Goal: Contribute content: Contribute content

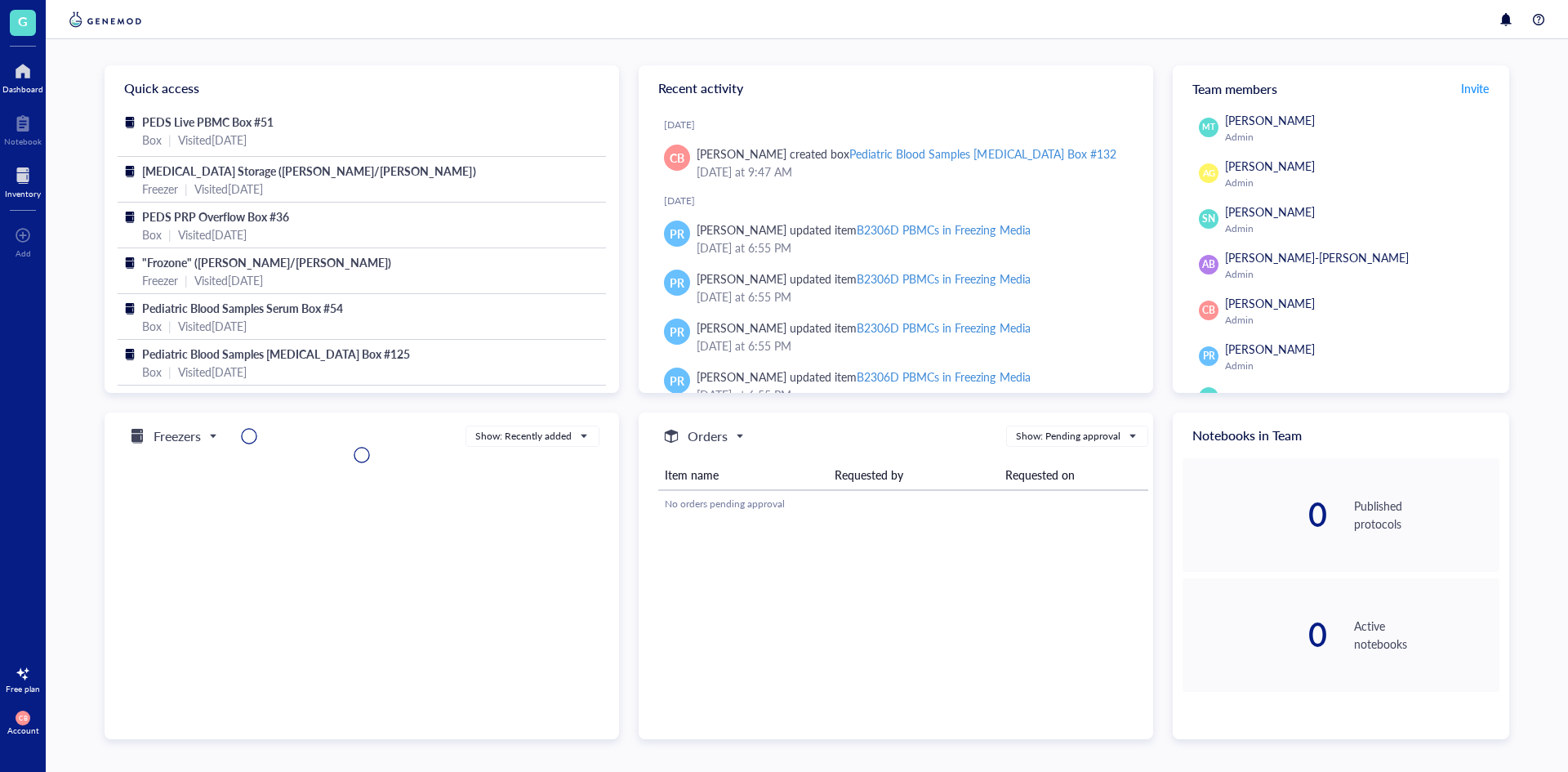
click at [18, 176] on div at bounding box center [23, 175] width 36 height 26
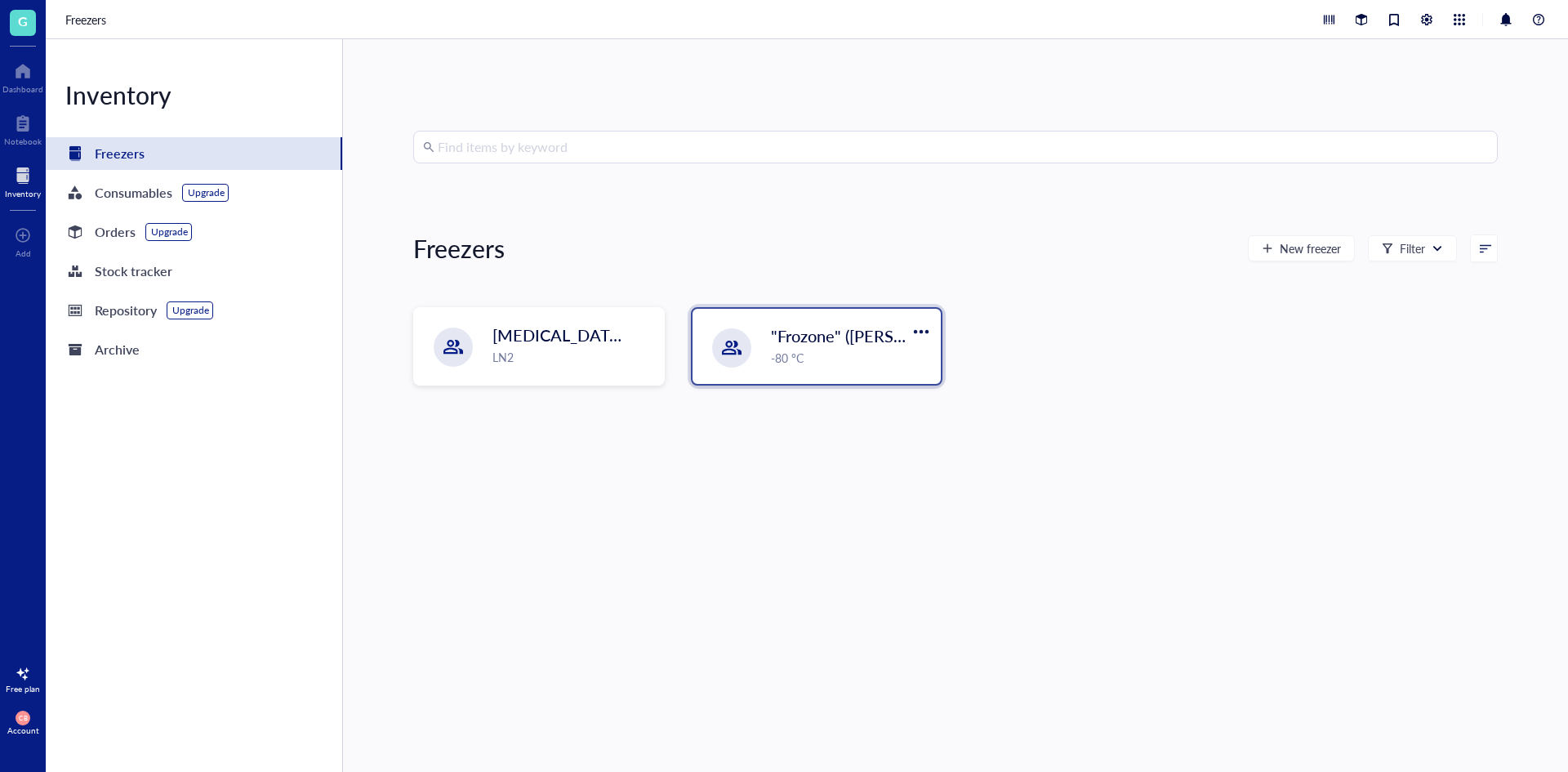
click at [815, 378] on div ""Frozone" ([PERSON_NAME]/[PERSON_NAME]) -80 °C" at bounding box center [817, 347] width 248 height 76
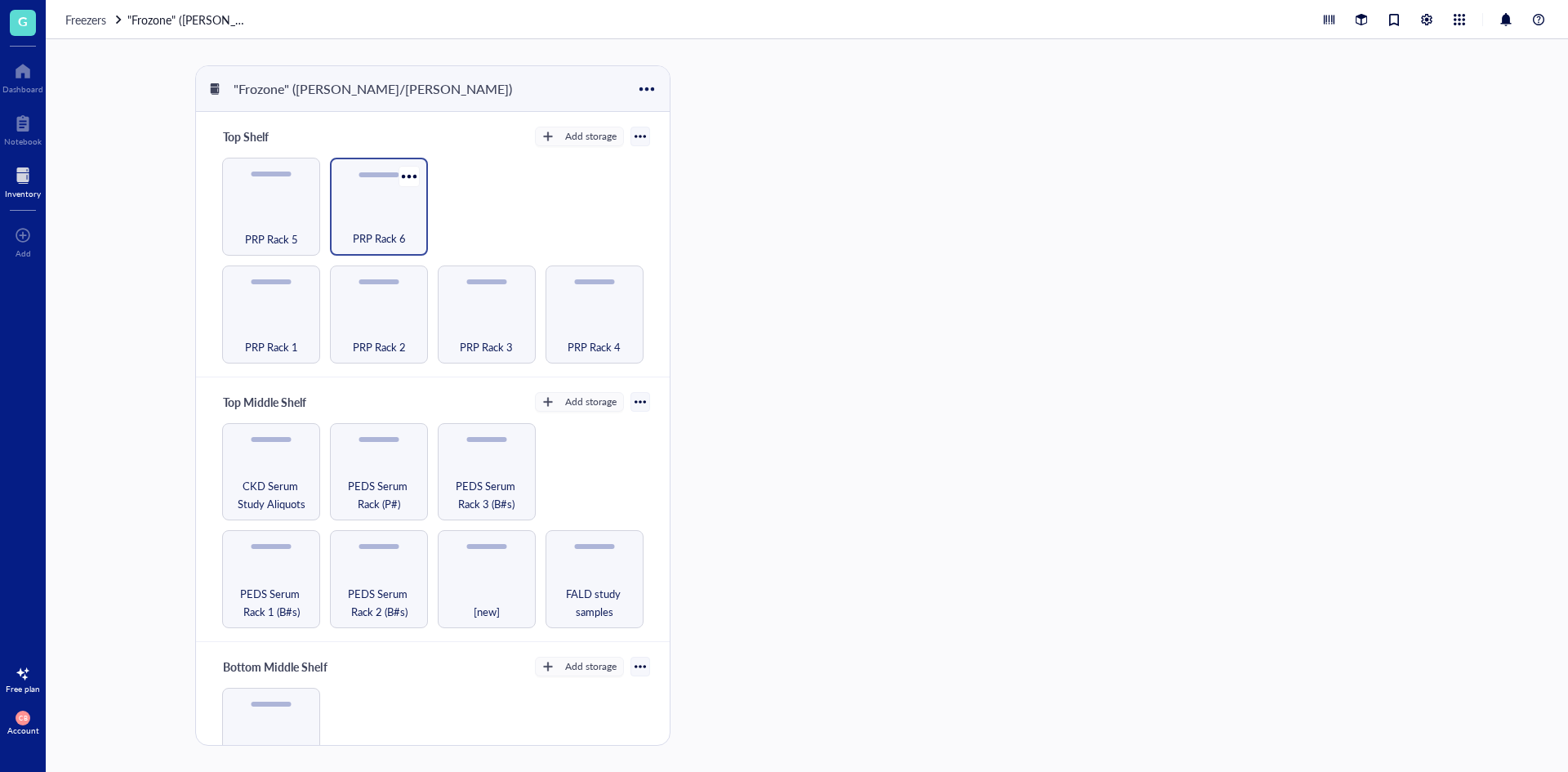
click at [370, 217] on div "PRP Rack 6" at bounding box center [378, 229] width 81 height 36
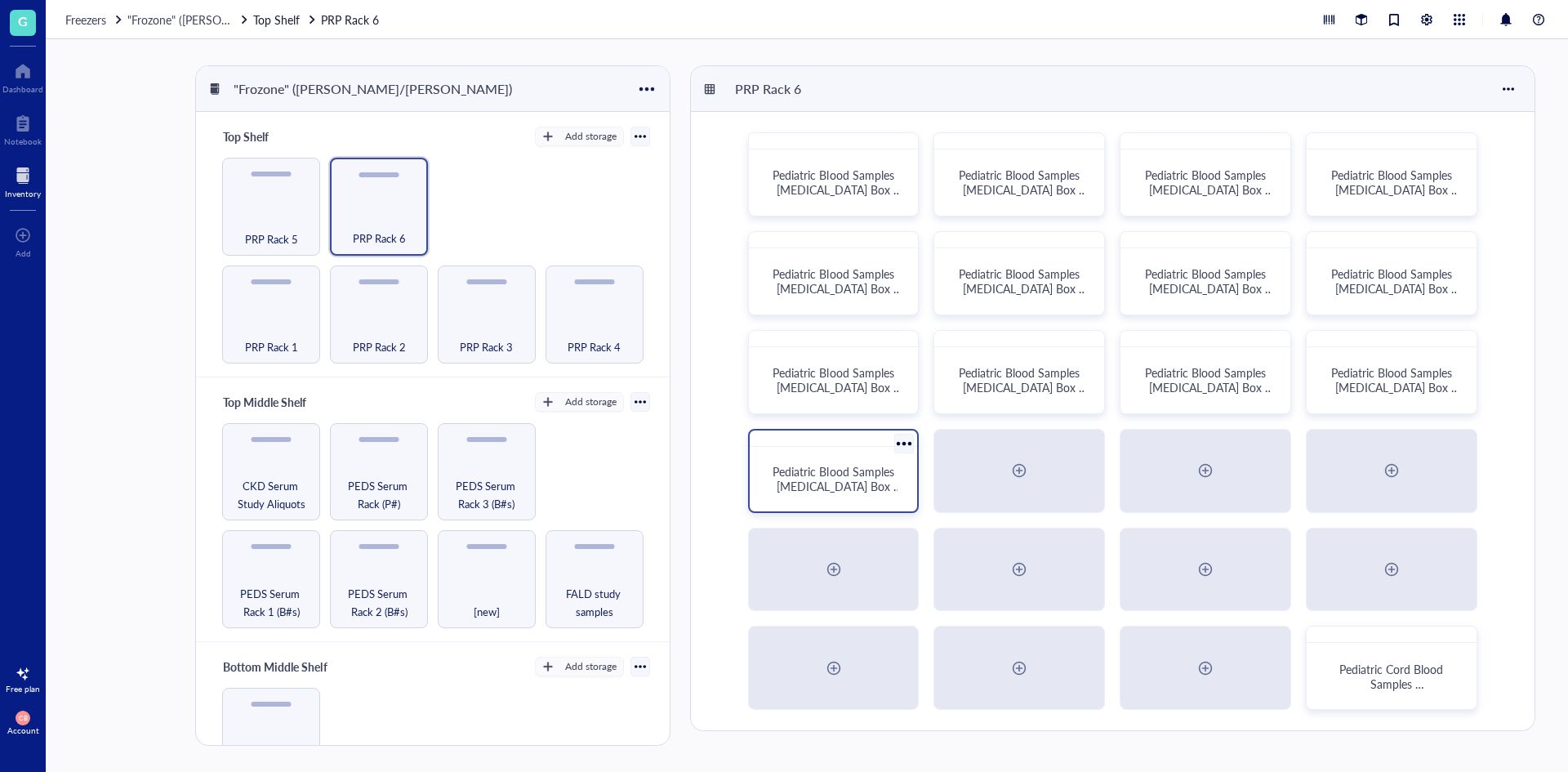
click at [807, 472] on span "Pediatric Blood Samples [MEDICAL_DATA] Box #132" at bounding box center [837, 486] width 129 height 46
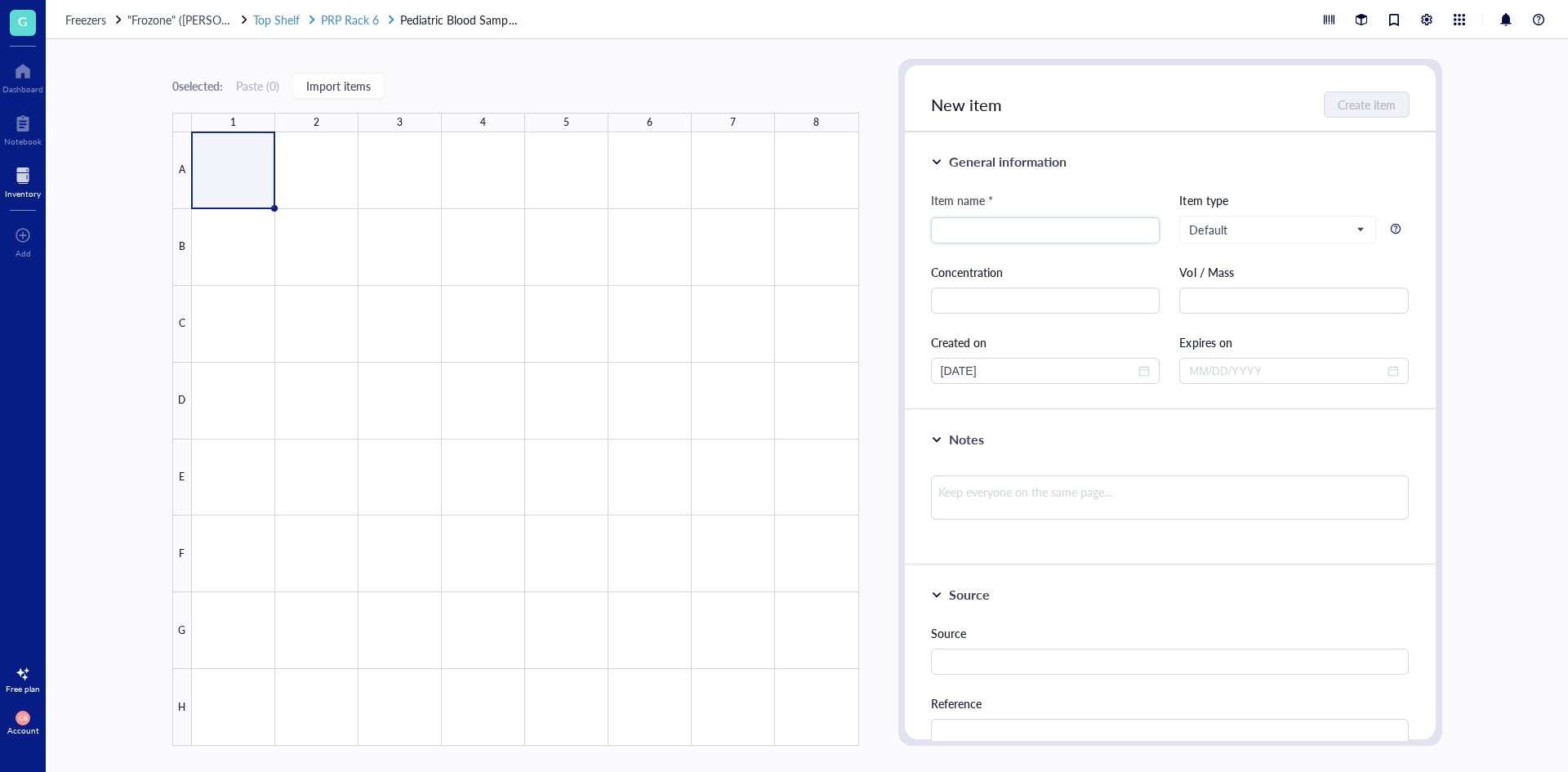
click at [367, 19] on span "PRP Rack 6" at bounding box center [350, 19] width 58 height 16
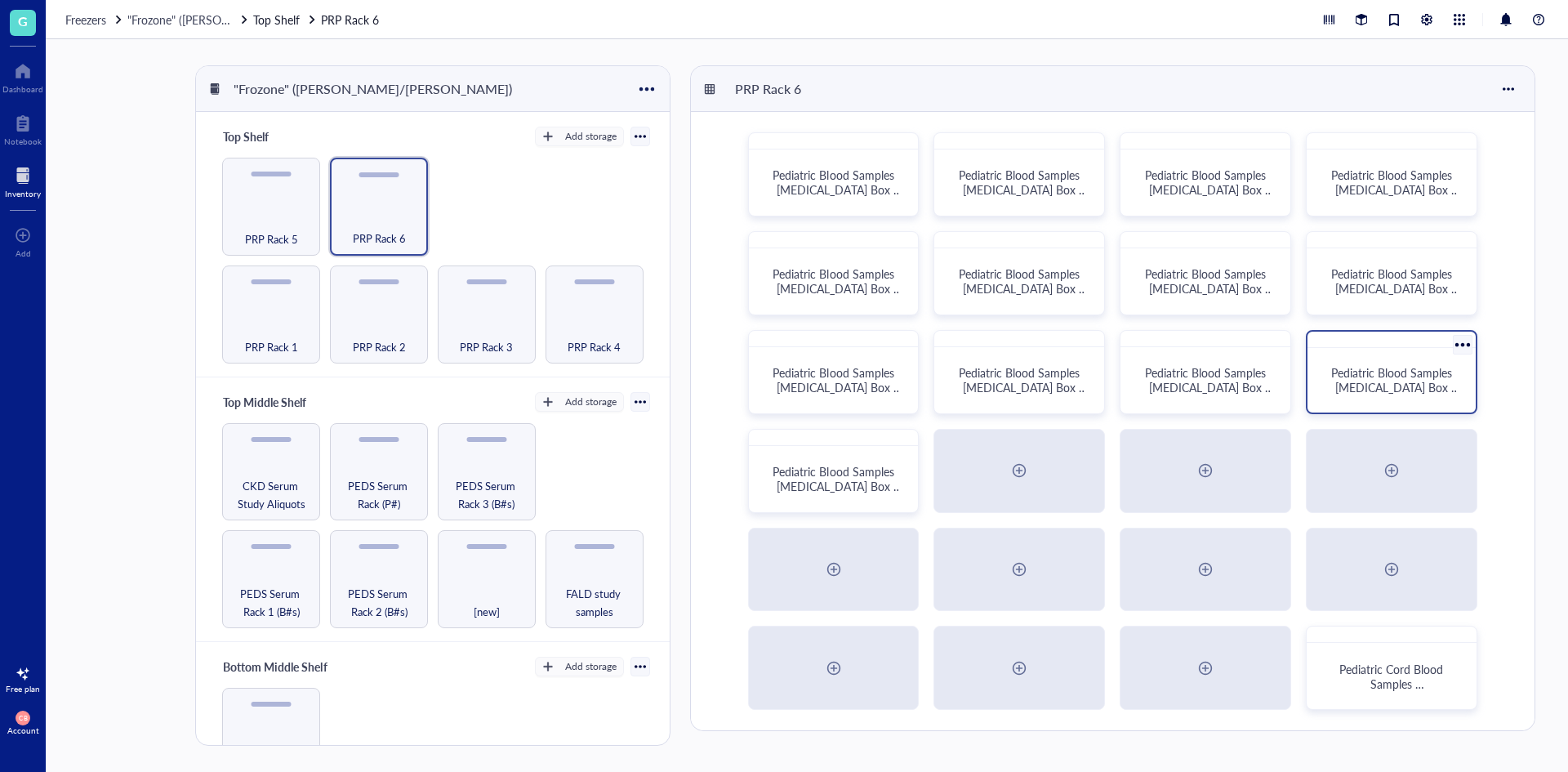
click at [1406, 396] on div "Pediatric Blood Samples [MEDICAL_DATA] Box #131" at bounding box center [1392, 380] width 155 height 51
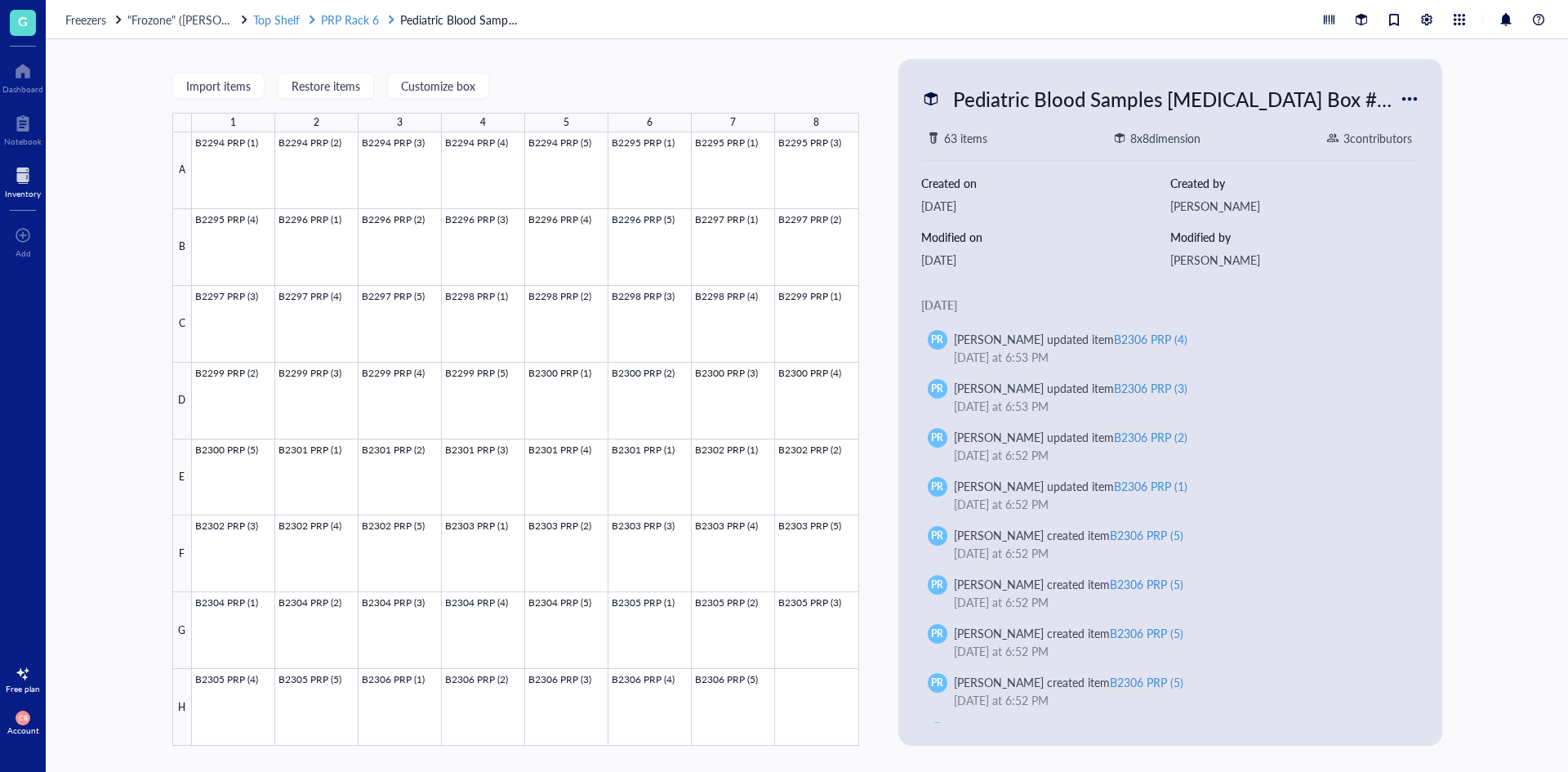
click at [341, 19] on span "PRP Rack 6" at bounding box center [350, 19] width 58 height 16
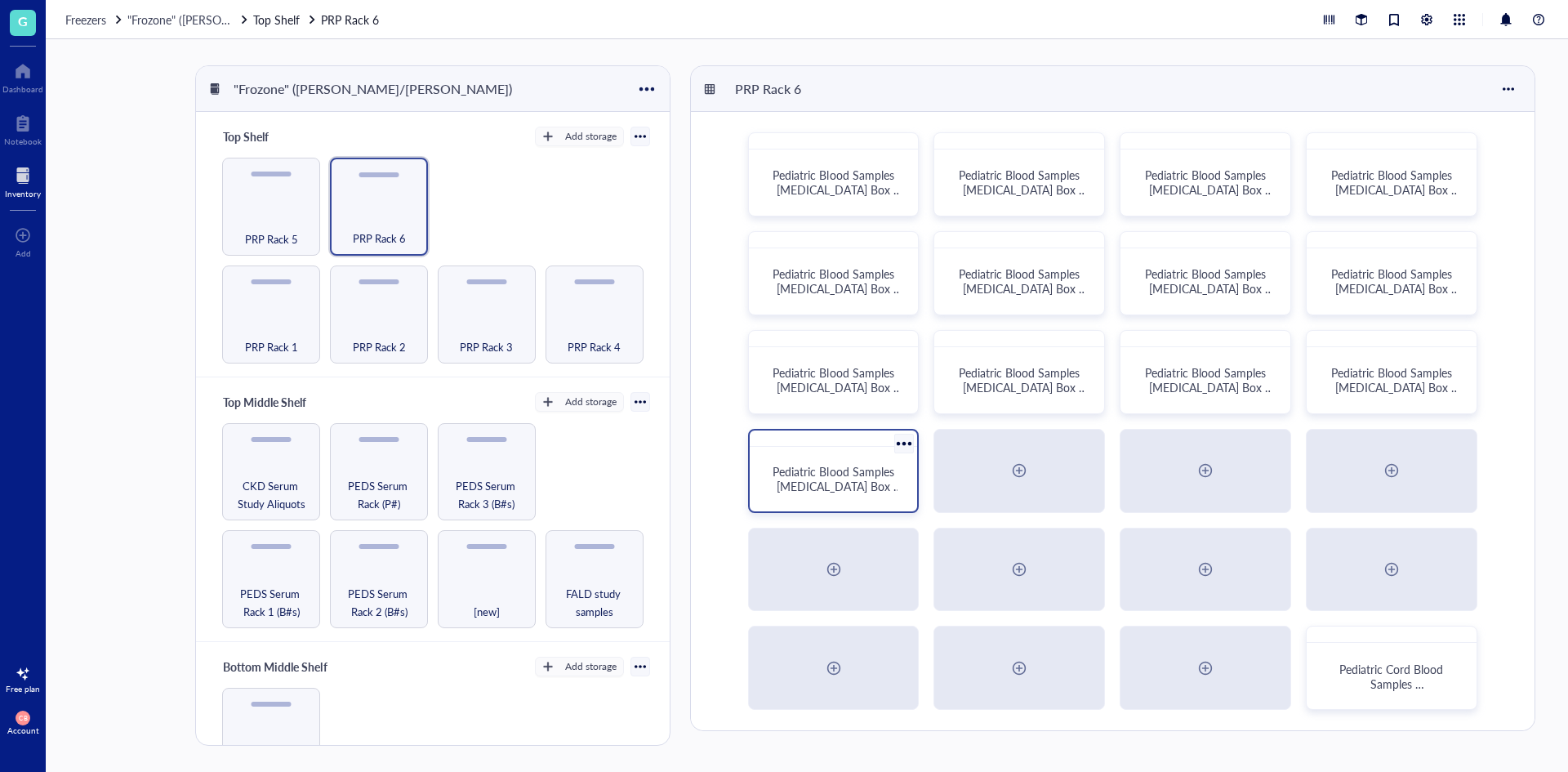
click at [877, 474] on span "Pediatric Blood Samples [MEDICAL_DATA] Box #132" at bounding box center [837, 486] width 129 height 46
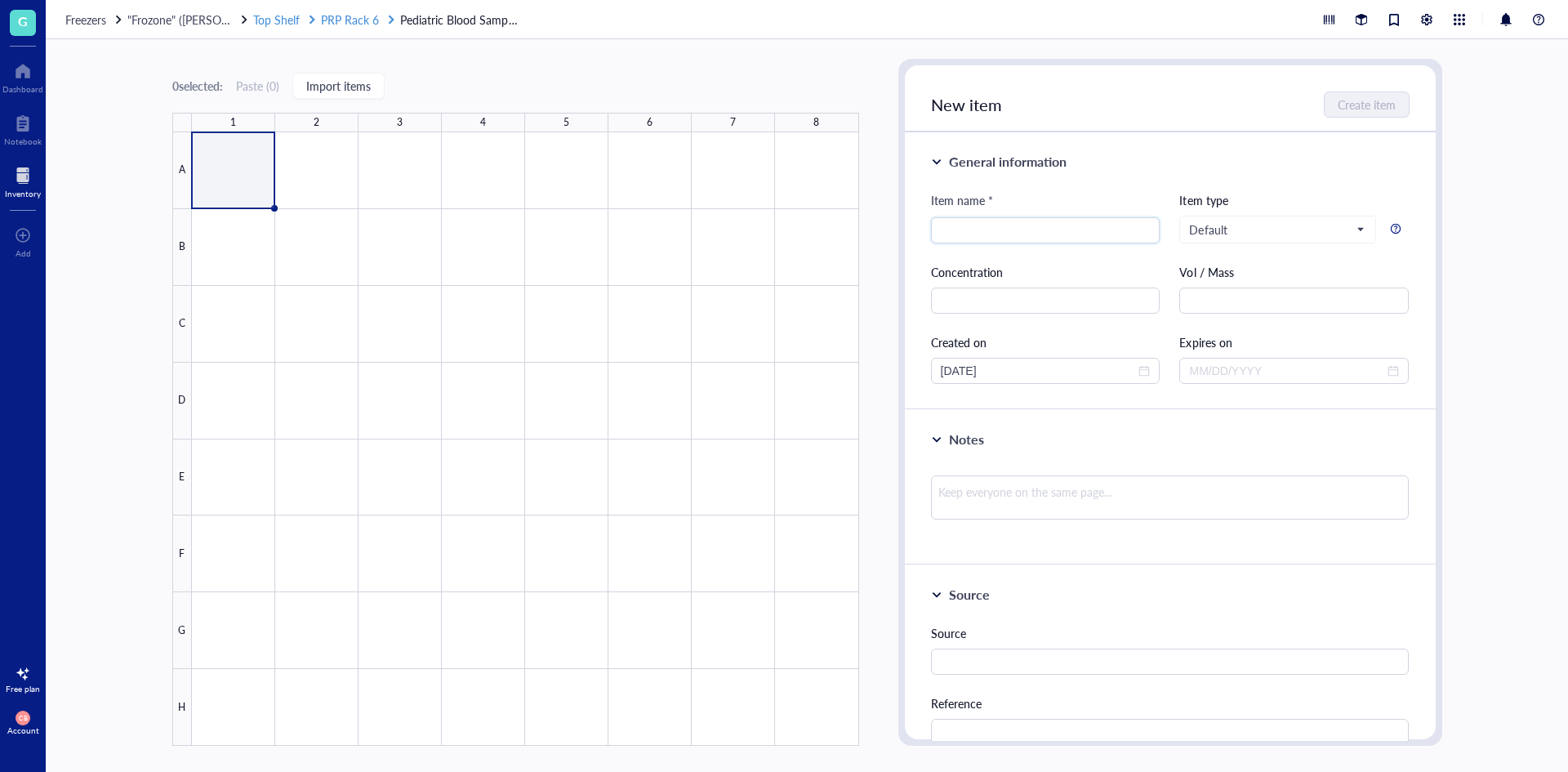
click at [351, 15] on span "PRP Rack 6" at bounding box center [350, 19] width 58 height 16
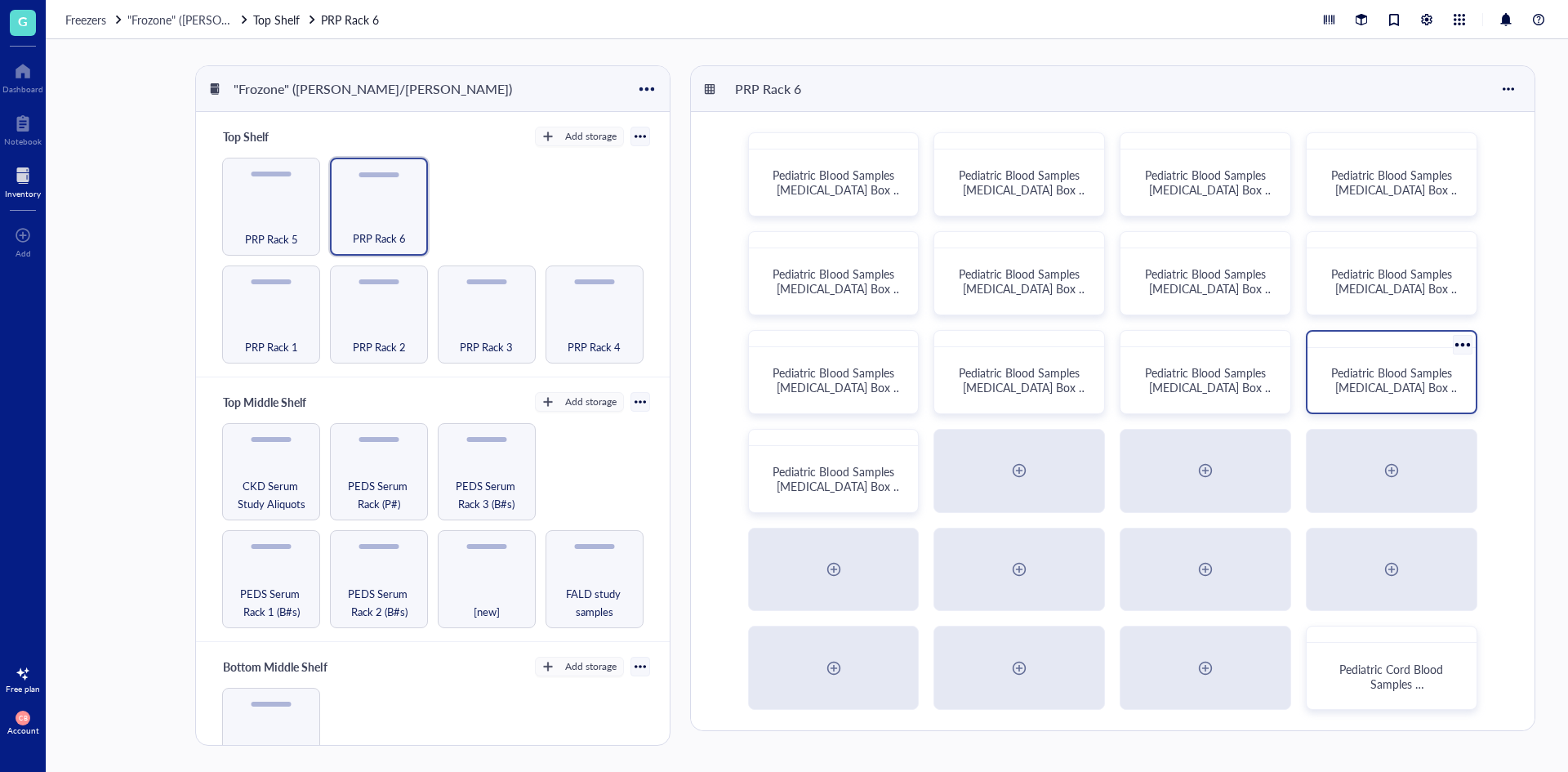
click at [1322, 388] on div "Pediatric Blood Samples [MEDICAL_DATA] Box #131" at bounding box center [1392, 380] width 155 height 51
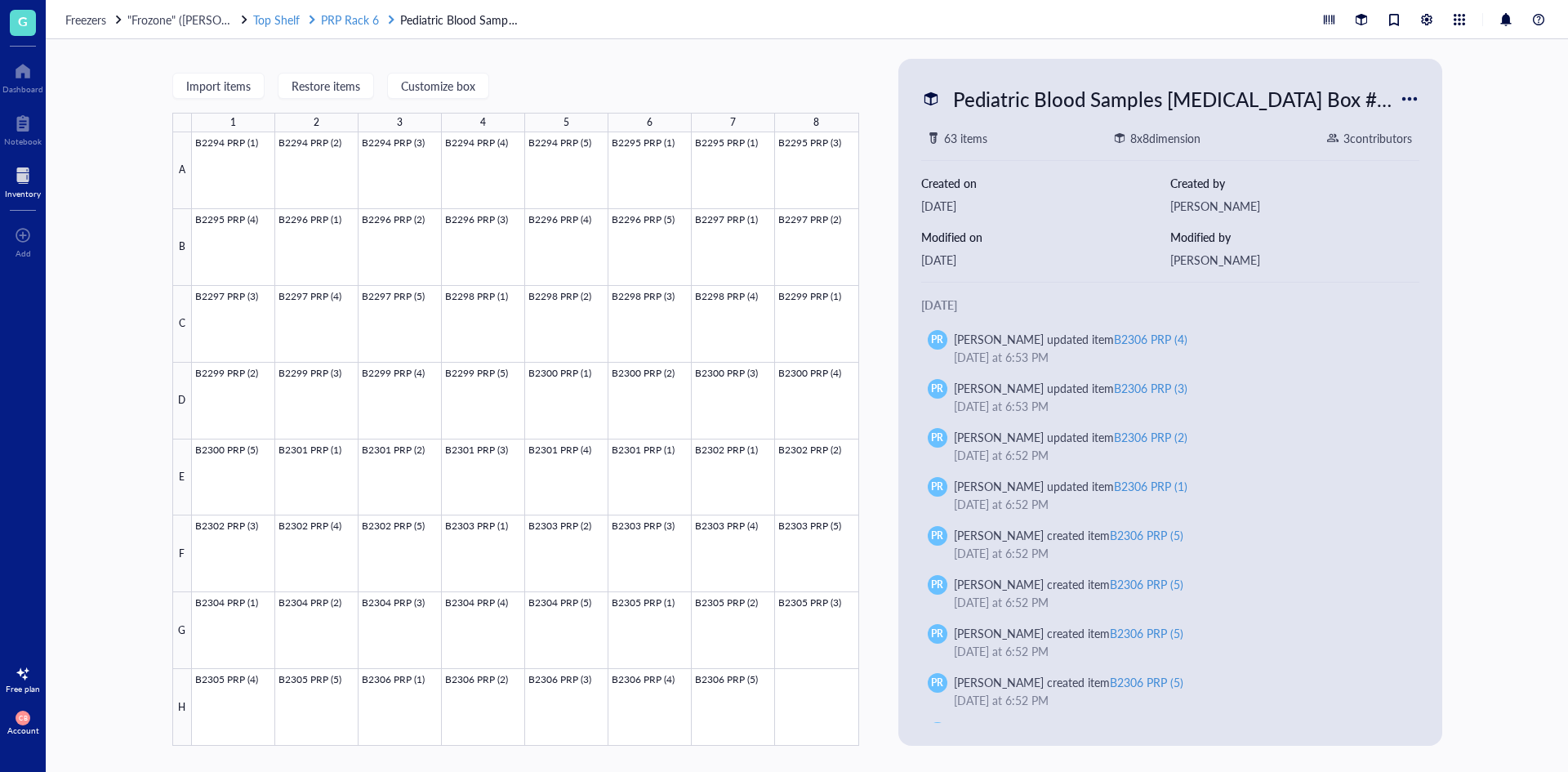
click at [333, 23] on span "PRP Rack 6" at bounding box center [350, 19] width 58 height 16
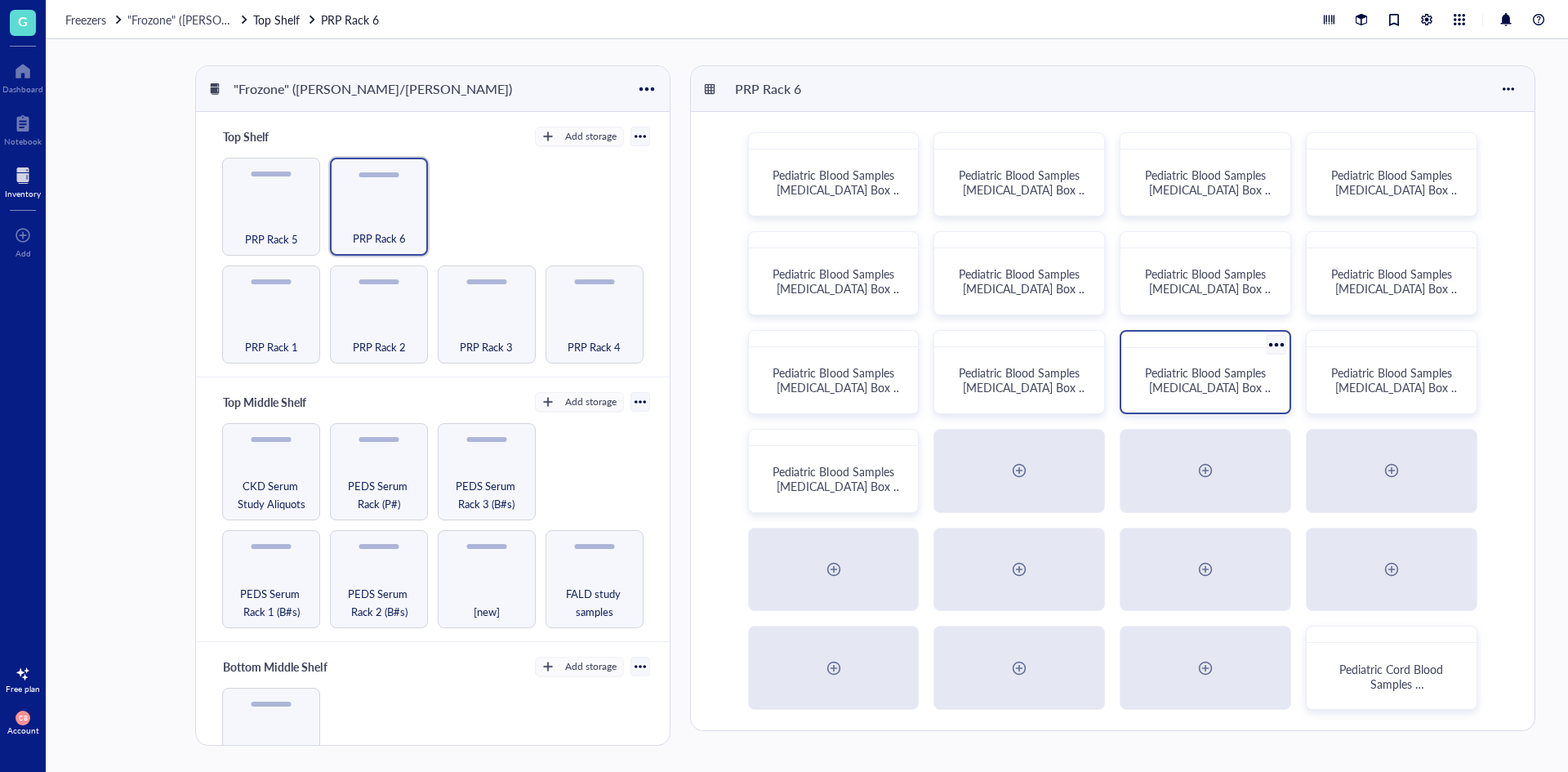
click at [1234, 389] on span "Pediatric Blood Samples [MEDICAL_DATA] Box #130" at bounding box center [1210, 387] width 129 height 46
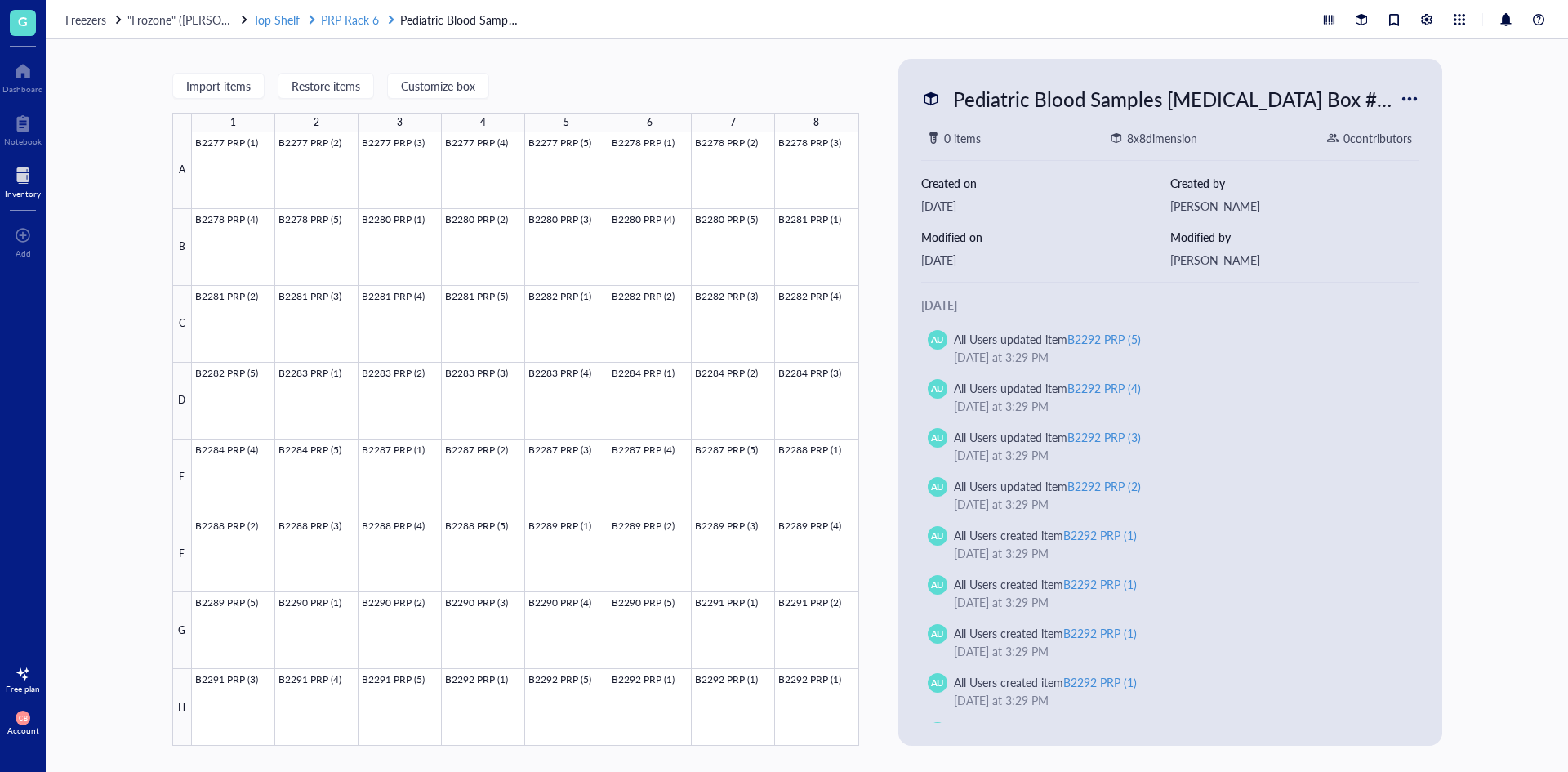
click at [351, 15] on span "PRP Rack 6" at bounding box center [350, 19] width 58 height 16
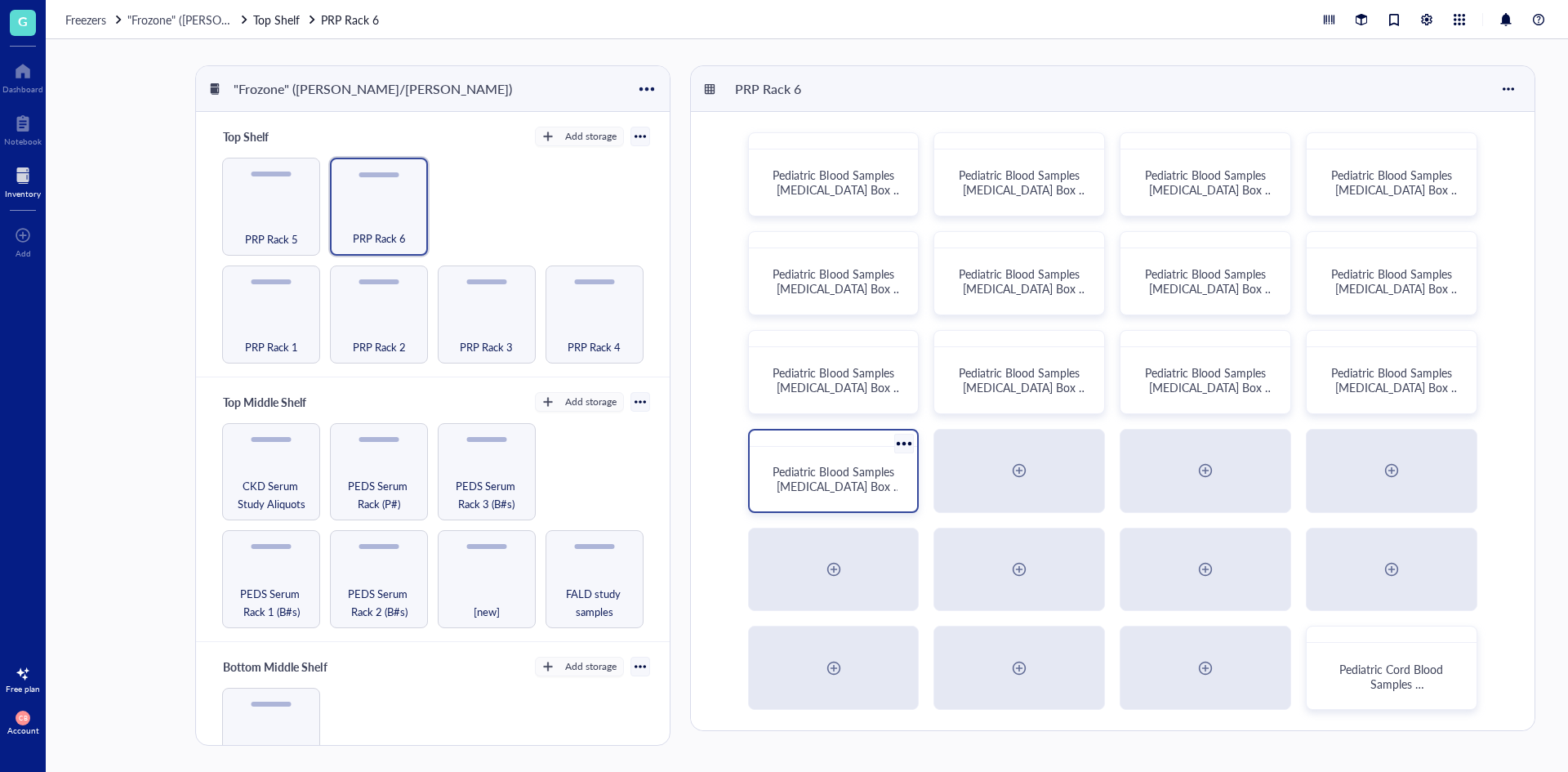
click at [821, 469] on span "Pediatric Blood Samples [MEDICAL_DATA] Box #132" at bounding box center [837, 486] width 129 height 46
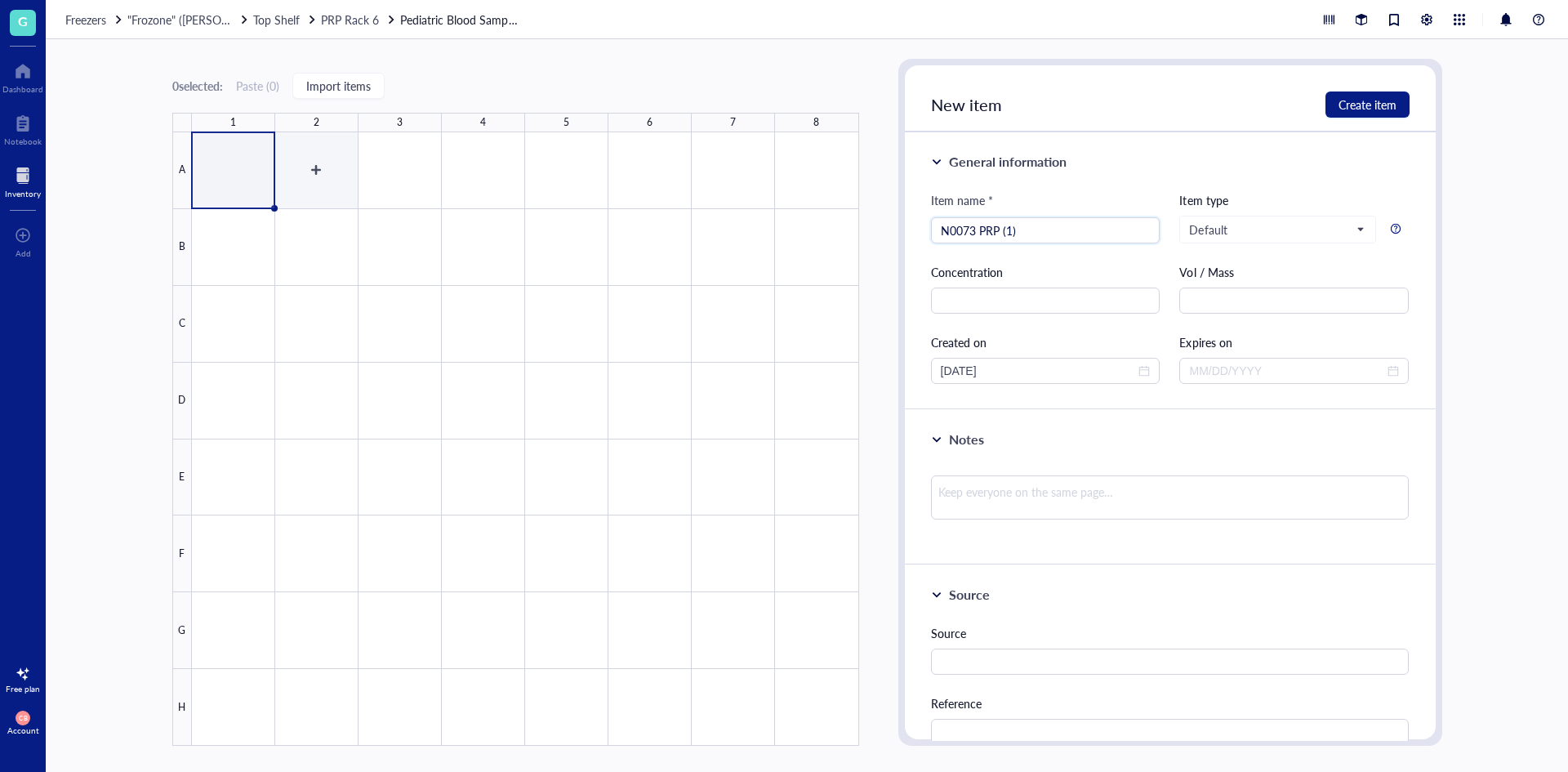
type input "N0073 PRP (1)"
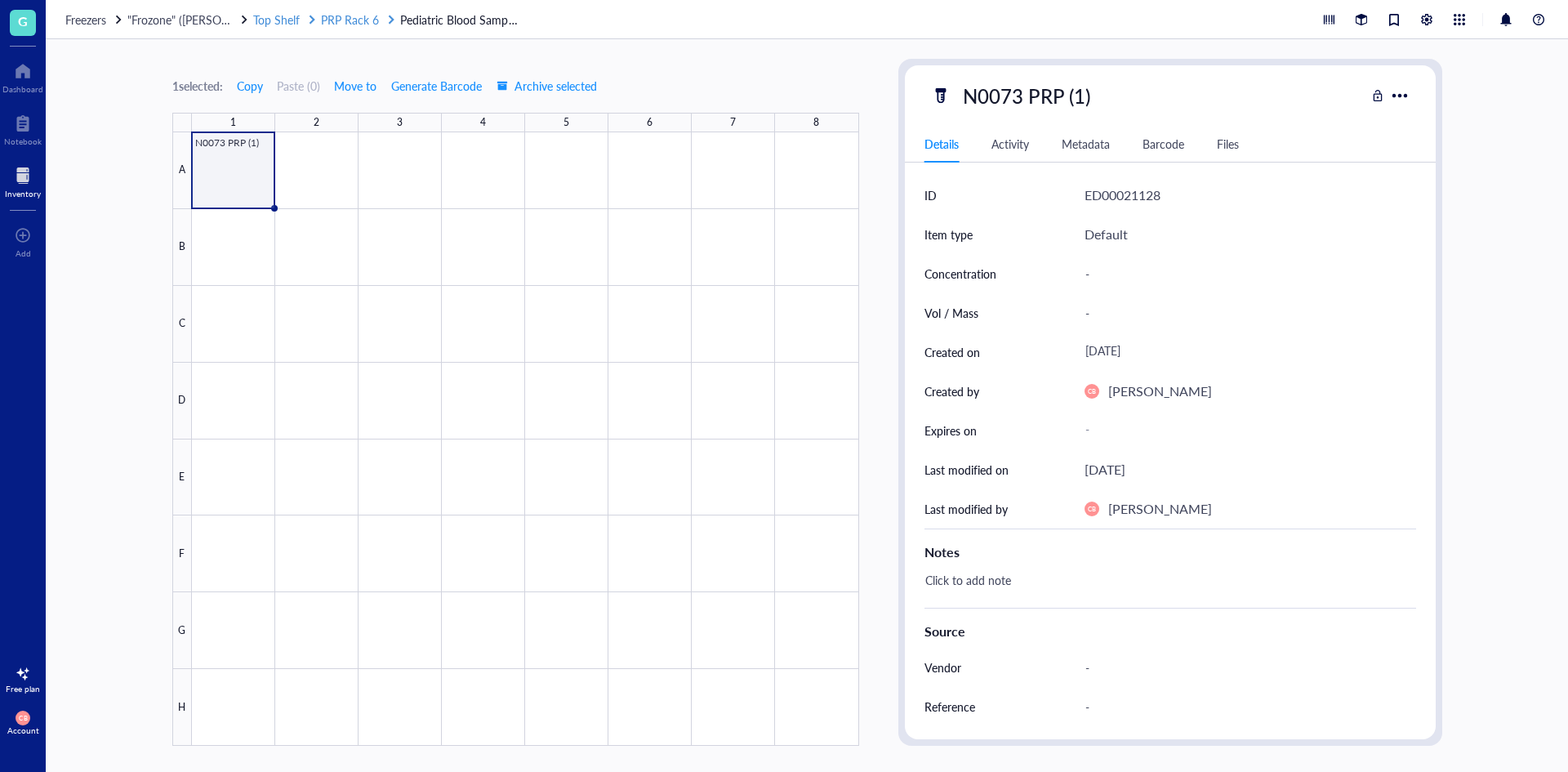
click at [353, 18] on span "PRP Rack 6" at bounding box center [350, 19] width 58 height 16
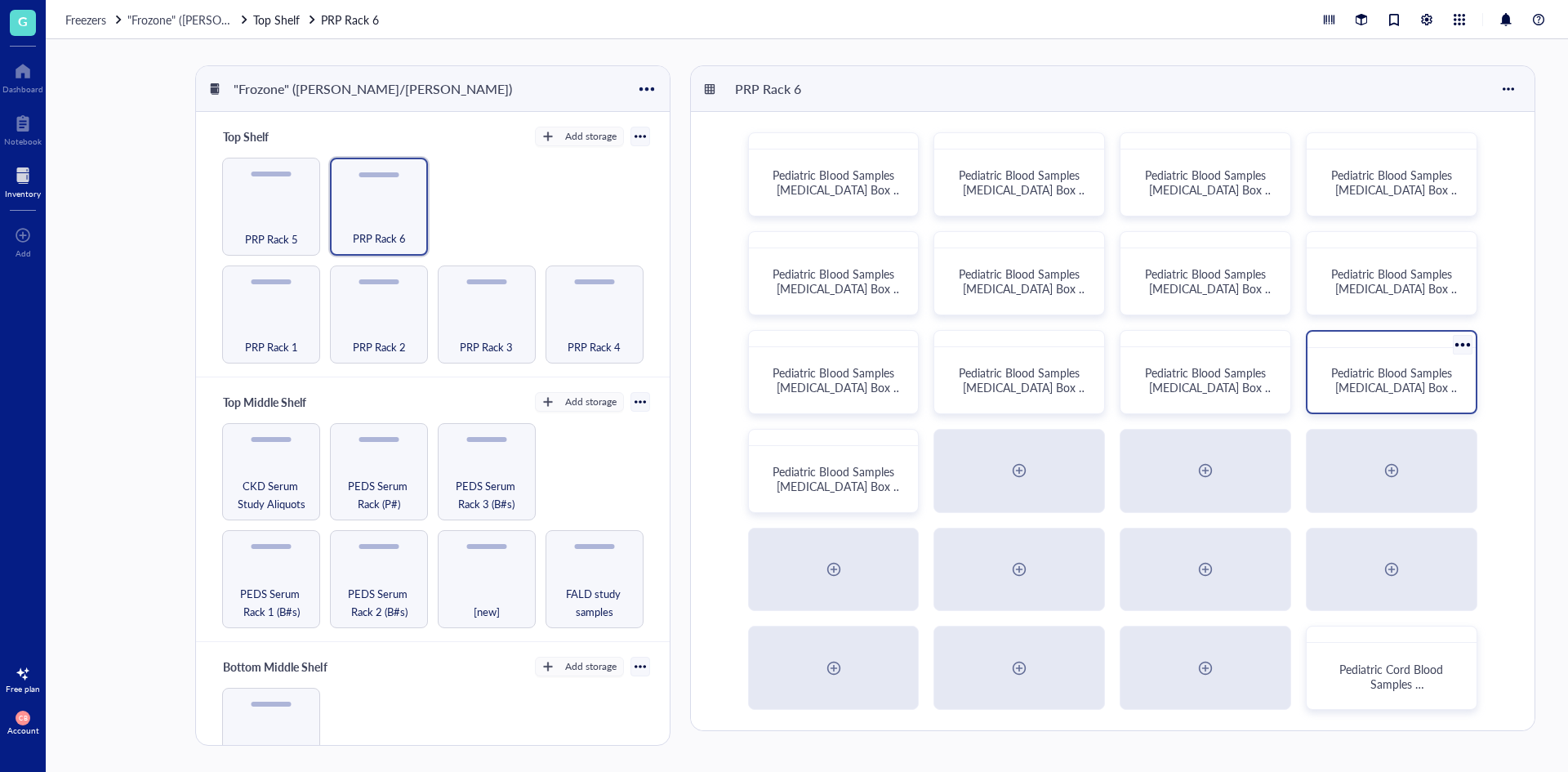
click at [1383, 400] on div "Pediatric Blood Samples [MEDICAL_DATA] Box #131" at bounding box center [1392, 380] width 155 height 51
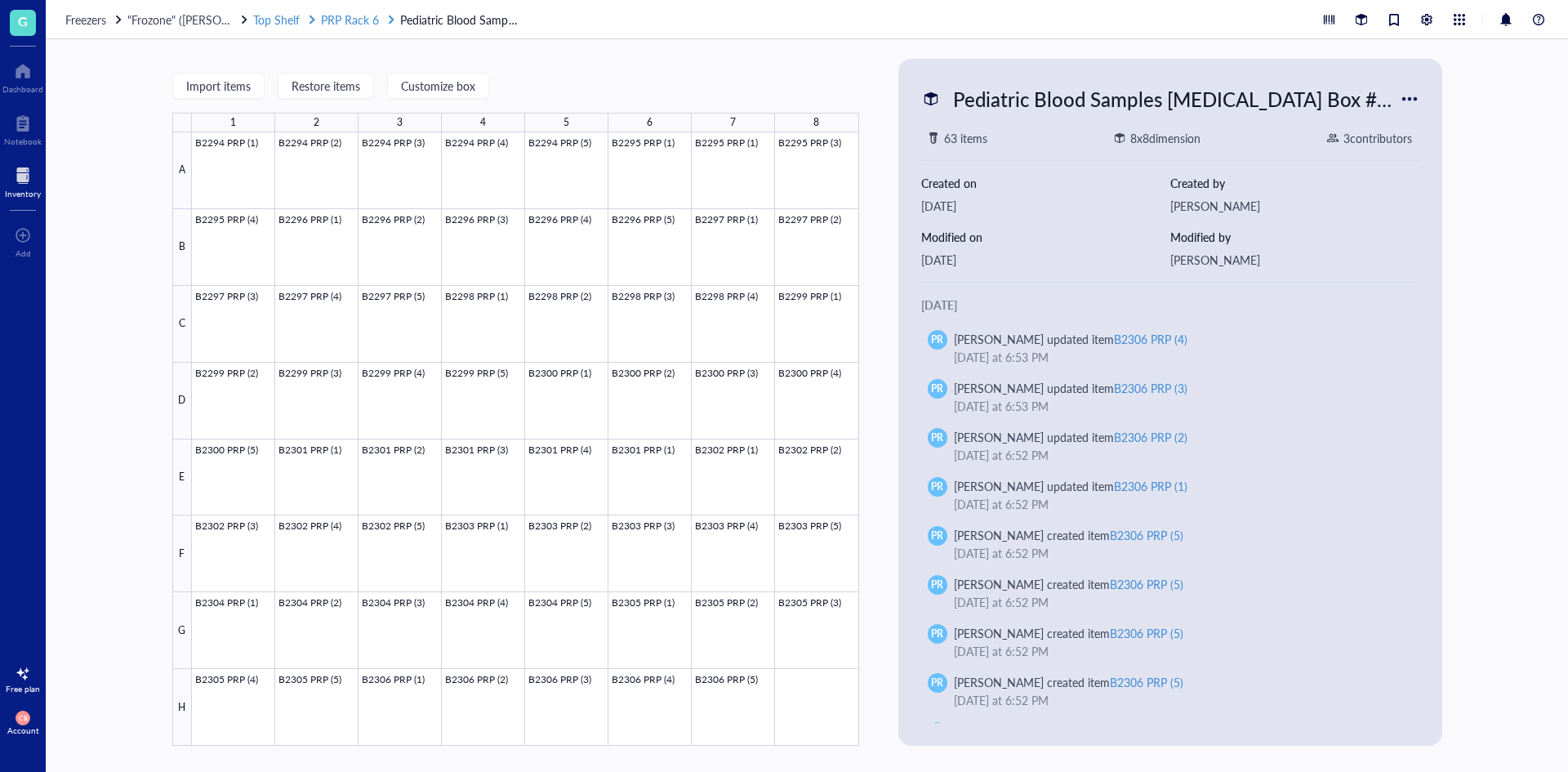
click at [360, 22] on span "PRP Rack 6" at bounding box center [350, 19] width 58 height 16
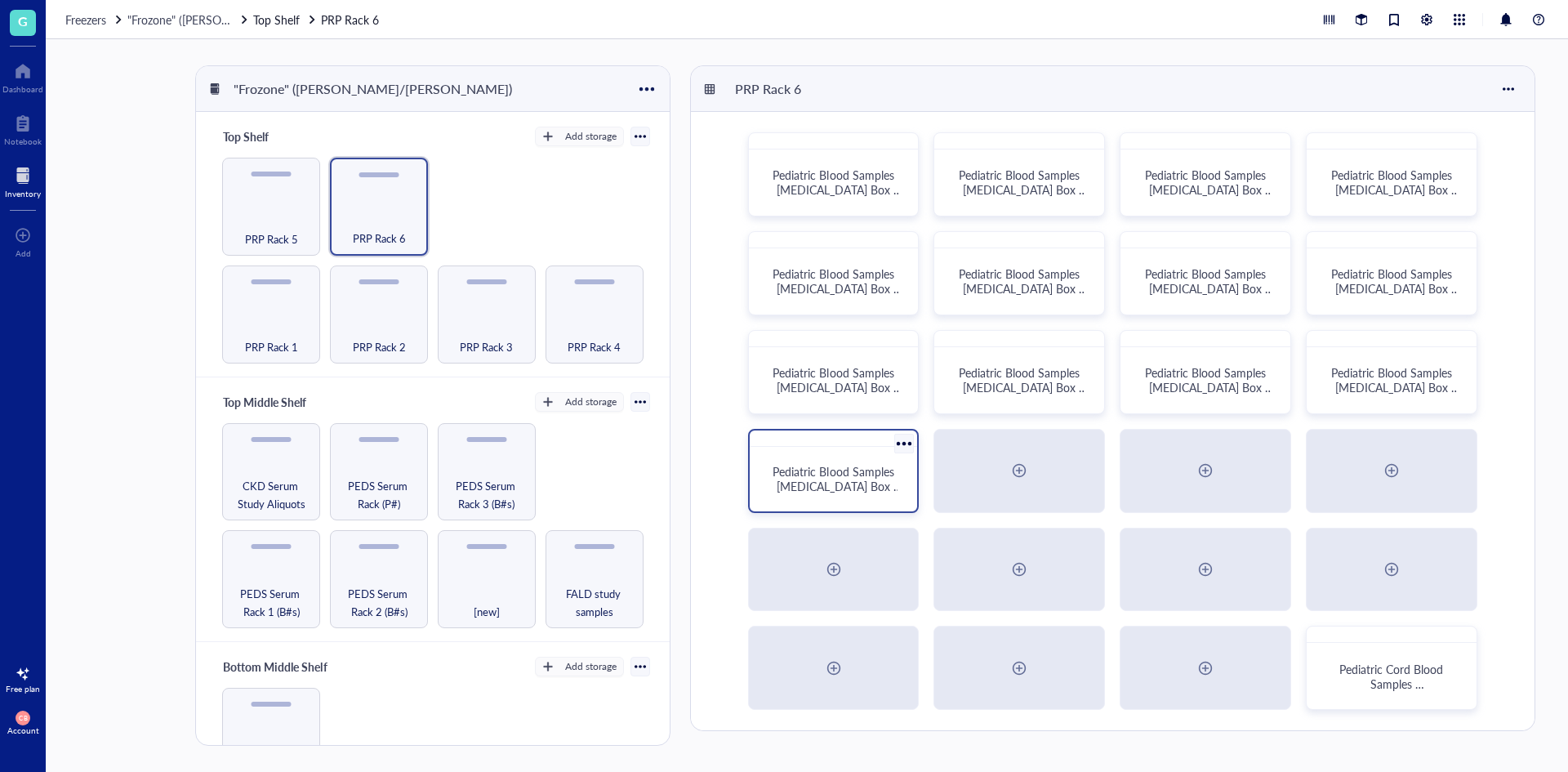
click at [868, 474] on span "Pediatric Blood Samples [MEDICAL_DATA] Box #132" at bounding box center [837, 486] width 129 height 46
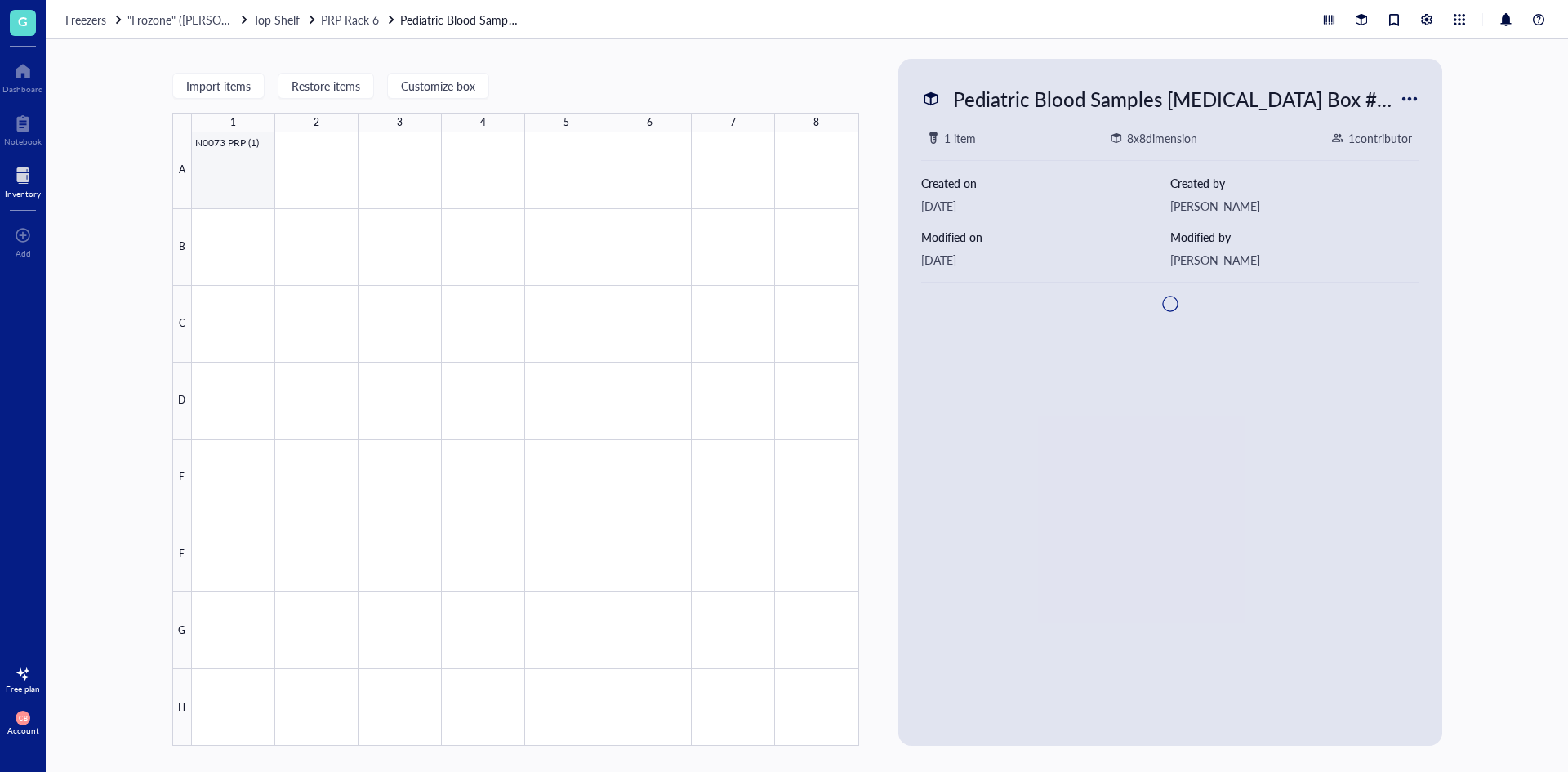
click at [251, 178] on div at bounding box center [525, 439] width 667 height 613
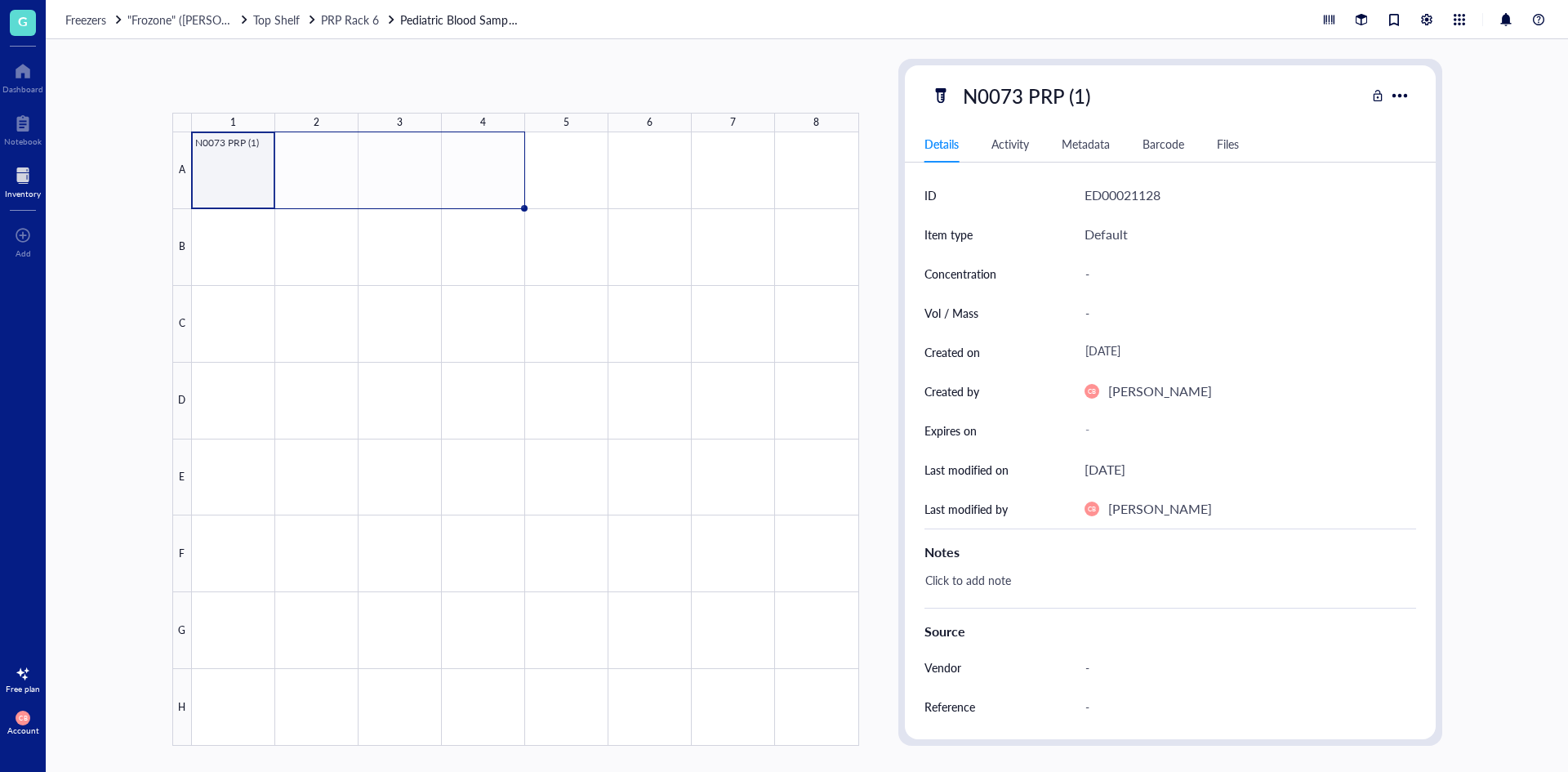
drag, startPoint x: 275, startPoint y: 206, endPoint x: 513, endPoint y: 188, distance: 238.7
click at [0, 0] on div "N0073 PRP (1)" at bounding box center [0, 0] width 0 height 0
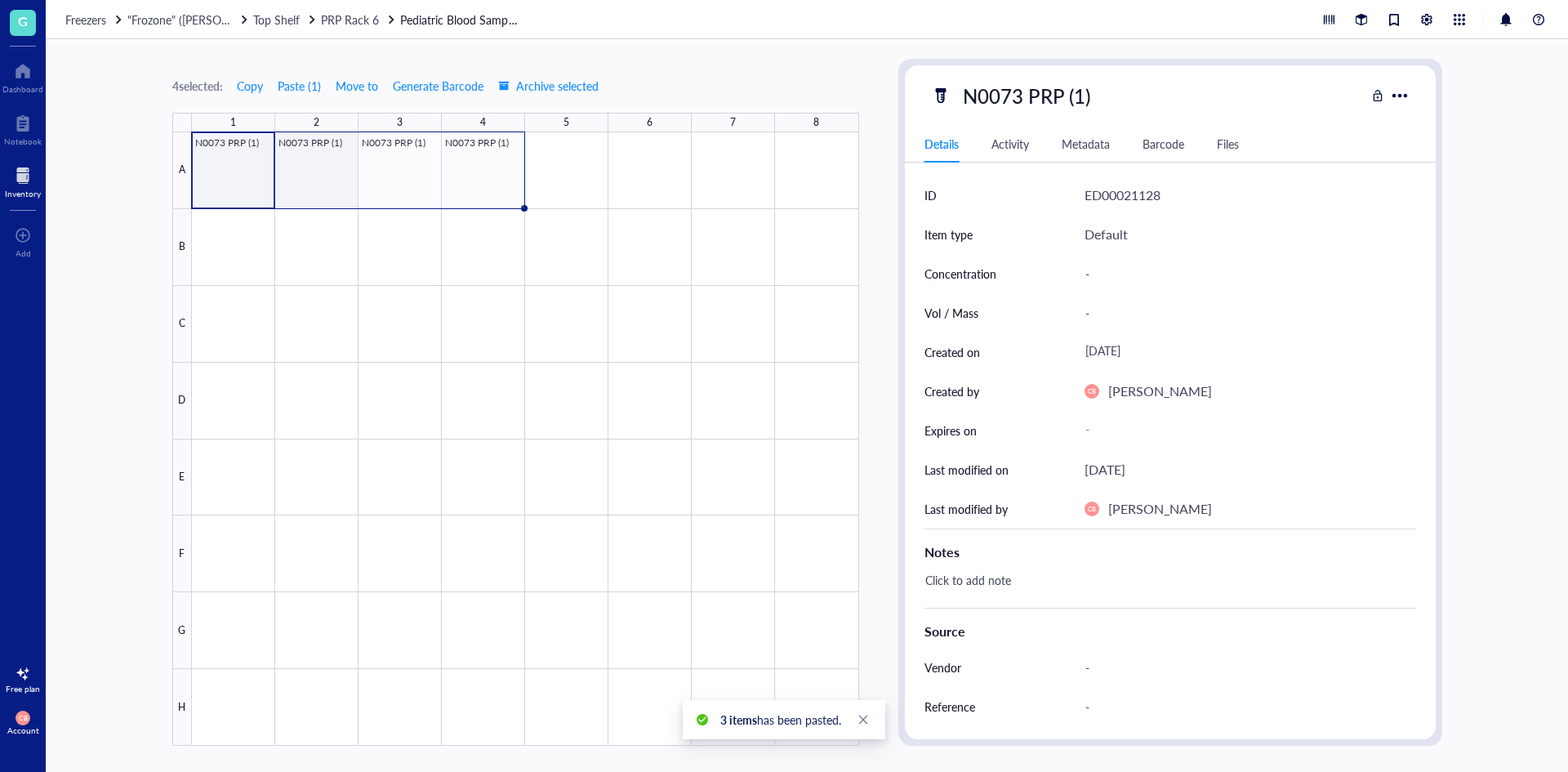
click at [313, 171] on div at bounding box center [525, 439] width 667 height 613
click at [1093, 98] on div "N0073 PRP (1)" at bounding box center [1026, 95] width 142 height 34
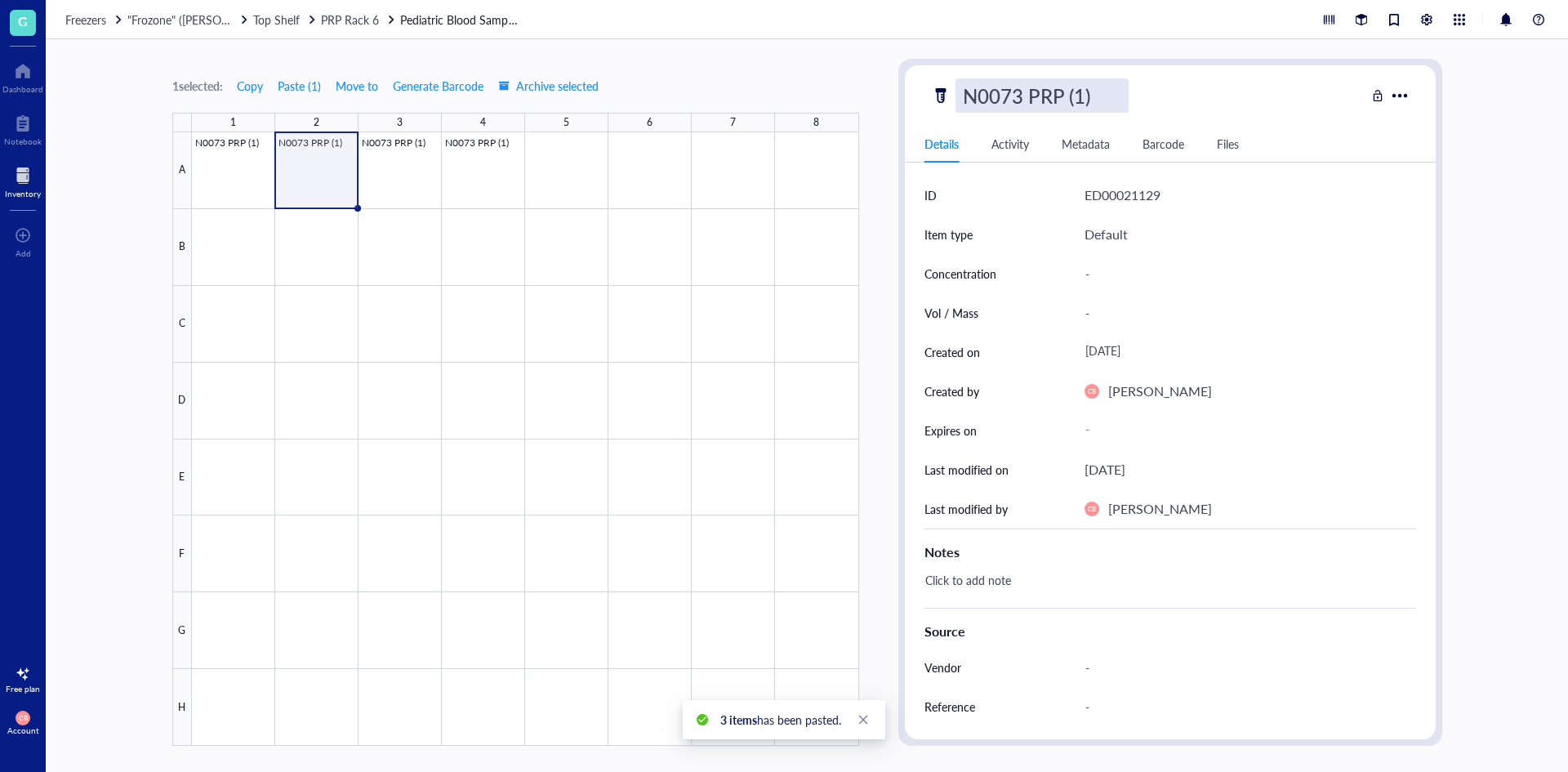
scroll to position [1, 0]
click at [1076, 99] on input "N0073 PRP (1)" at bounding box center [1042, 95] width 171 height 33
click at [403, 147] on div at bounding box center [525, 439] width 667 height 613
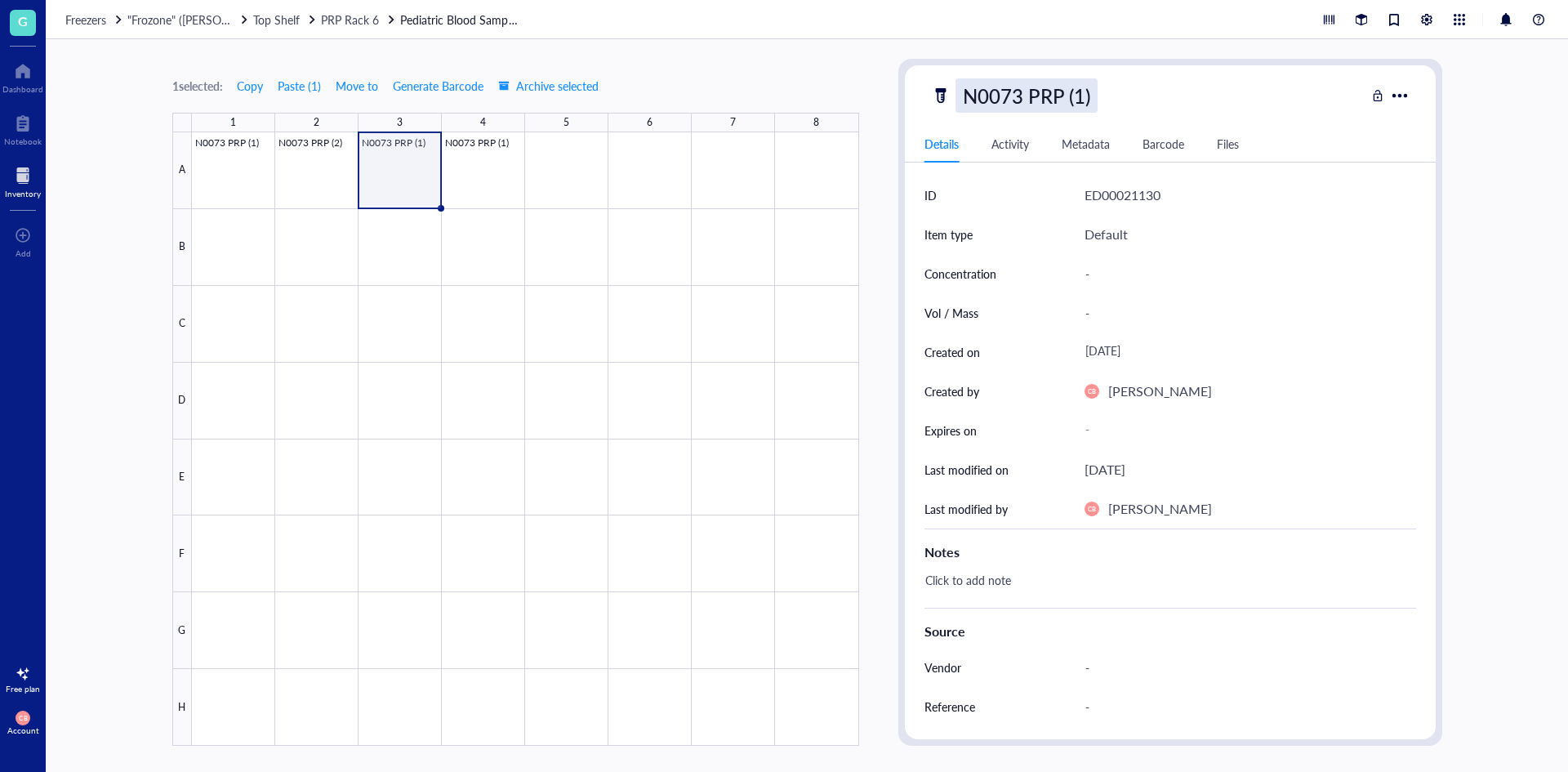
click at [1076, 99] on div "N0073 PRP (1)" at bounding box center [1026, 95] width 142 height 34
click at [1076, 98] on input "N0073 PRP (1)" at bounding box center [1042, 95] width 171 height 33
type input "N0073 PRP (3)"
click at [455, 159] on div at bounding box center [525, 439] width 667 height 613
click at [1065, 89] on div "N0073 PRP (1)" at bounding box center [1026, 95] width 142 height 34
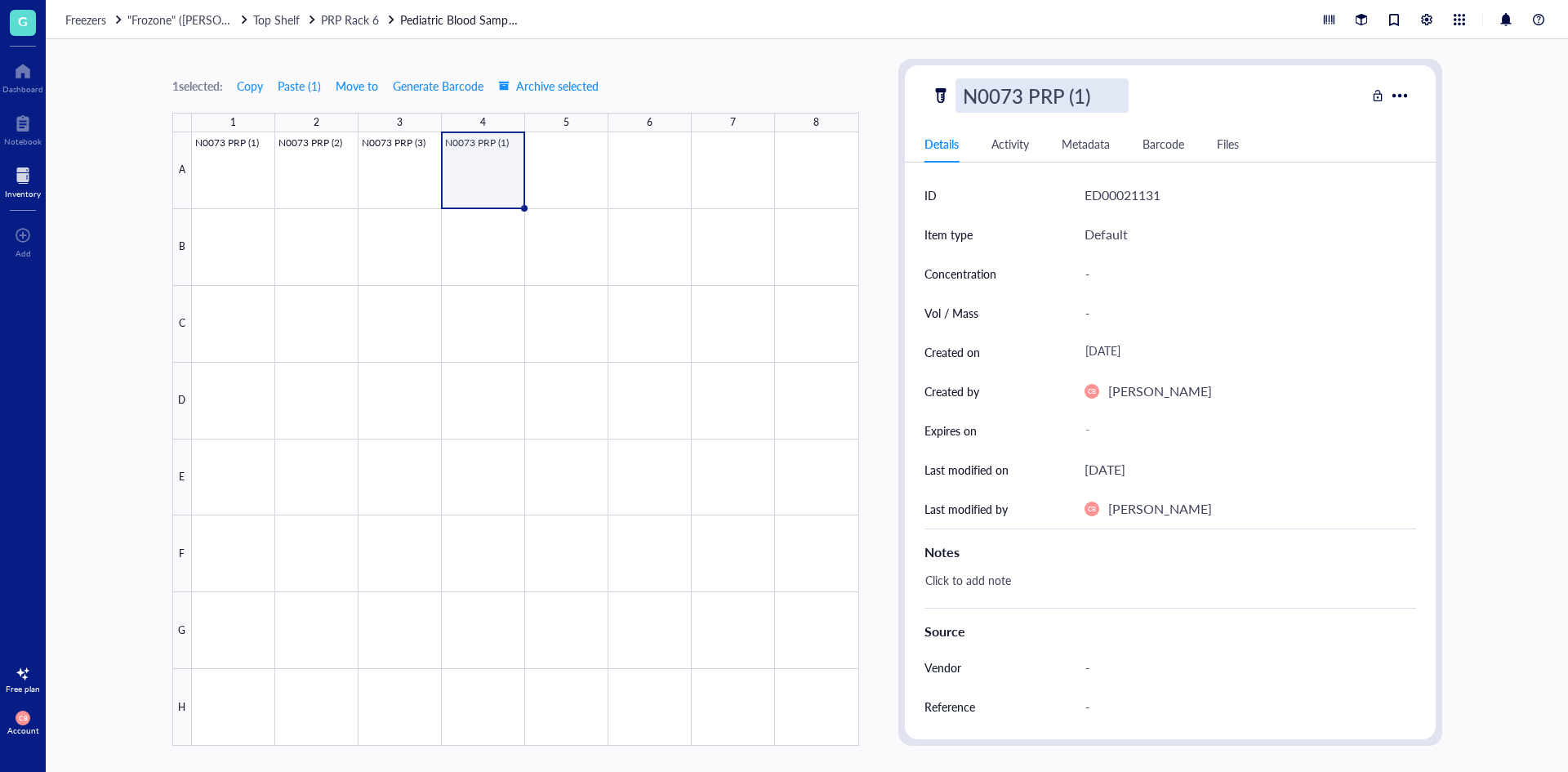
drag, startPoint x: 1086, startPoint y: 93, endPoint x: 1078, endPoint y: 96, distance: 8.5
click at [1078, 96] on input "N0073 PRP (1)" at bounding box center [1042, 95] width 171 height 33
type input "N0073 PRP (4)"
click at [513, 193] on div at bounding box center [525, 439] width 667 height 613
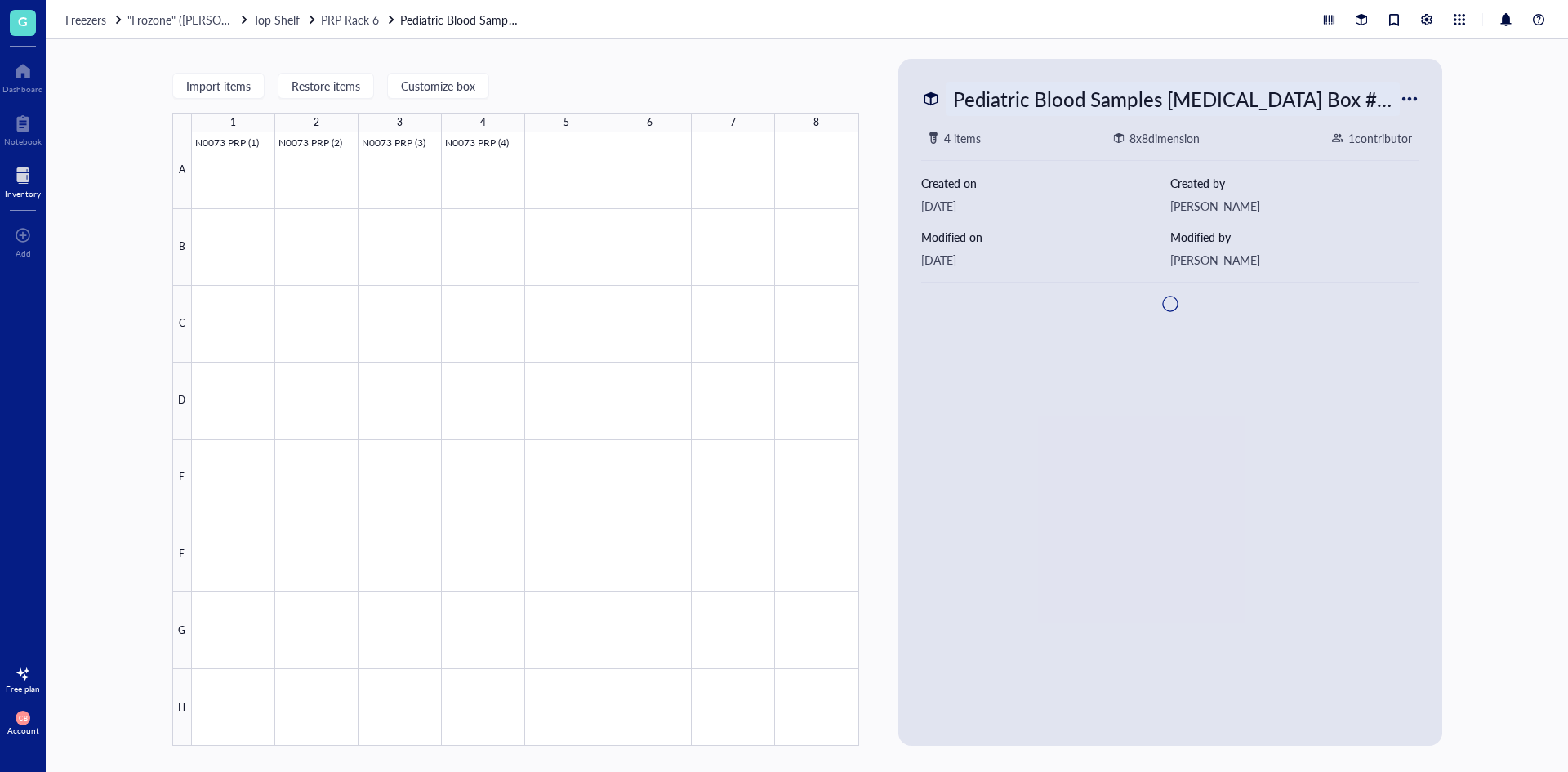
click at [1295, 95] on div "Pediatric Blood Samples [MEDICAL_DATA] Box #132" at bounding box center [1172, 98] width 454 height 34
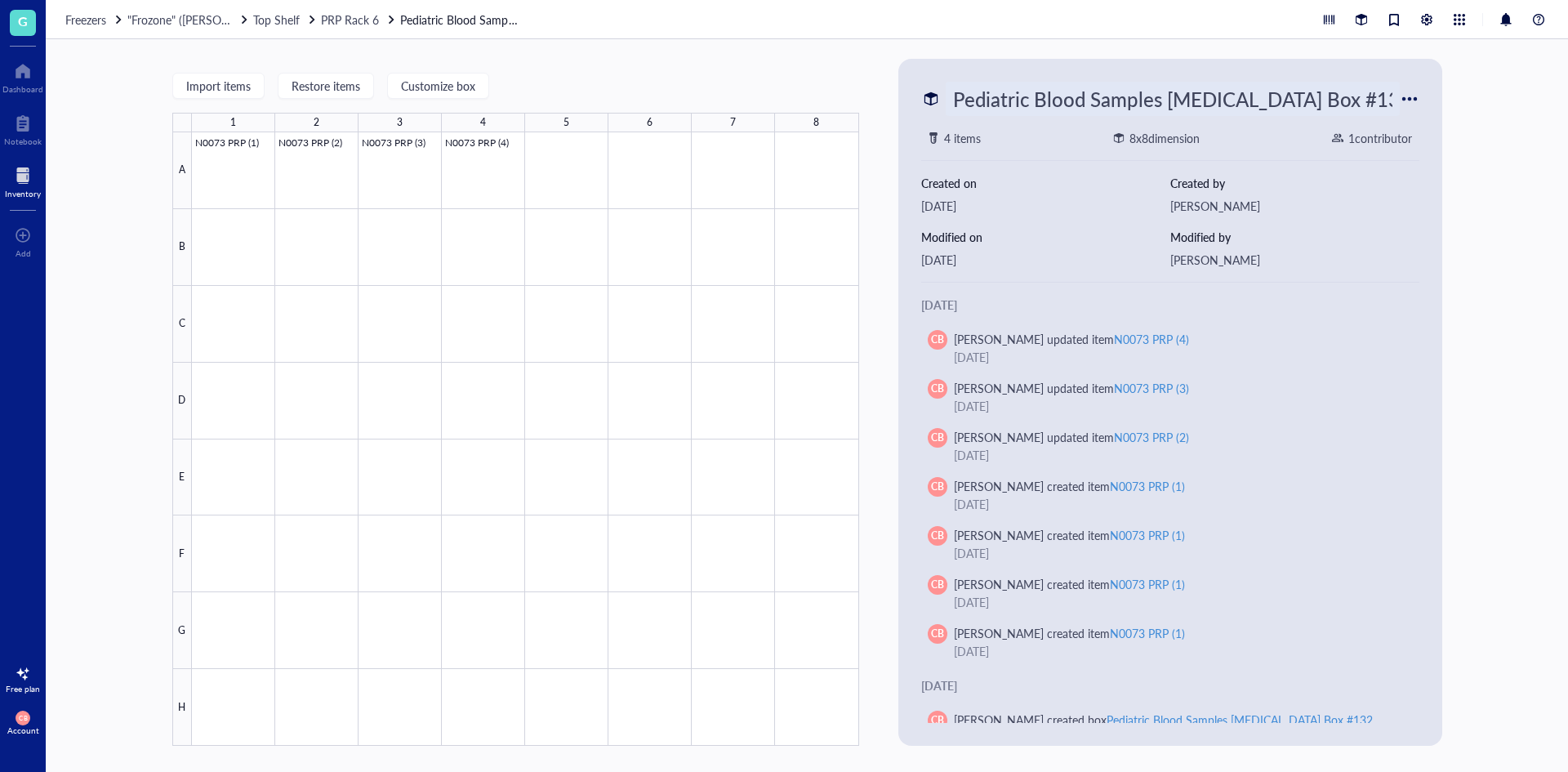
scroll to position [0, 35]
click at [14, 178] on div at bounding box center [23, 175] width 36 height 26
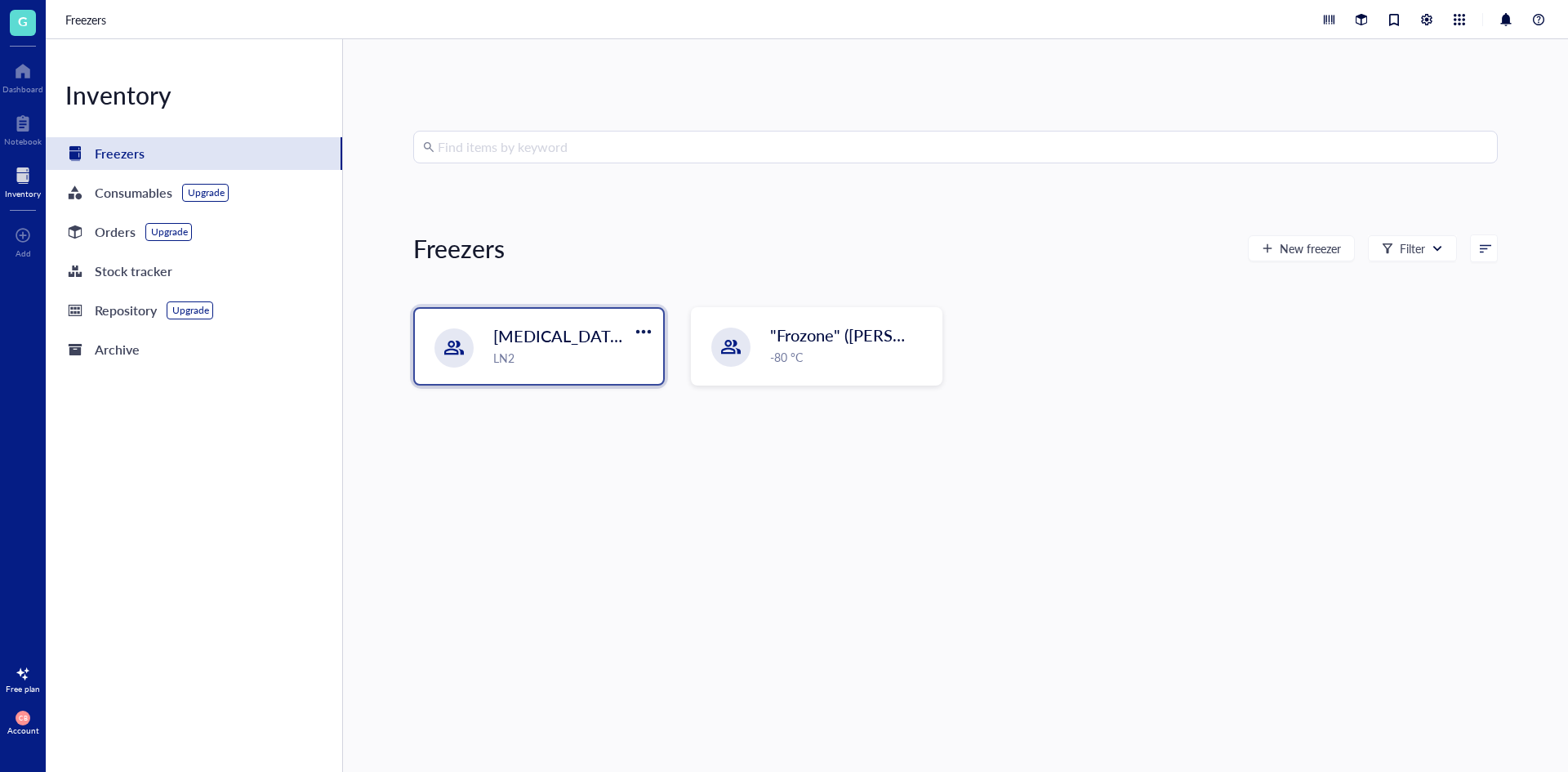
click at [539, 352] on div "LN2" at bounding box center [573, 357] width 160 height 18
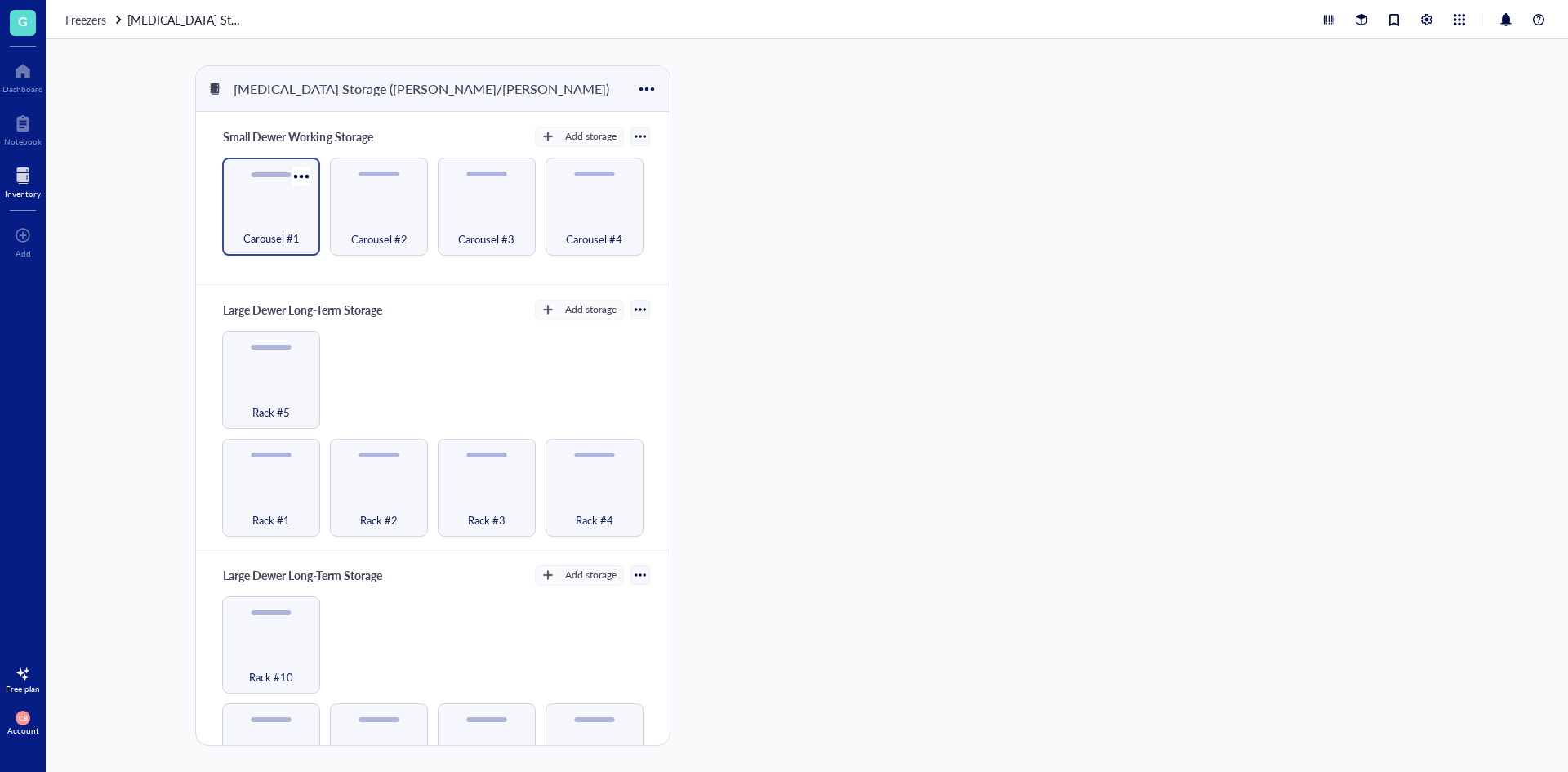
click at [265, 211] on div "Carousel #1" at bounding box center [271, 229] width 81 height 36
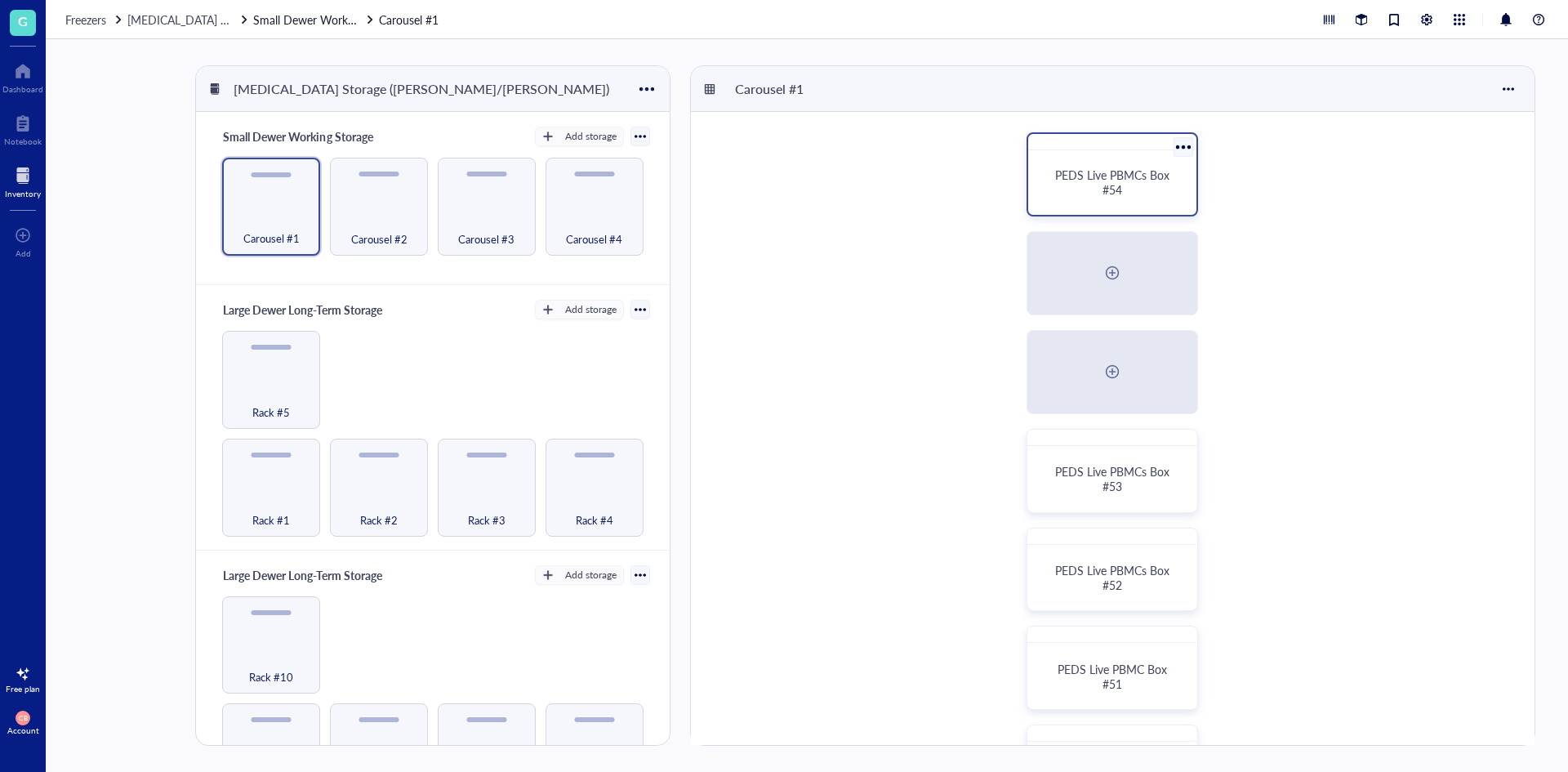
click at [1135, 176] on span "PEDS Live PBMCs Box #54" at bounding box center [1114, 182] width 117 height 31
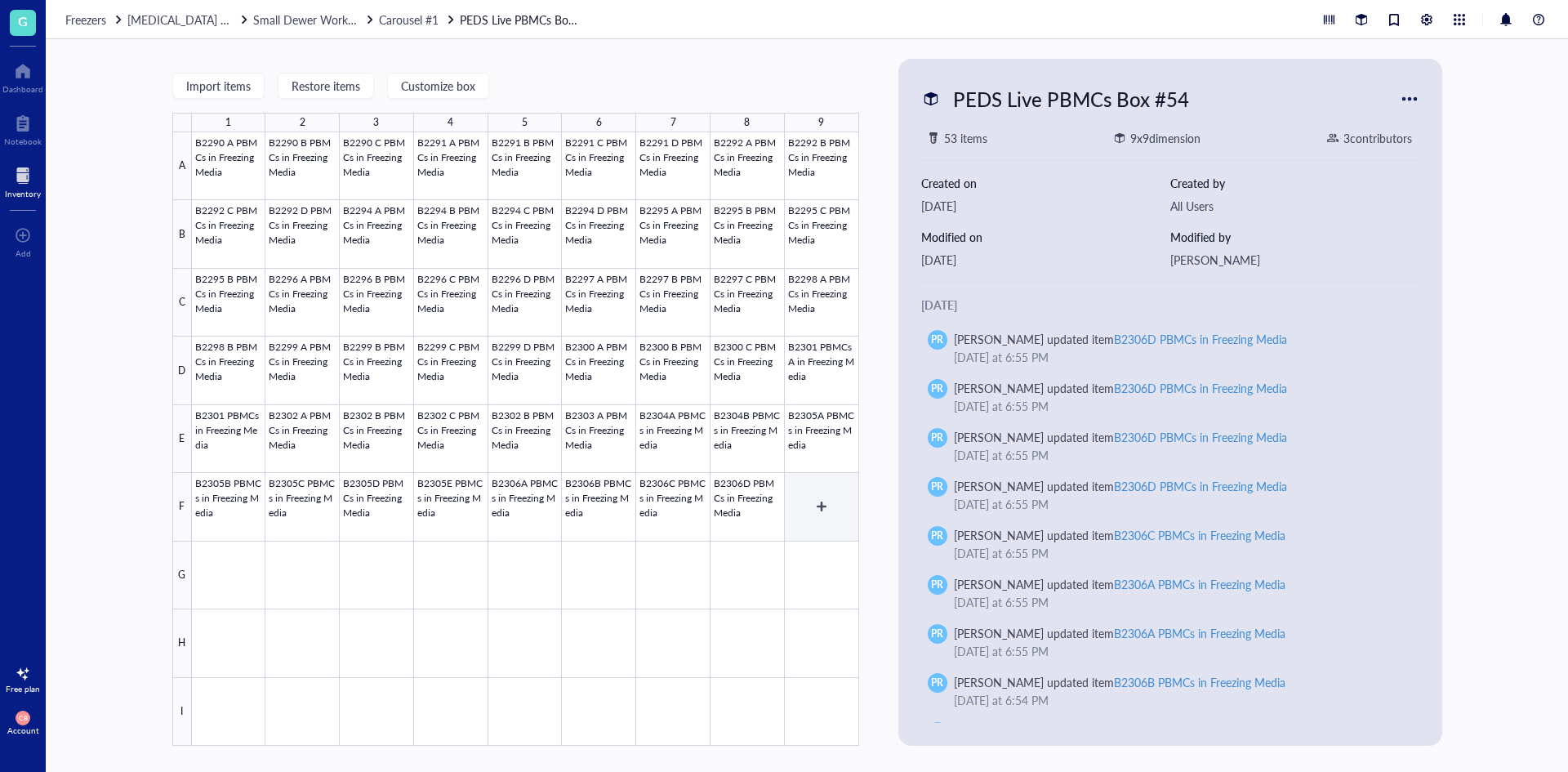
click at [819, 514] on div at bounding box center [525, 439] width 667 height 613
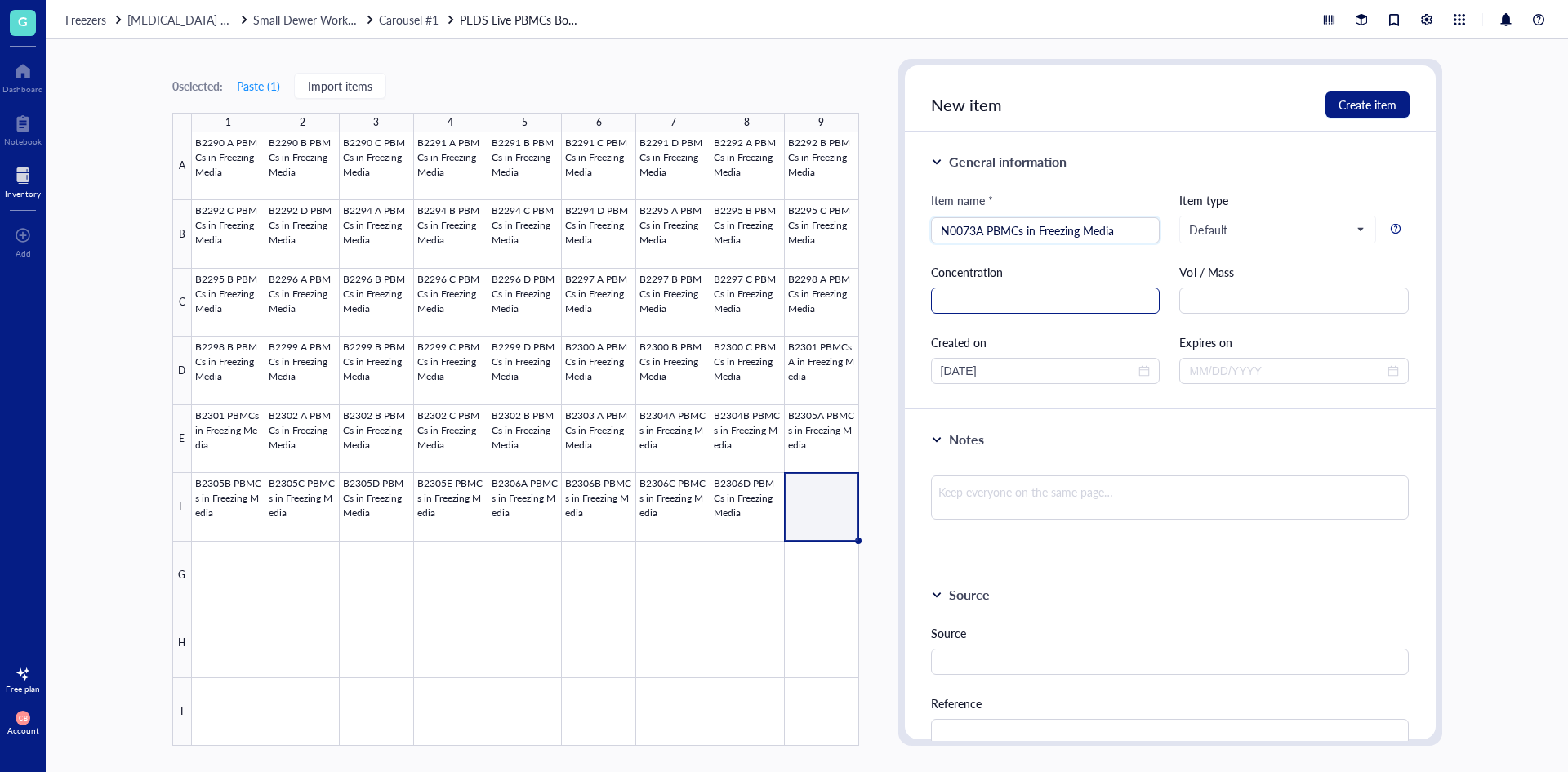
type input "N0073A PBMCs in Freezing Media"
click at [978, 310] on input "text" at bounding box center [1046, 300] width 230 height 26
type input "2.53e6"
click at [1252, 281] on div "Vol / Mass" at bounding box center [1295, 289] width 230 height 50
click at [1252, 290] on input "text" at bounding box center [1295, 300] width 230 height 26
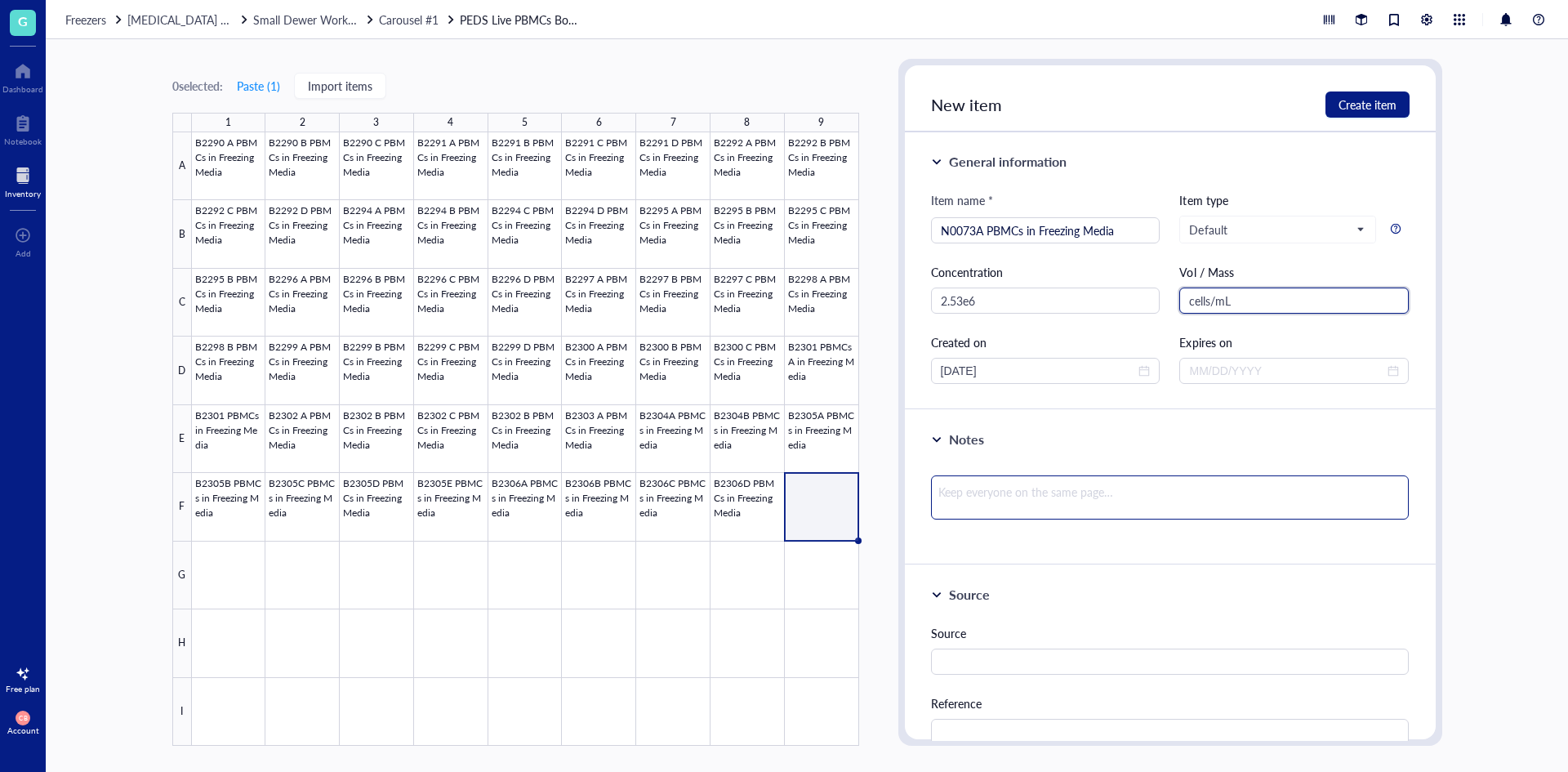
type input "cells/mL"
click at [1101, 495] on textarea at bounding box center [1170, 498] width 479 height 44
type textarea "S"
type textarea "So"
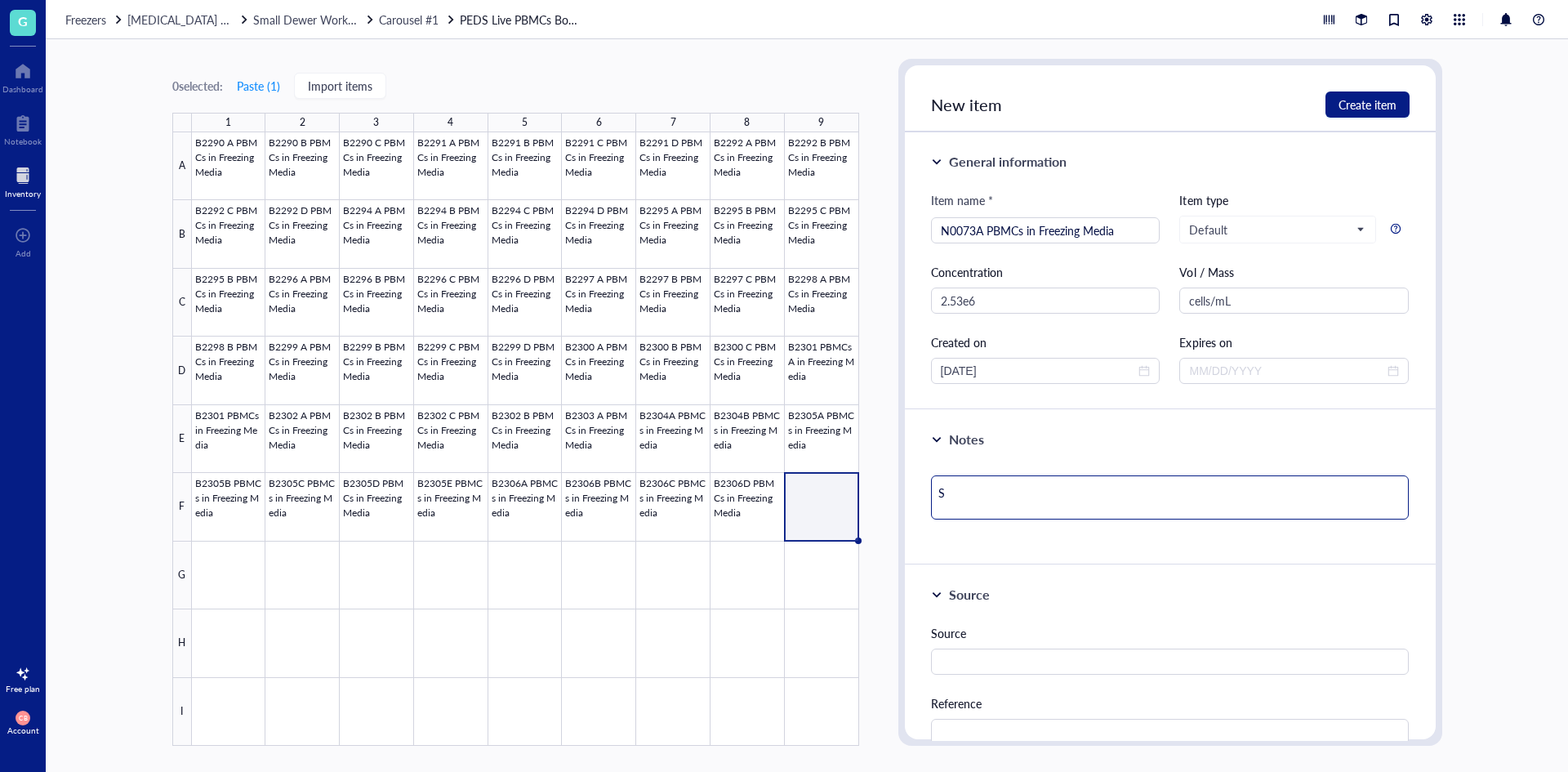
type textarea "So"
type textarea "Soo"
type textarea "Soot"
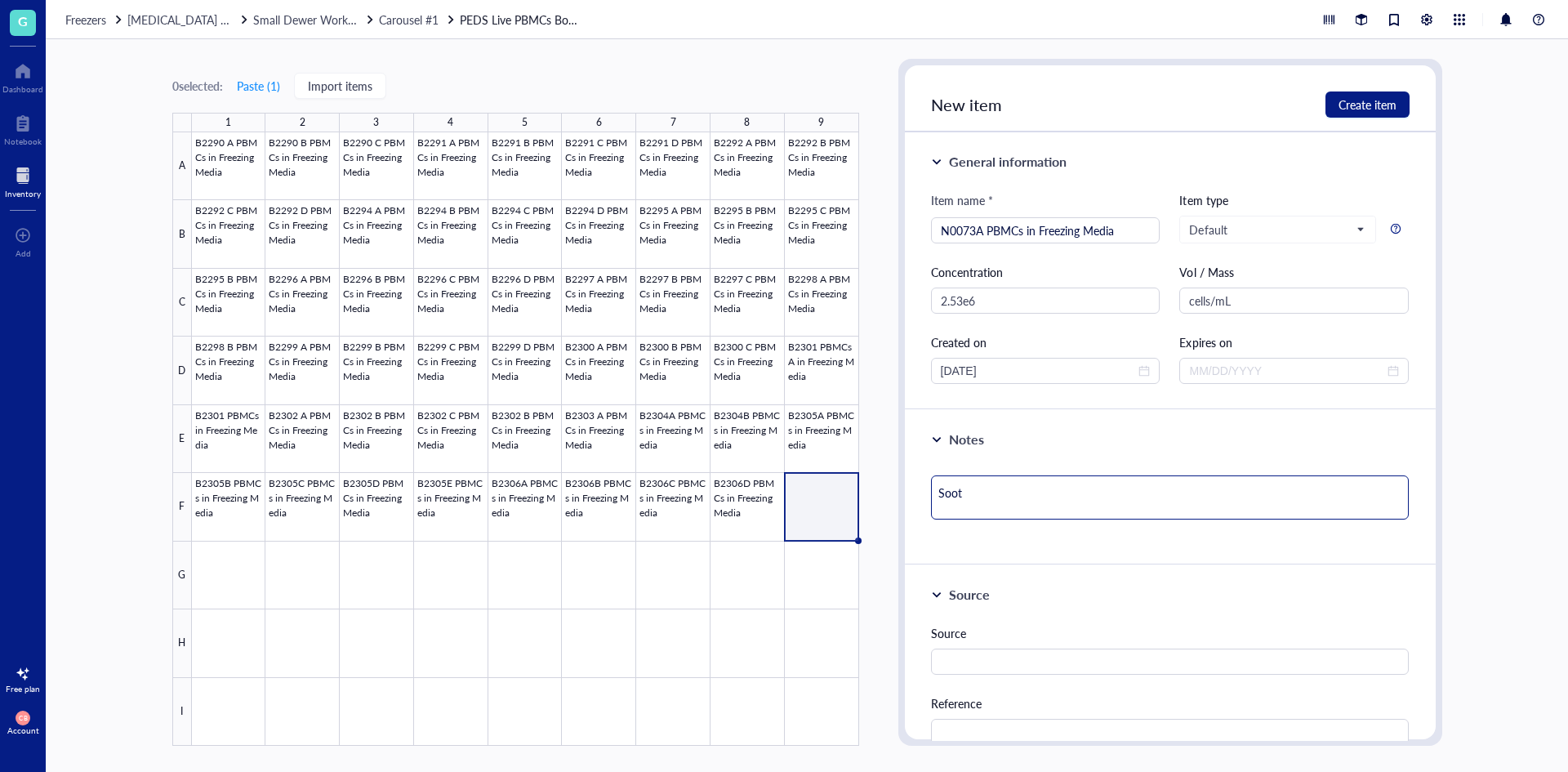
type textarea "Soo"
type textarea "So"
type textarea "S"
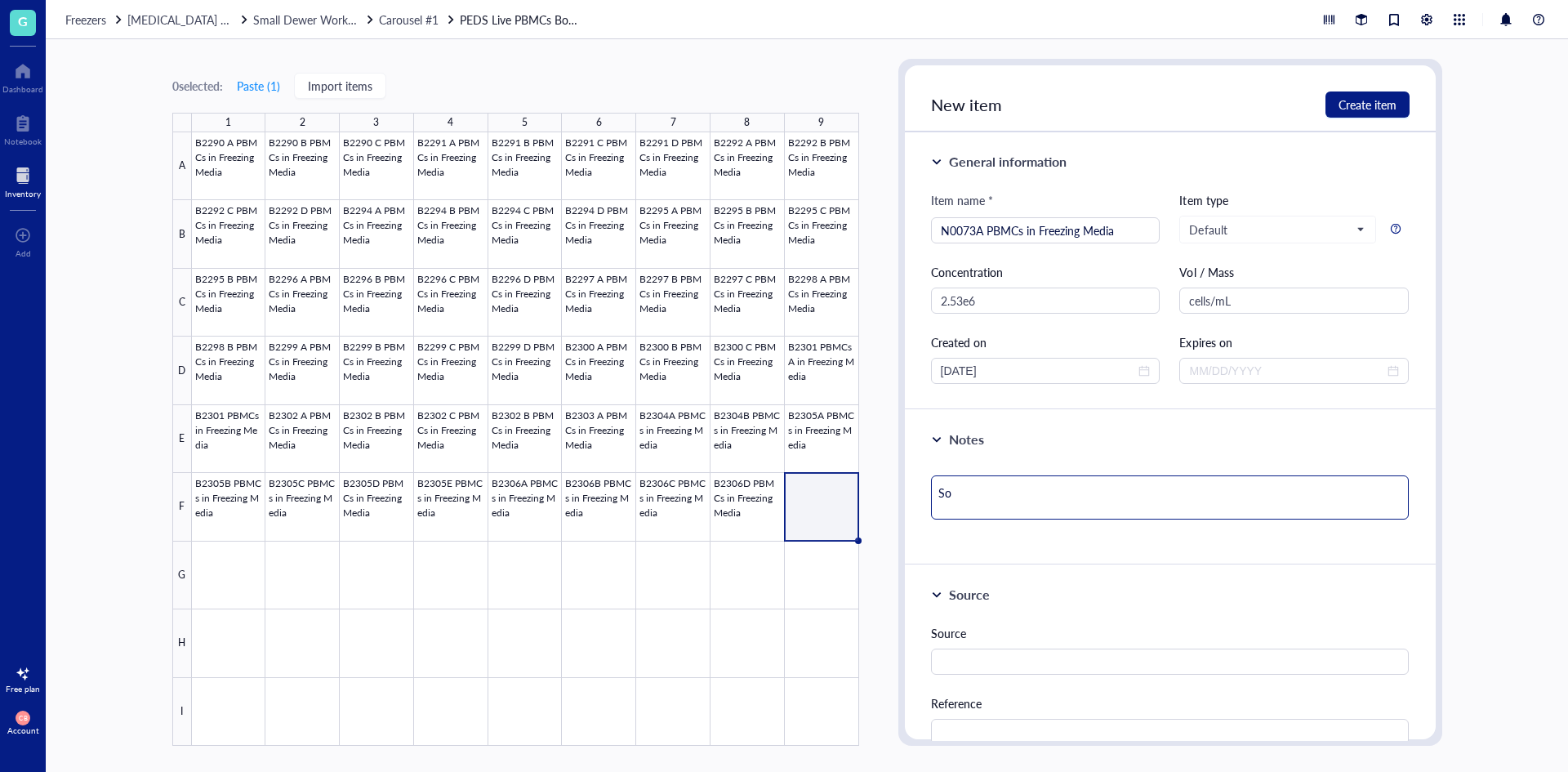
type textarea "S"
type textarea "Sl"
type textarea "Slo"
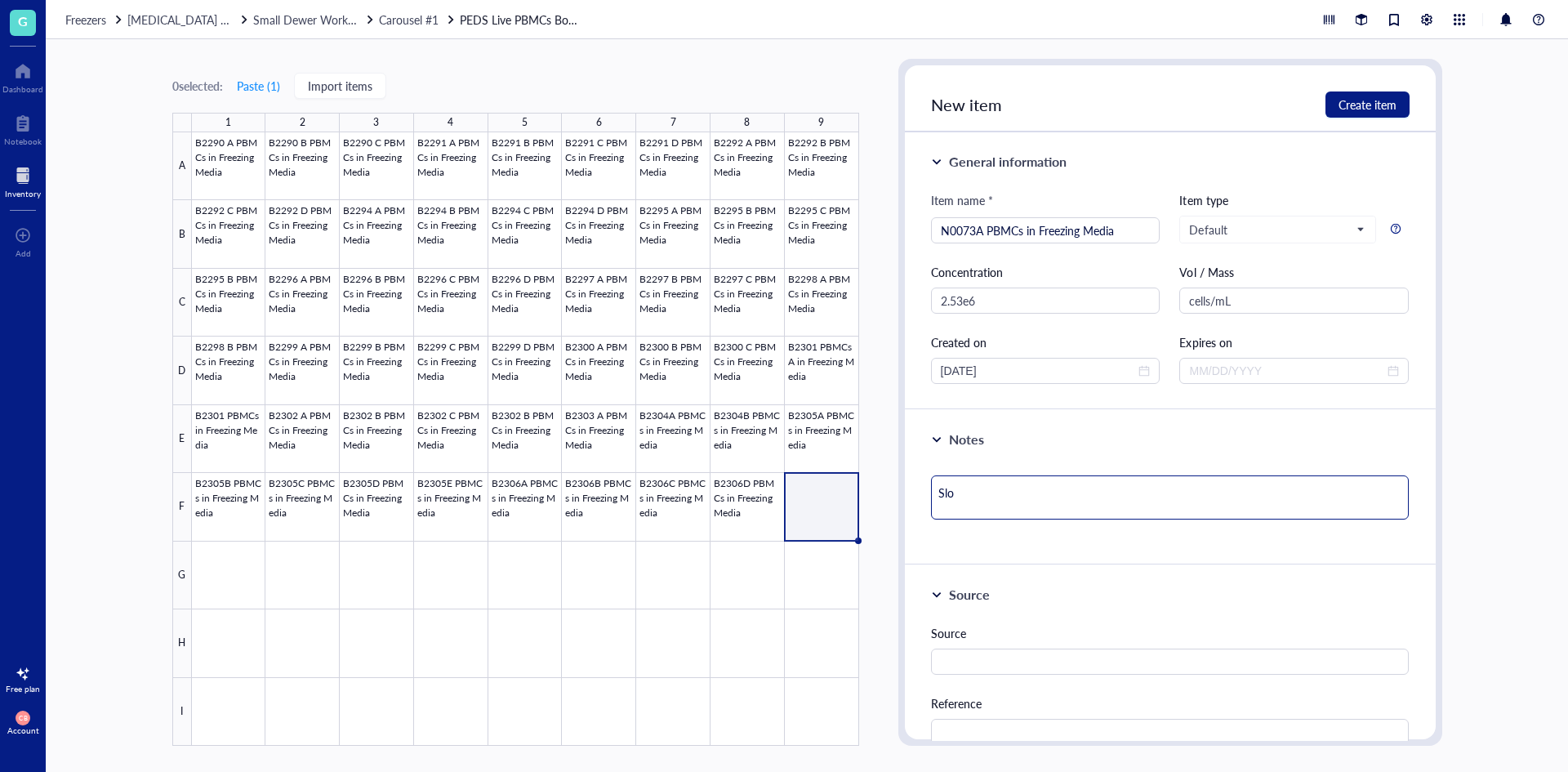
type textarea "Slot"
type textarea "Slot:"
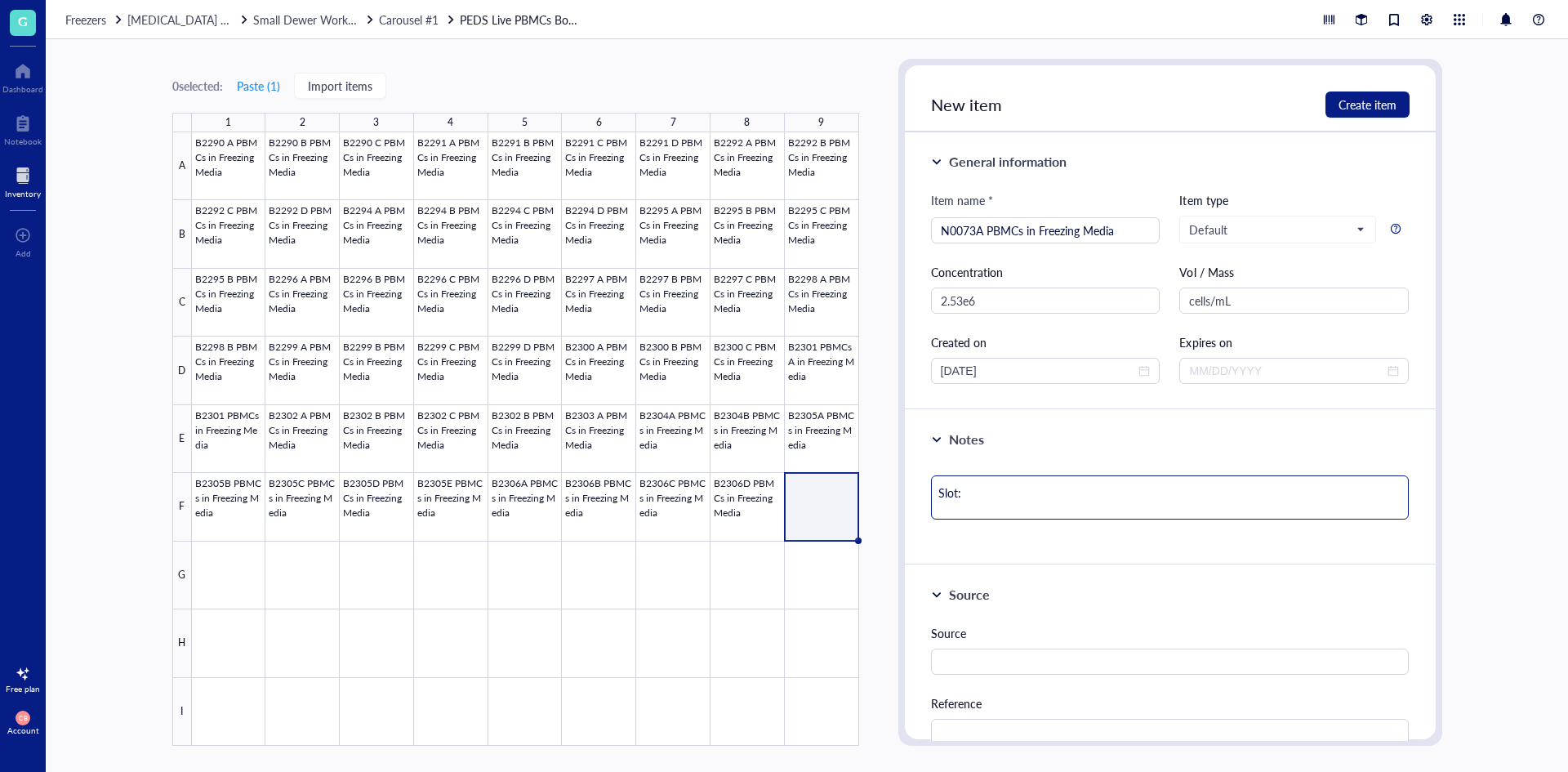
type textarea "Slot:"
type textarea "Slot"
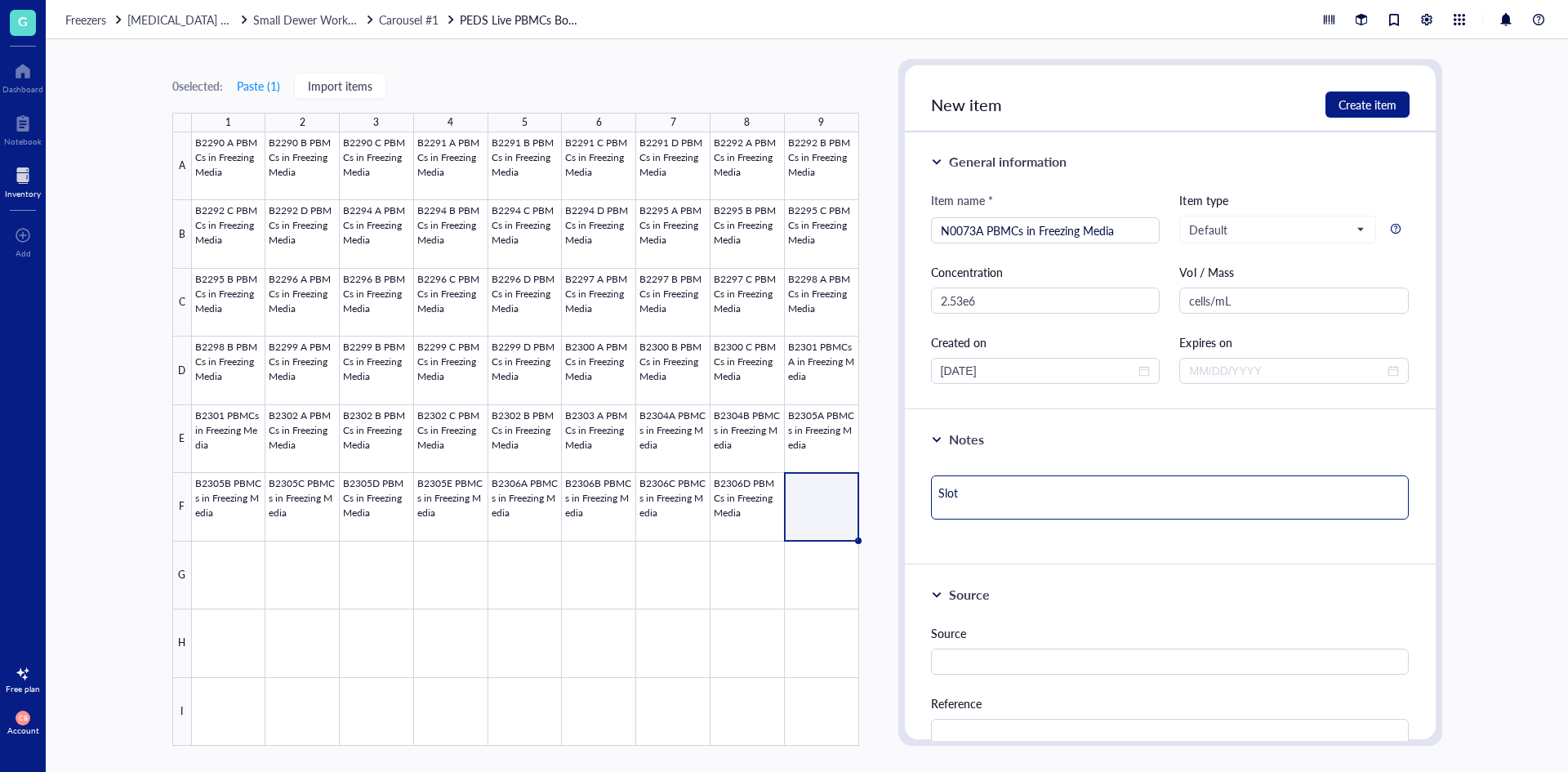
type textarea "Slot"
type textarea "Slot#"
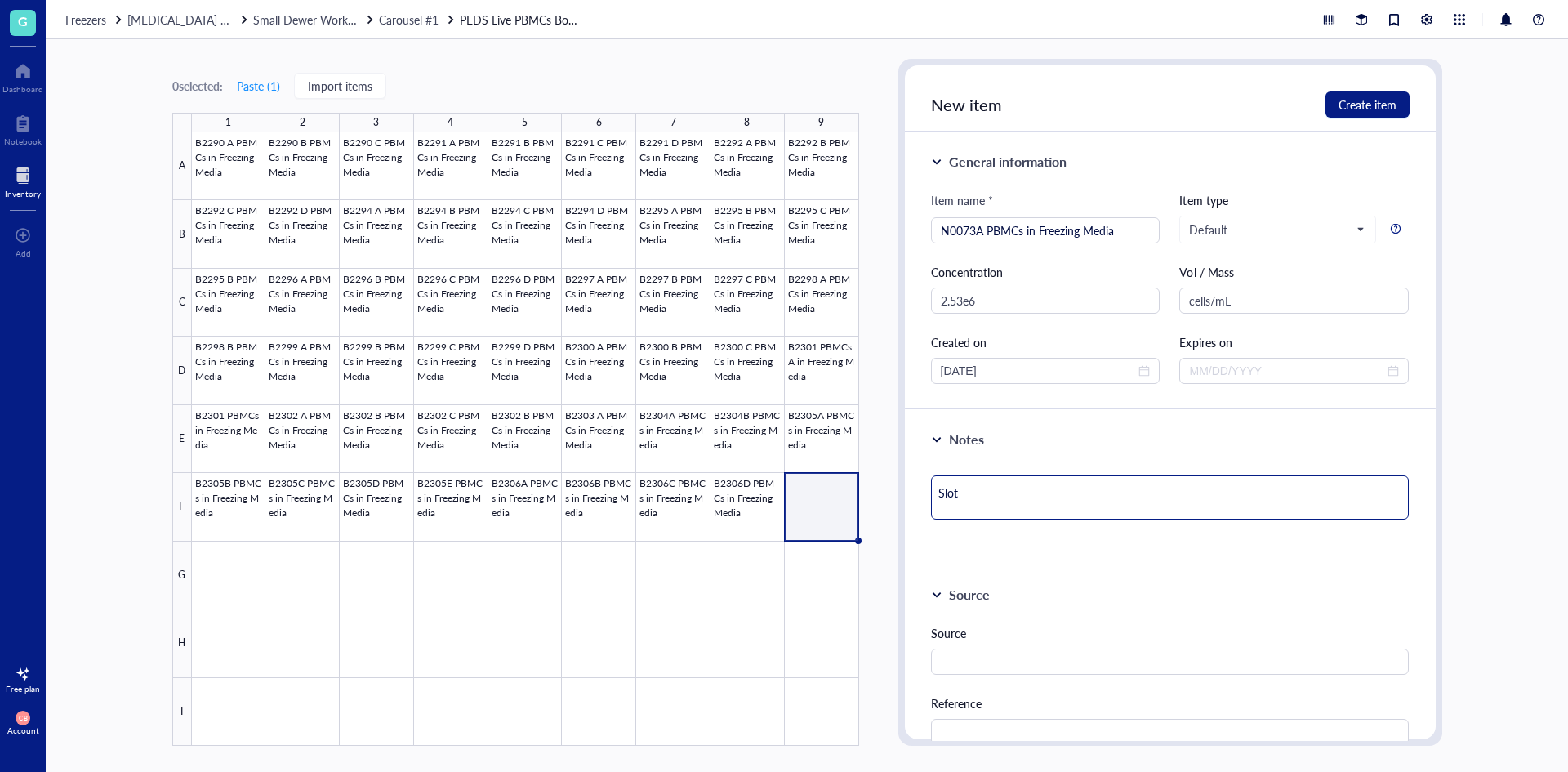
type textarea "Slot#"
type textarea "Slot# 5"
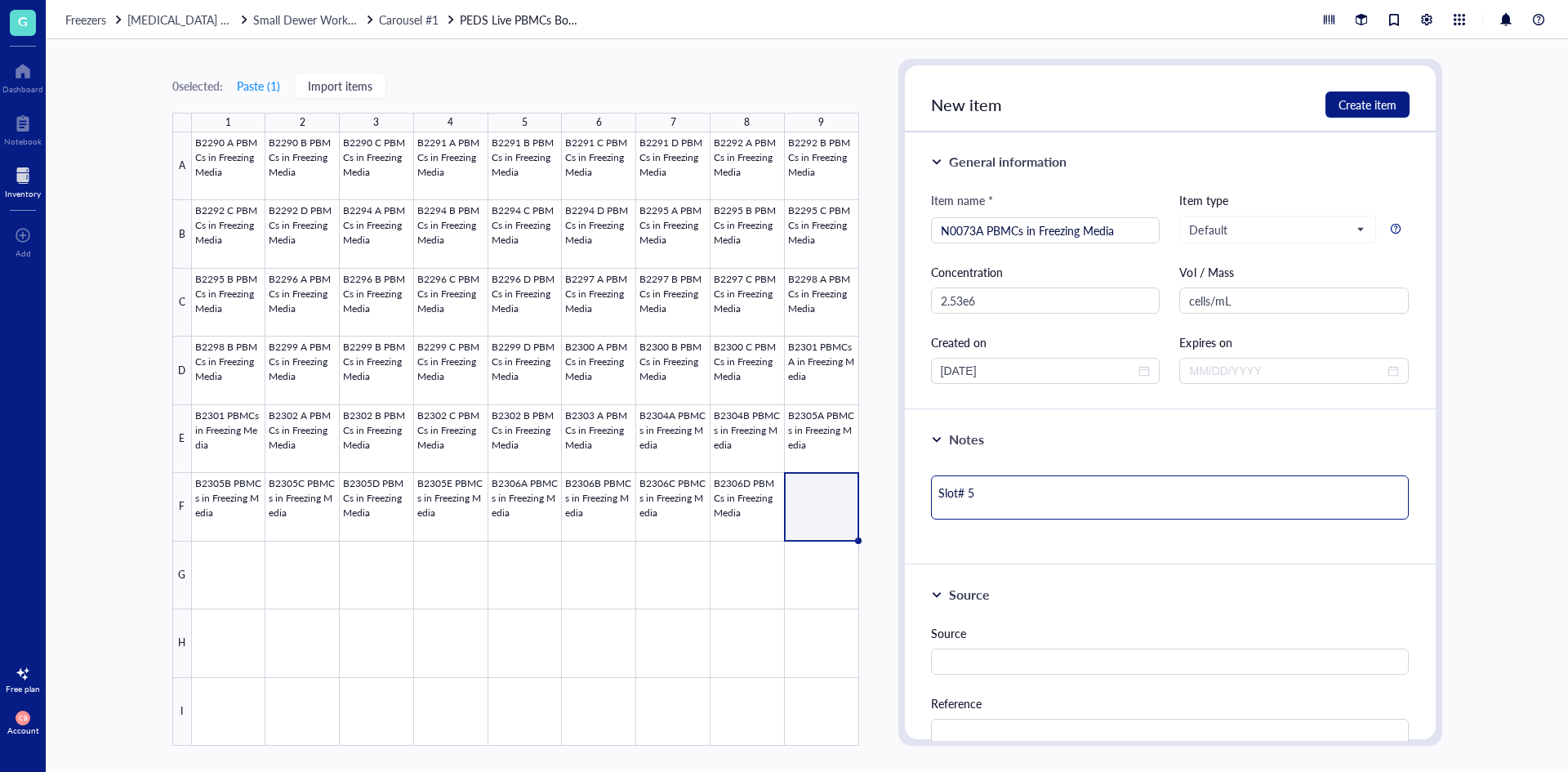
type textarea "Slot# 54"
type textarea "Slot# 54 V"
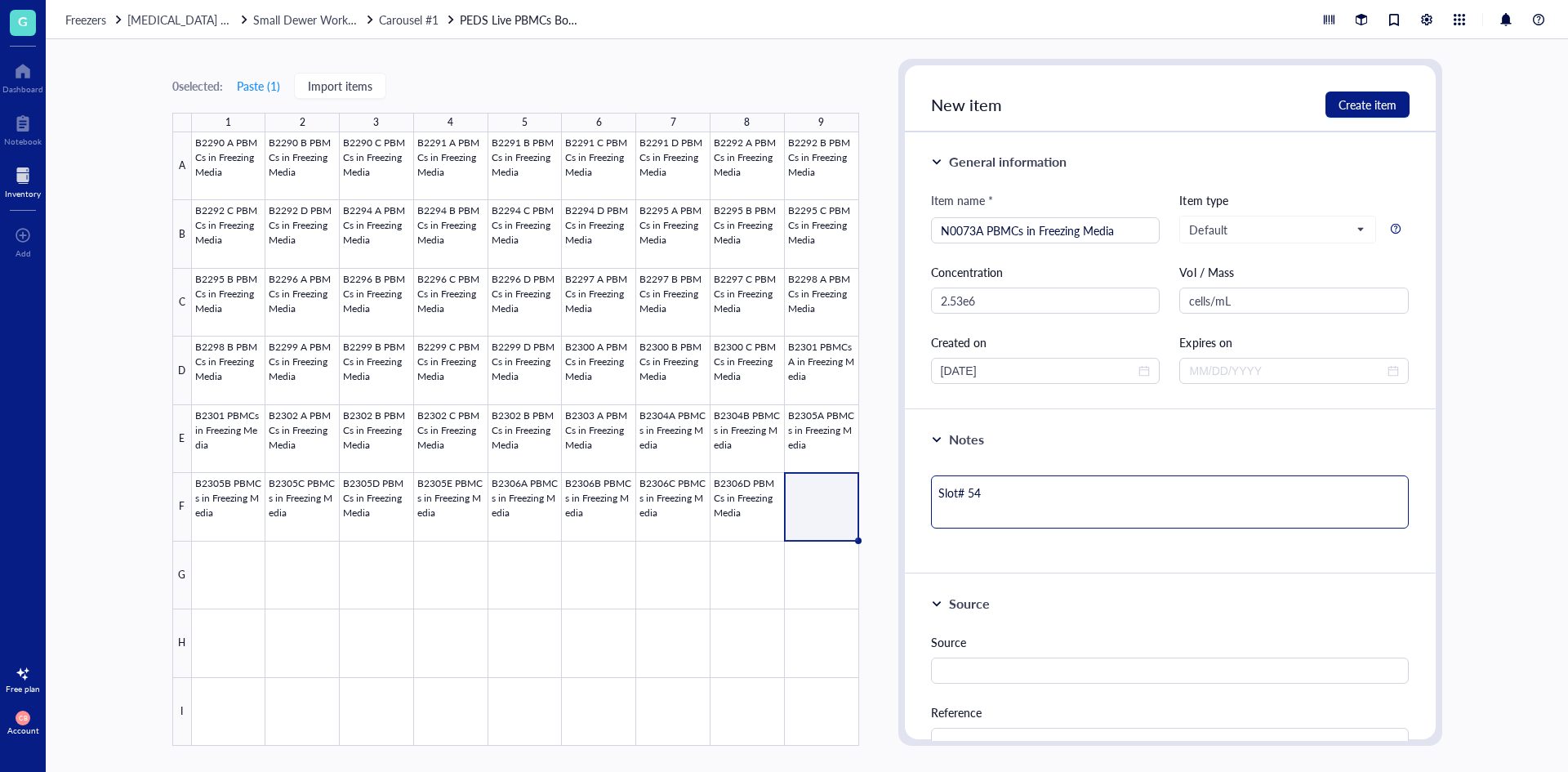
type textarea "Slot# 54 V"
type textarea "Slot# 54 Vi"
type textarea "Slot# 54 Via"
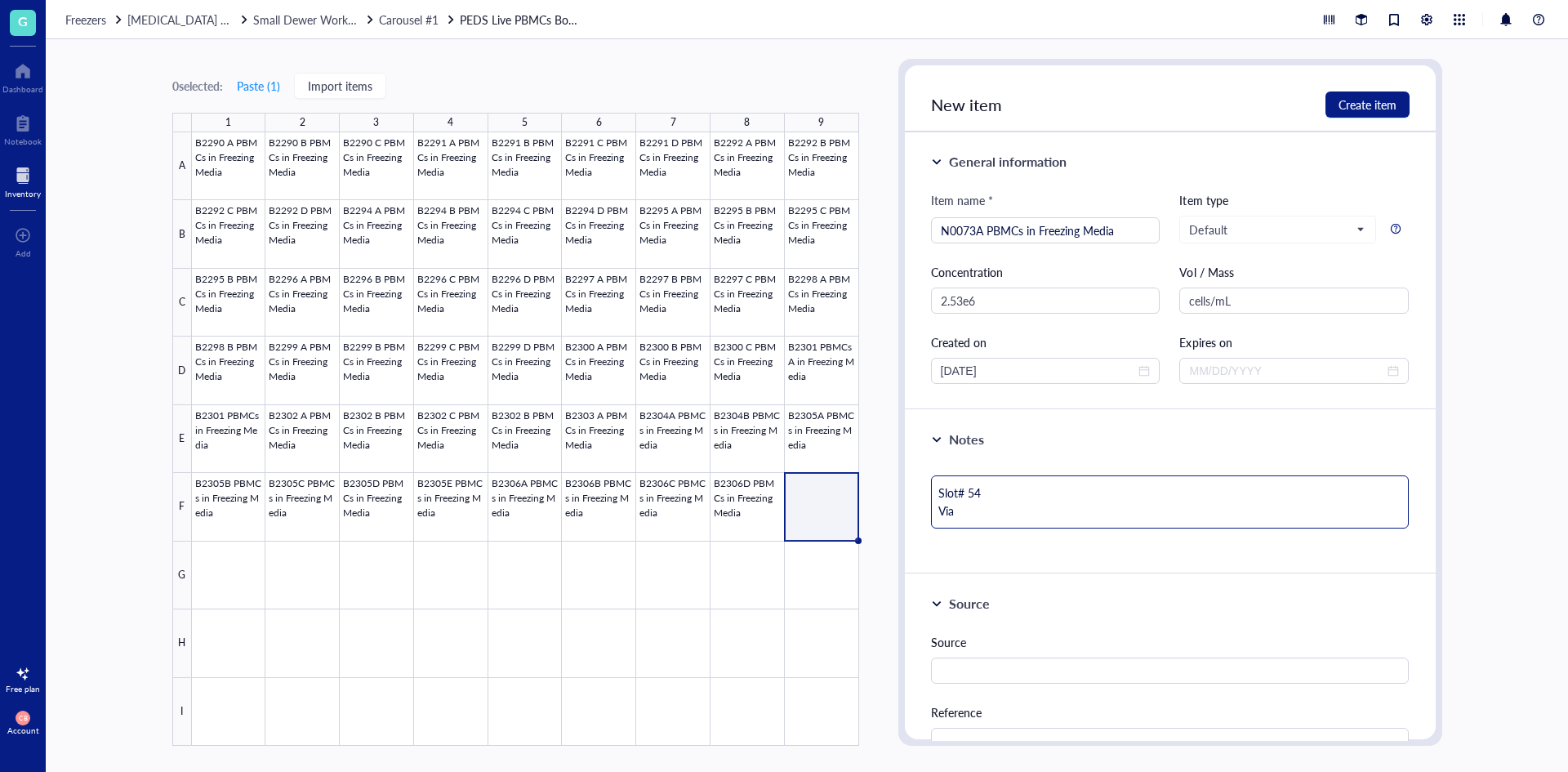
type textarea "Slot# 54 Viab"
type textarea "Slot# 54 Viabi"
type textarea "Slot# 54 Viabil"
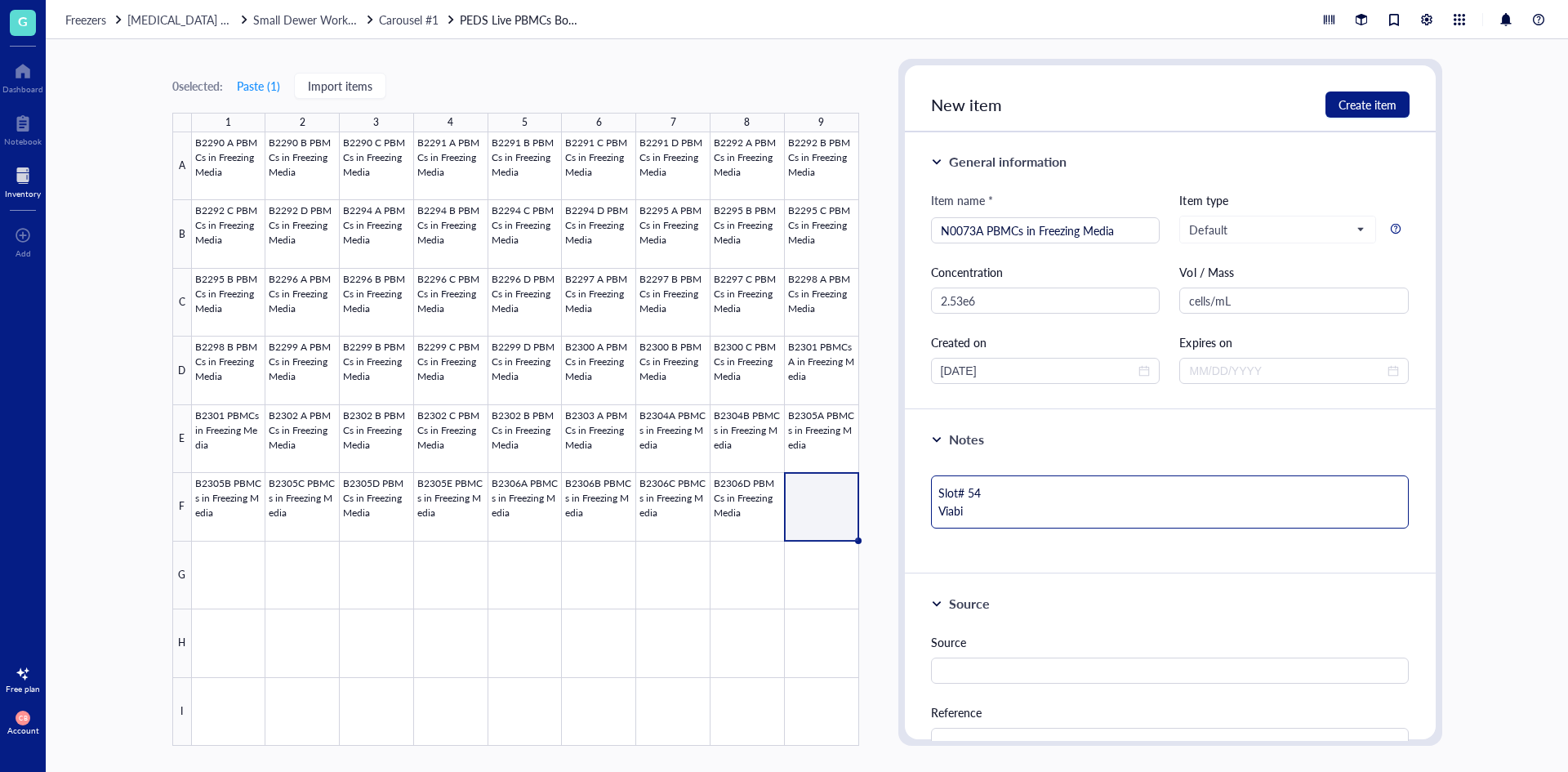
type textarea "Slot# 54 Viabil"
type textarea "Slot# 54 Viabili"
type textarea "Slot# 54 Viabilit"
type textarea "Slot# 54 Viability"
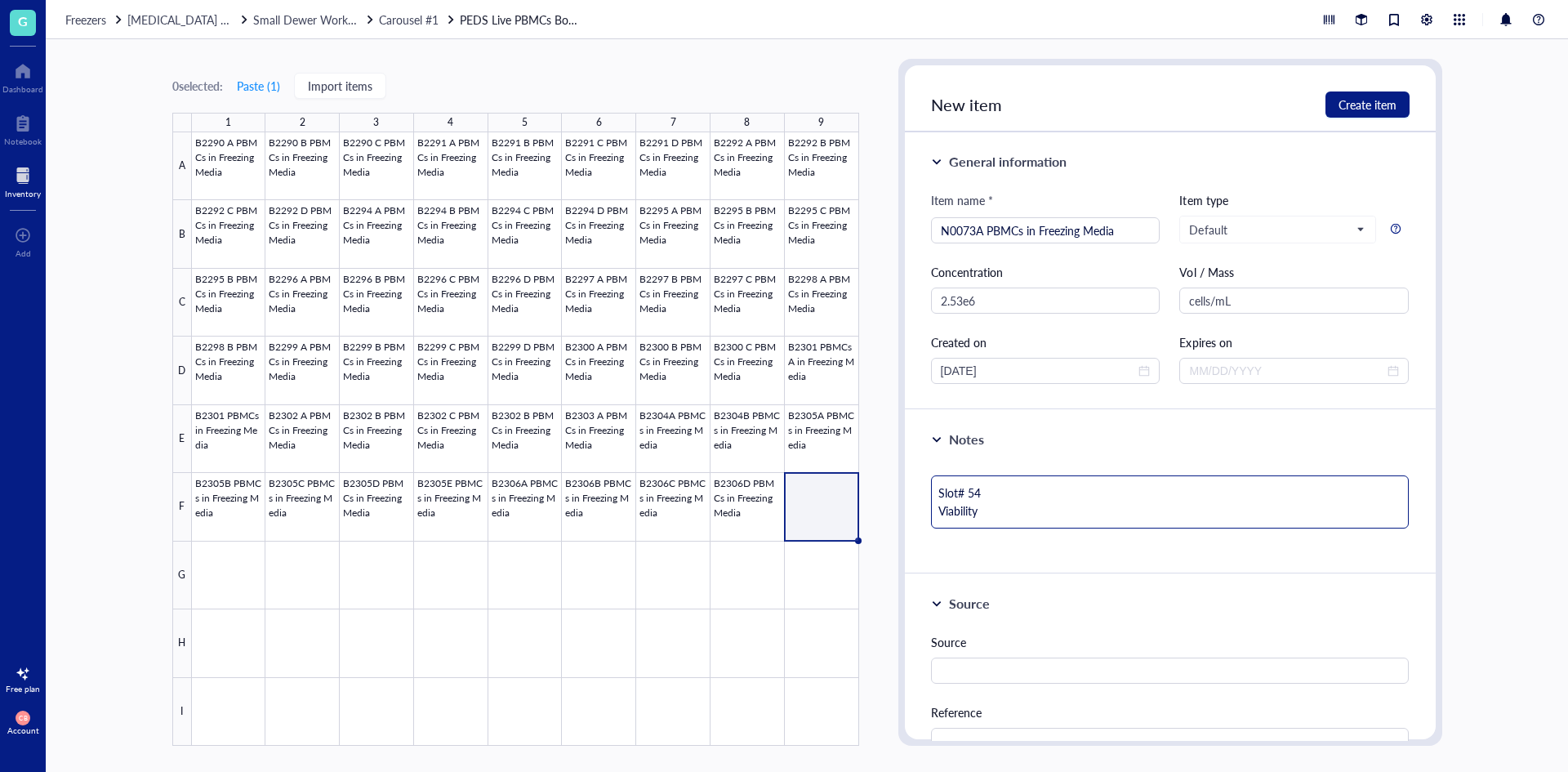
type textarea "Slot# 54 Viability:"
type textarea "Slot# 54 Viability: 9"
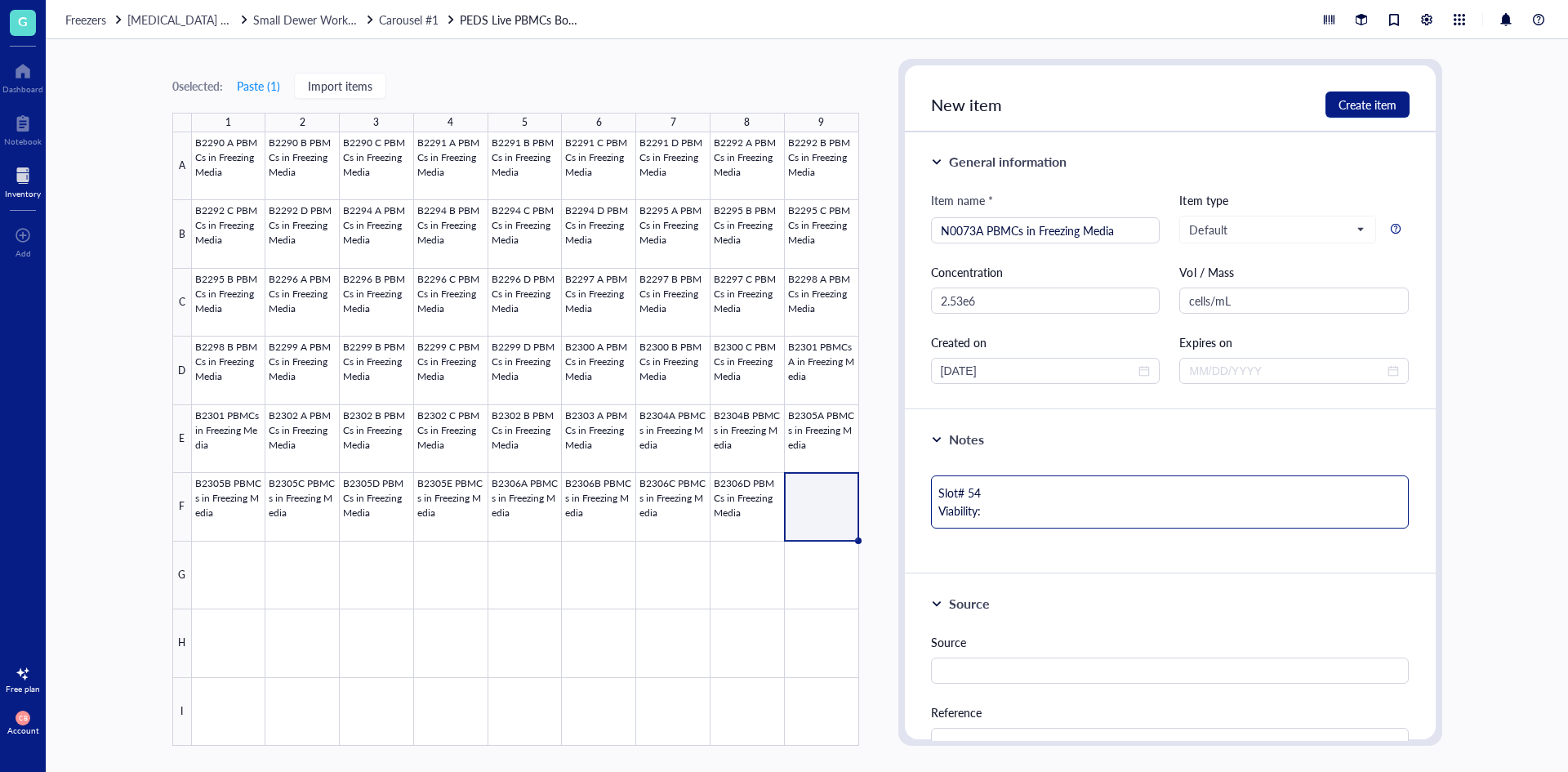
type textarea "Slot# 54 Viability: 9"
type textarea "Slot# 54 Viability: 99"
type textarea "Slot# 54 Viability: 99."
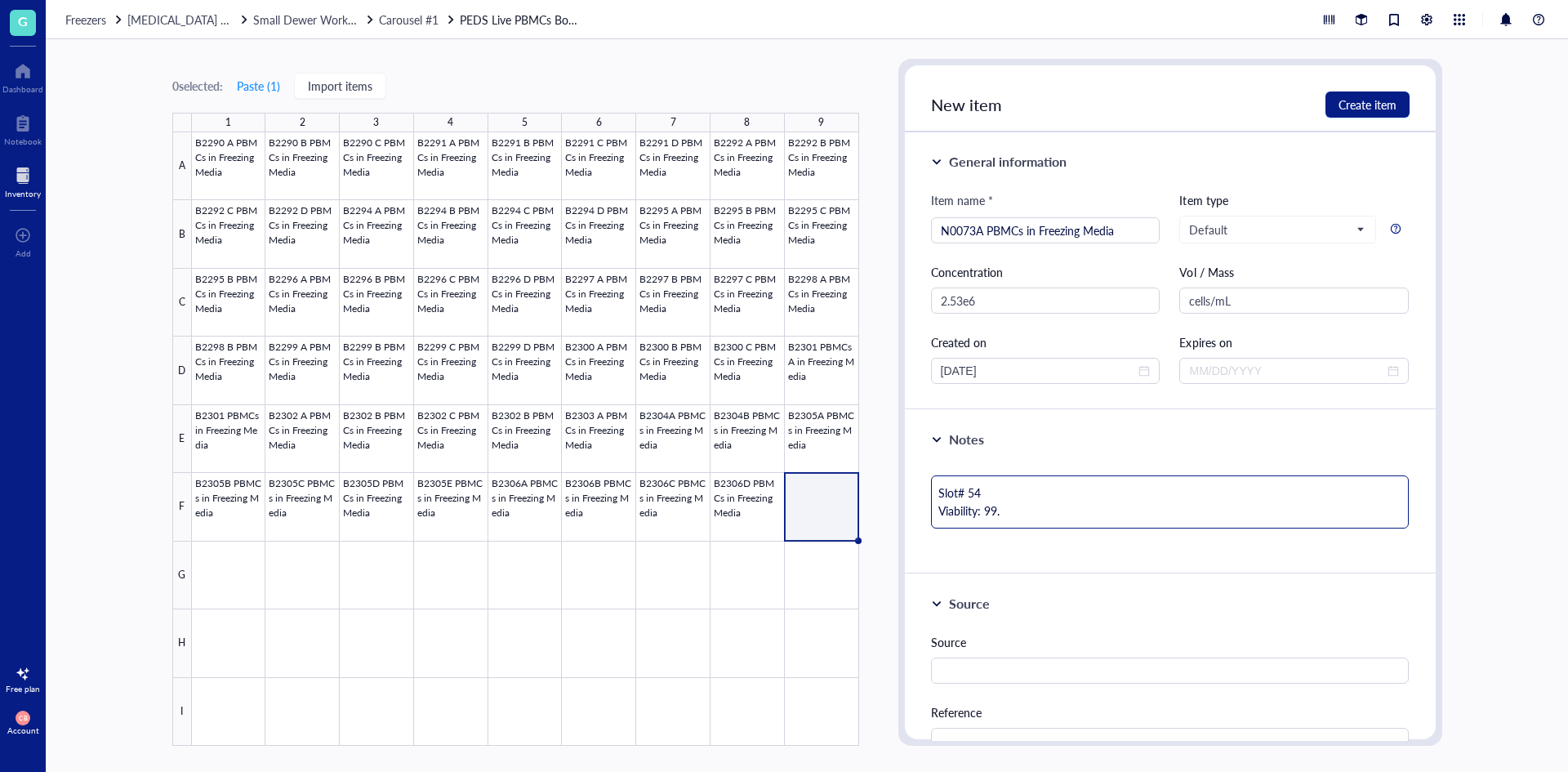
type textarea "Slot# 54 Viability: 99.7"
type textarea "Slot# 54 Viability: 99.7%"
click at [1389, 111] on span "Create item" at bounding box center [1367, 105] width 58 height 13
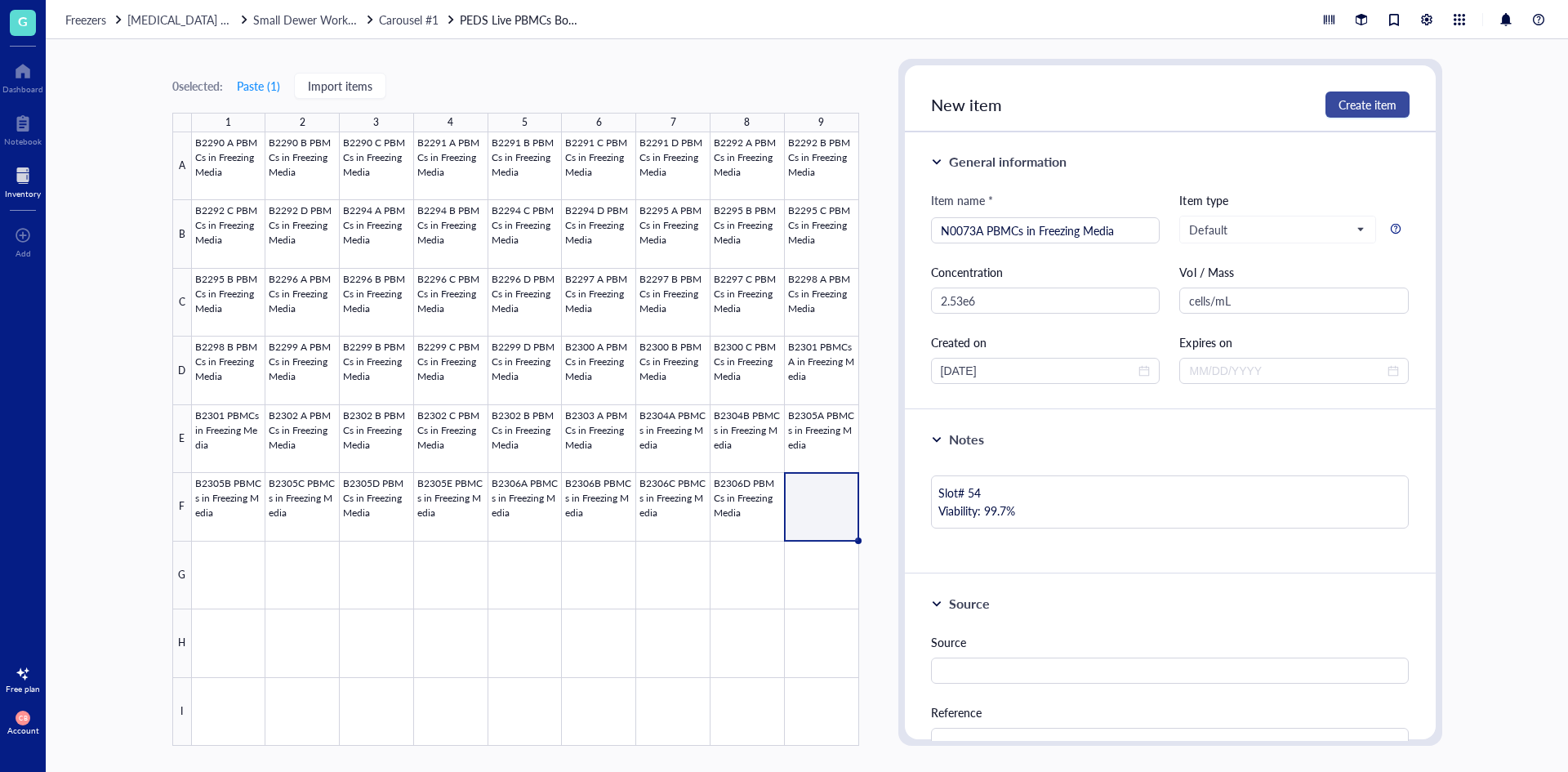
type textarea "Keep everyone on the same page…"
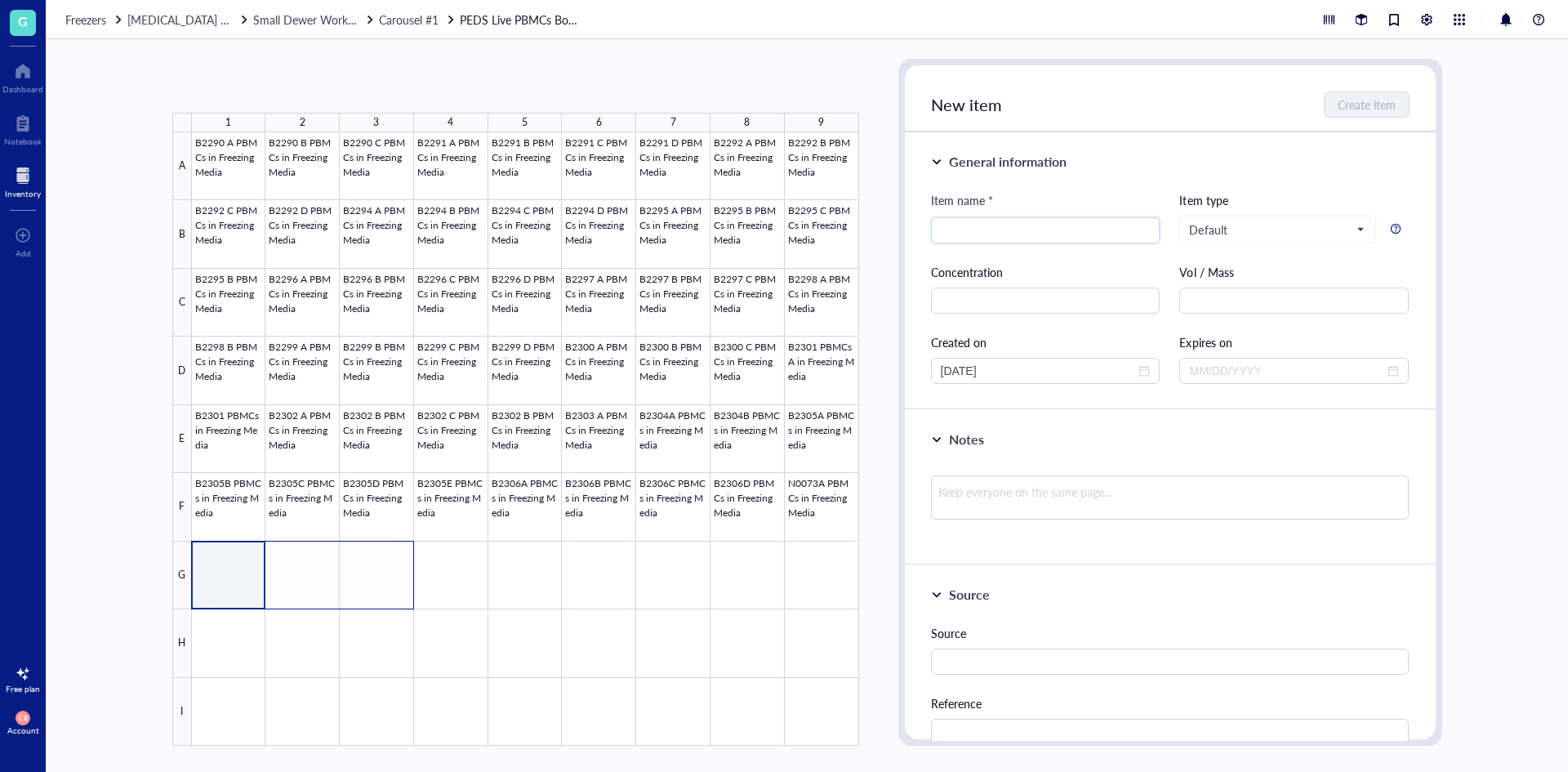
drag, startPoint x: 256, startPoint y: 566, endPoint x: 377, endPoint y: 566, distance: 121.0
click at [377, 566] on div at bounding box center [525, 439] width 667 height 613
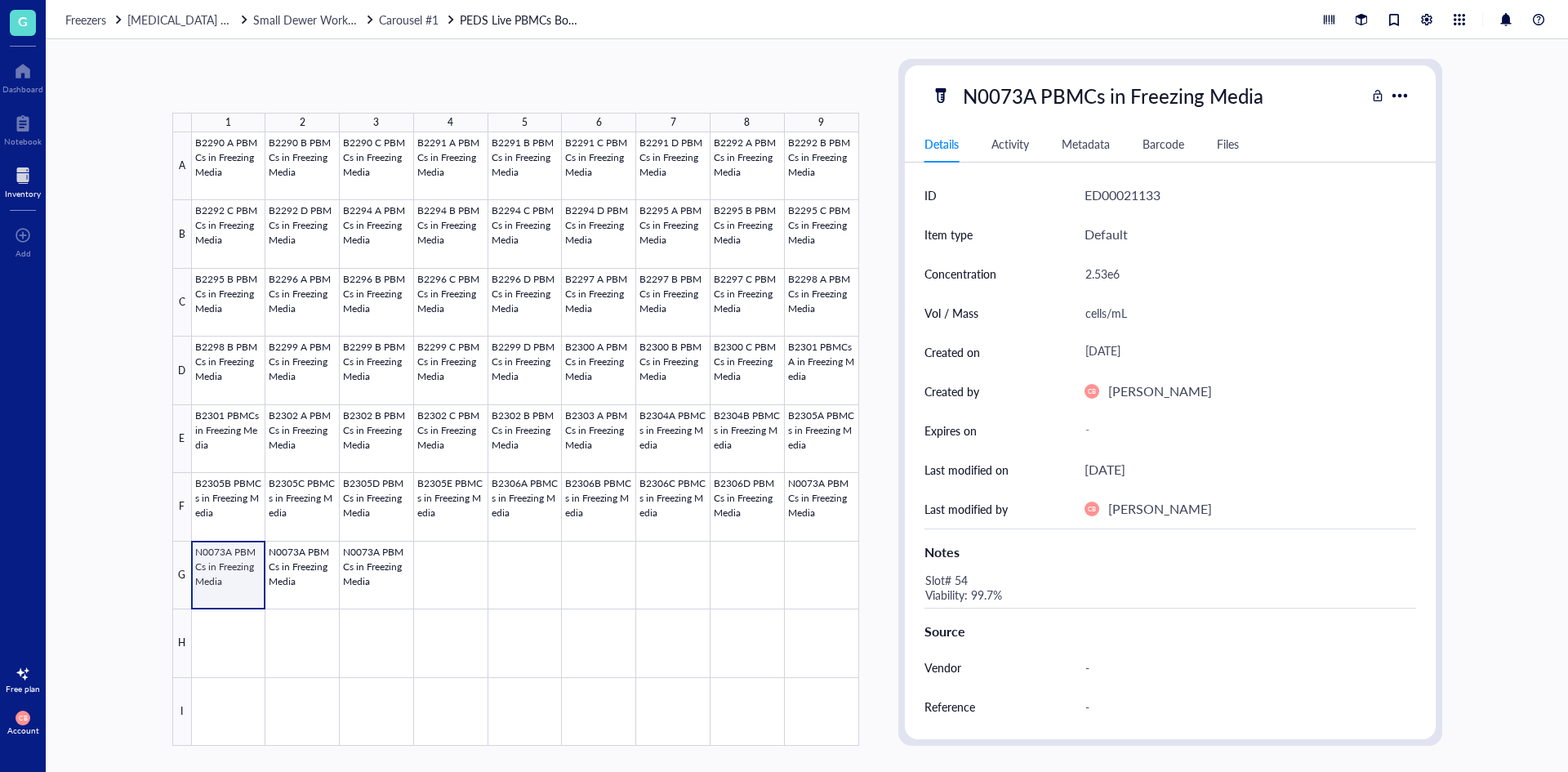
click at [236, 580] on div at bounding box center [525, 439] width 667 height 613
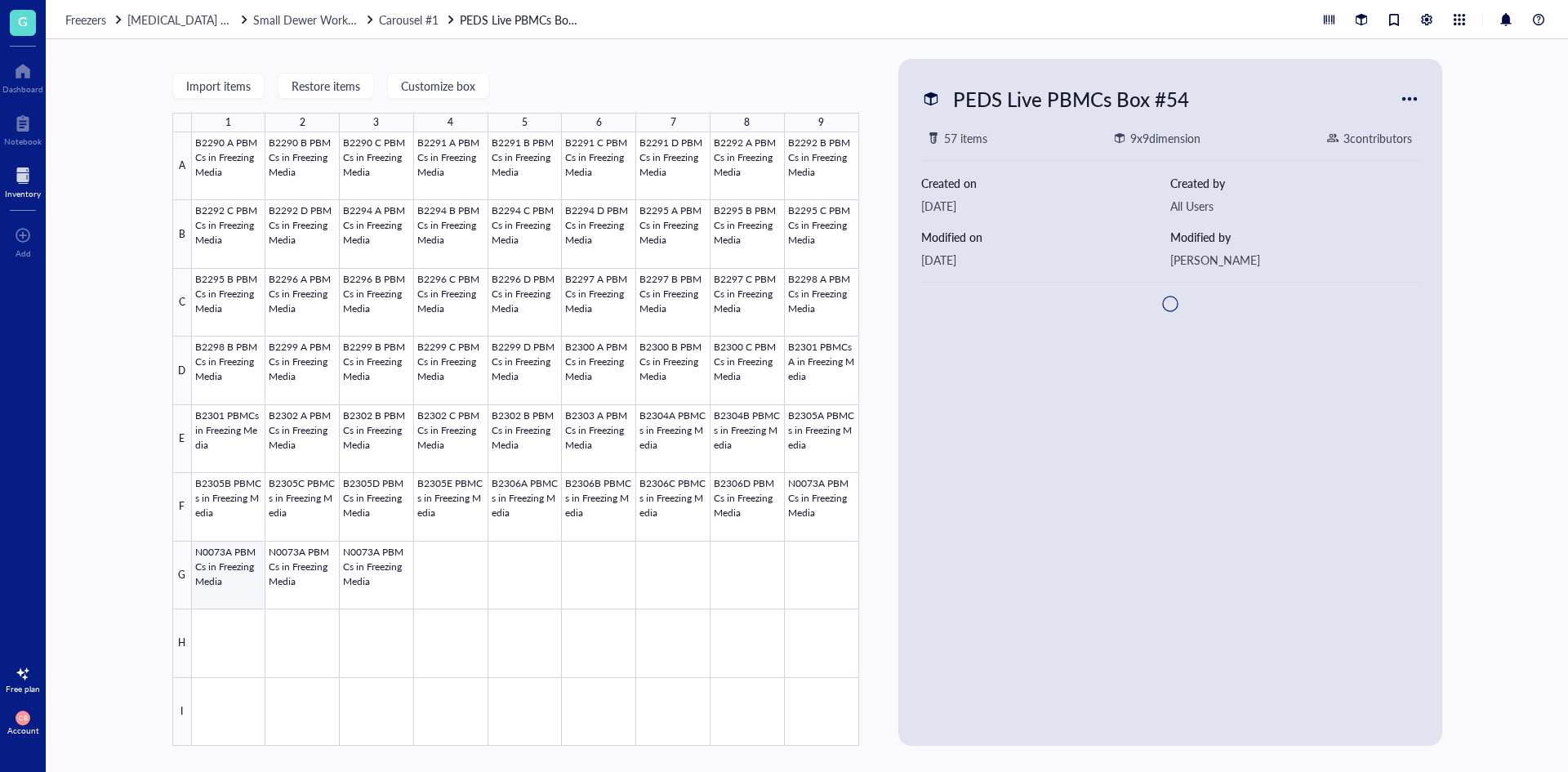
click at [236, 580] on div at bounding box center [525, 439] width 667 height 613
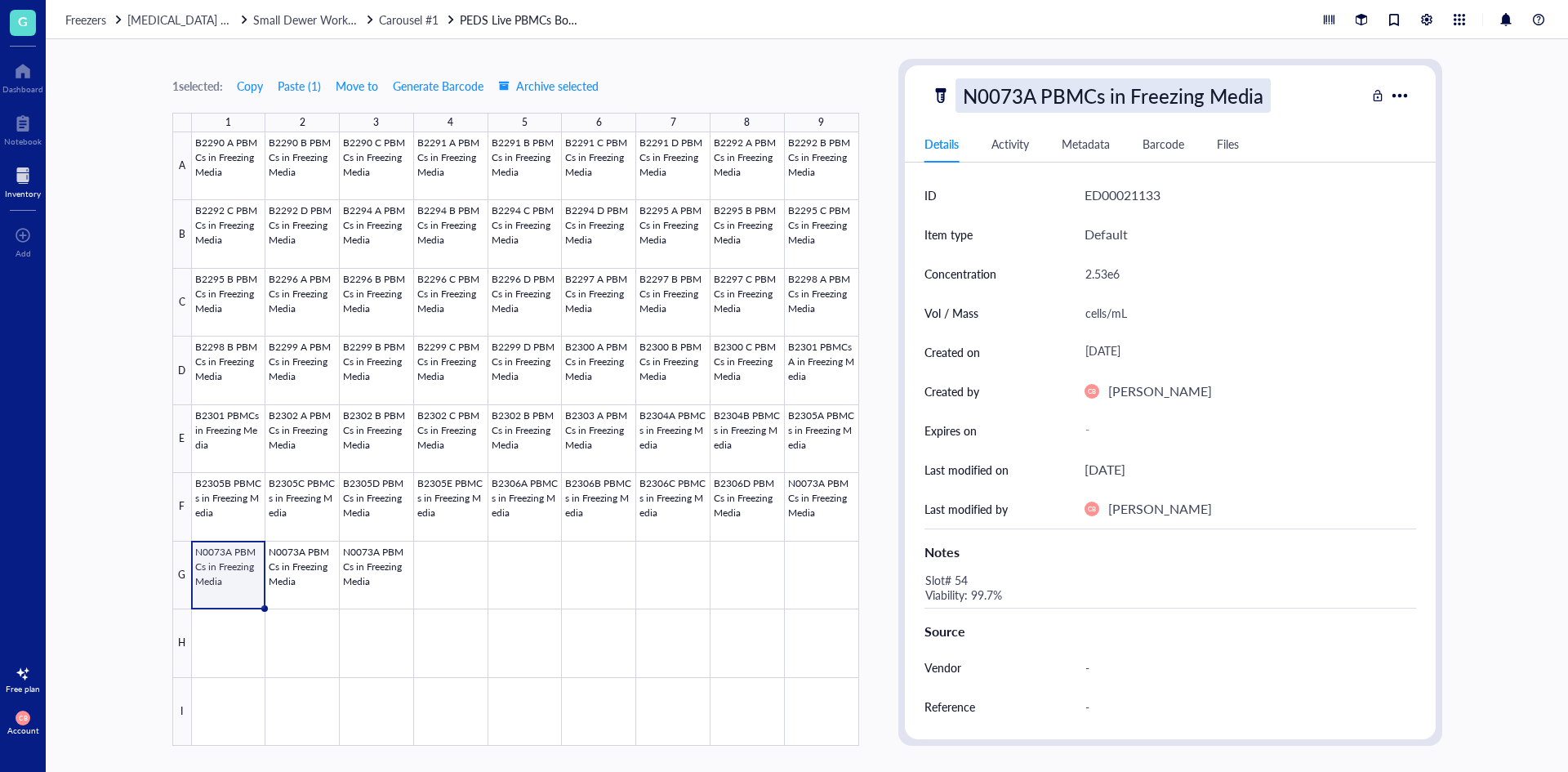
click at [1015, 92] on div "N0073A PBMCs in Freezing Media" at bounding box center [1113, 95] width 315 height 34
click at [1029, 95] on input "N0073A PBMCs in Freezing Media" at bounding box center [1139, 95] width 366 height 33
type input "N0073B PBMCs in Freezing Media"
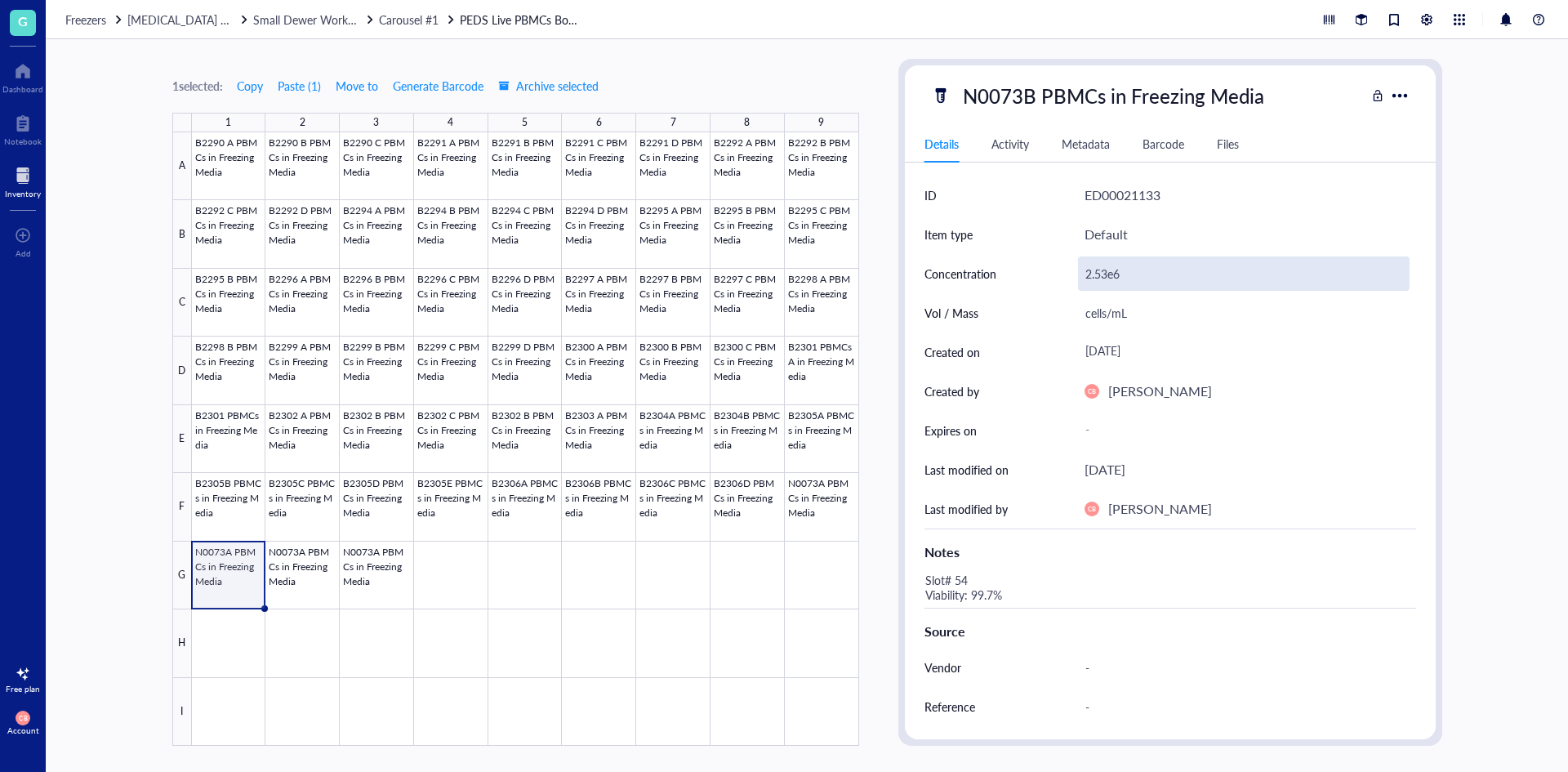
click at [1117, 289] on div "2.53e6" at bounding box center [1243, 274] width 331 height 34
click at [1117, 289] on input "2.53e6" at bounding box center [1243, 274] width 330 height 33
type input "2.49e6"
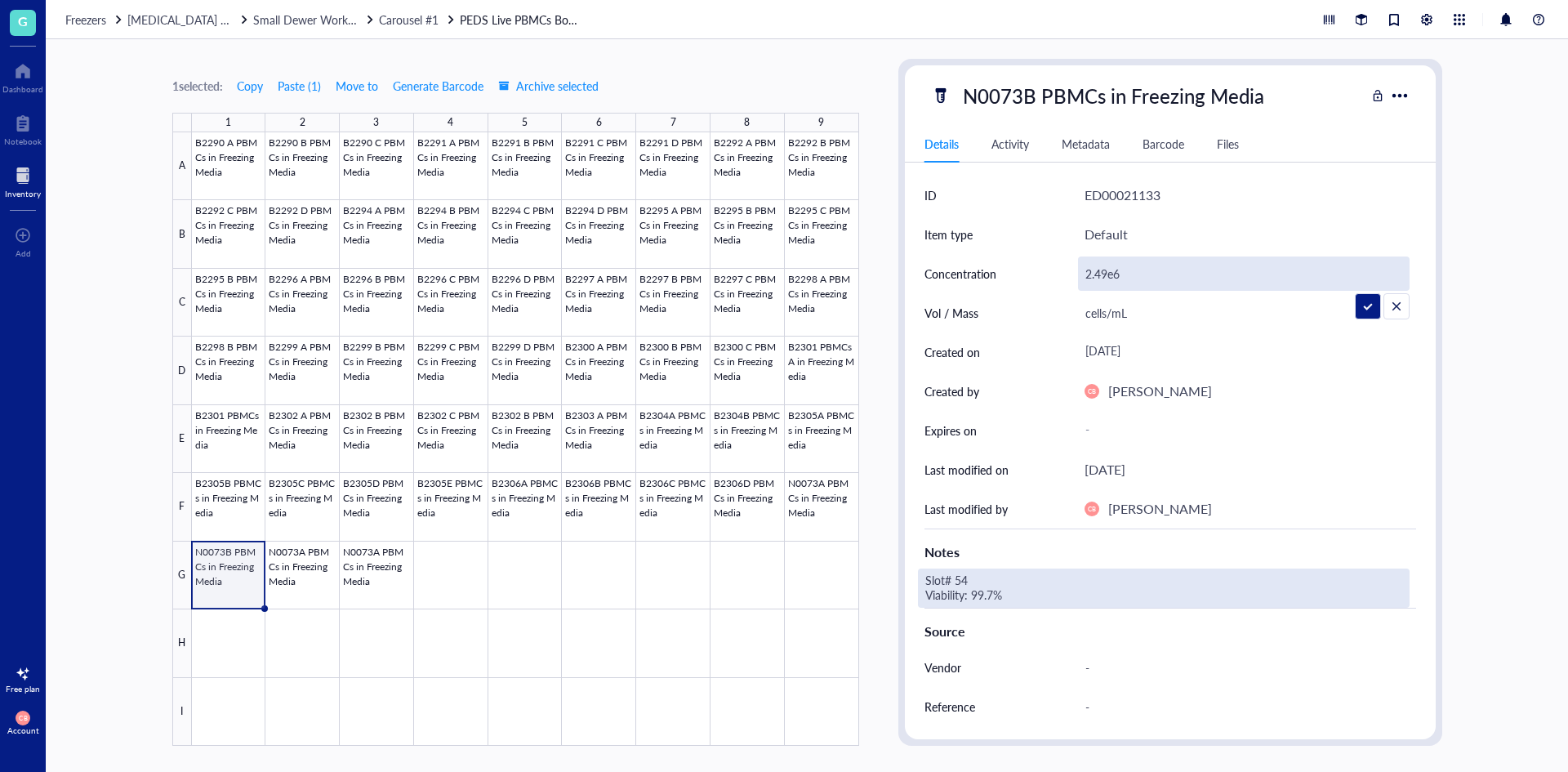
click at [996, 605] on div "Slot# 54 Viability: 99.7%" at bounding box center [1164, 588] width 492 height 39
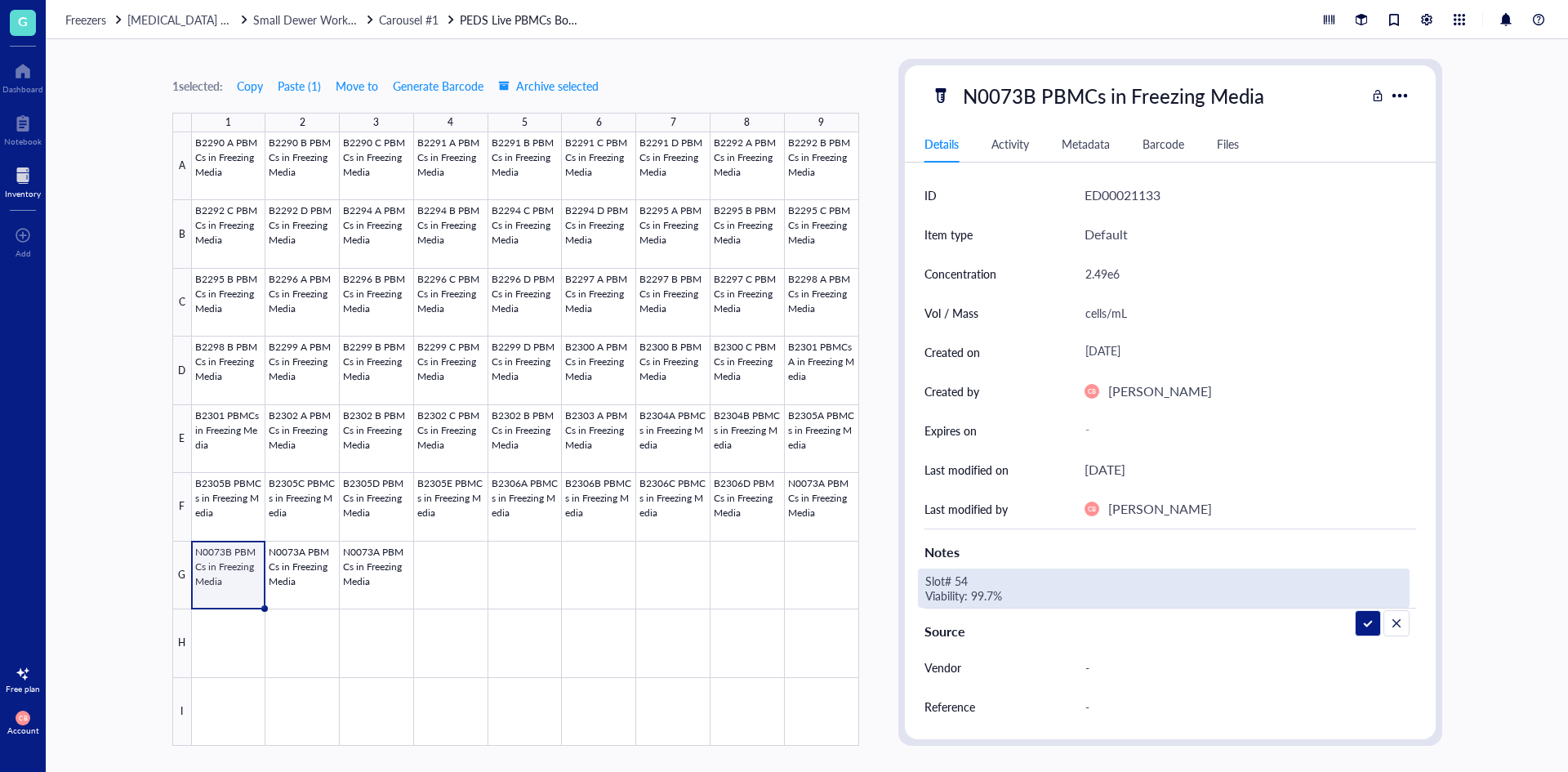
click at [971, 587] on textarea "Slot# 54 Viability: 99.7%" at bounding box center [1046, 588] width 255 height 36
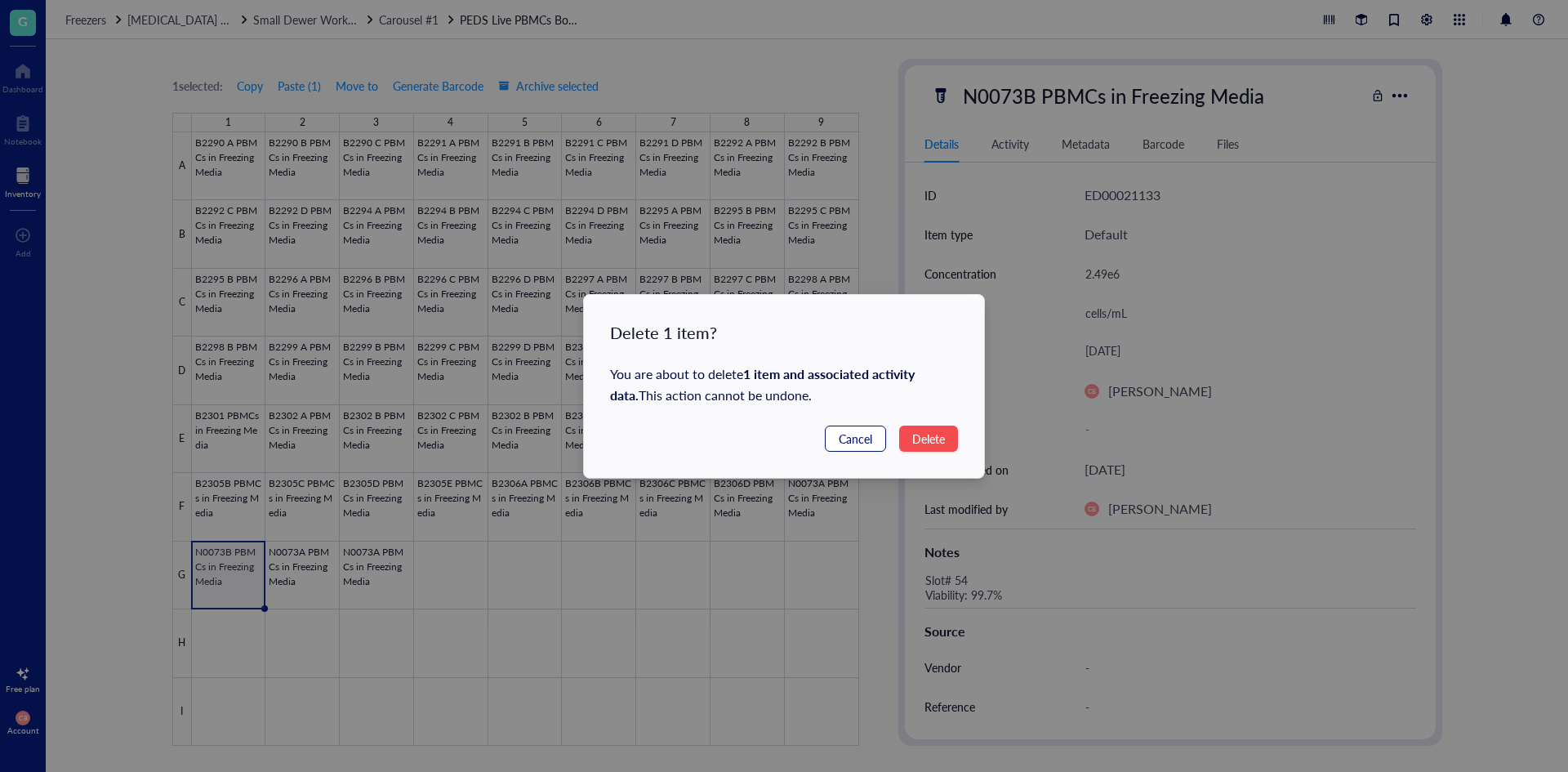
click at [868, 447] on span "Cancel" at bounding box center [856, 438] width 34 height 18
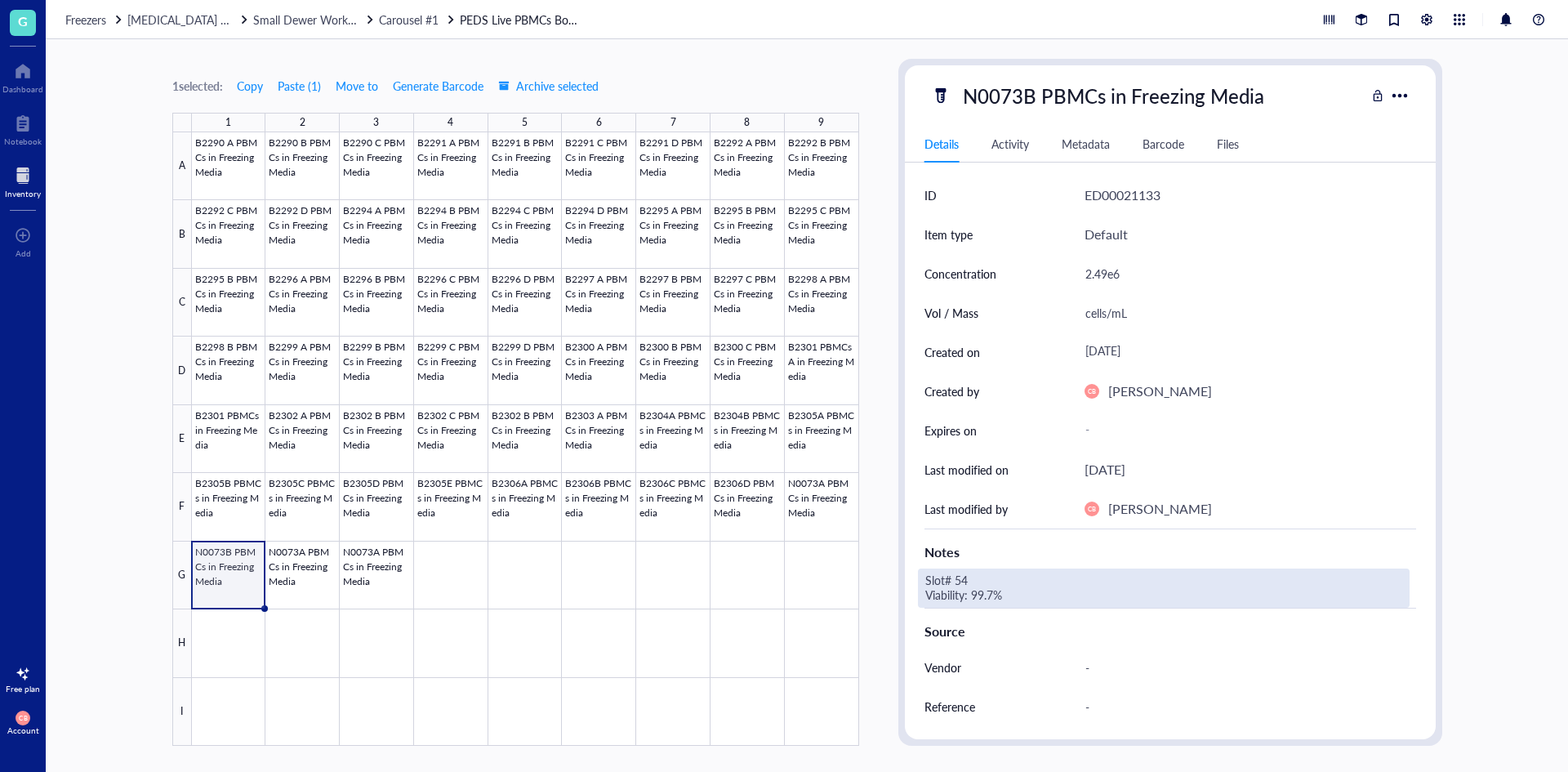
click at [986, 575] on div "Slot# 54 Viability: 99.7%" at bounding box center [1164, 588] width 492 height 39
click at [979, 576] on textarea "Slot# 54 Viability: 99.7%" at bounding box center [1046, 588] width 255 height 36
click at [983, 592] on textarea "Slot# 55 Viability: 99.7%" at bounding box center [1046, 588] width 255 height 36
type textarea "Slot# 55 Viability: 99.2%"
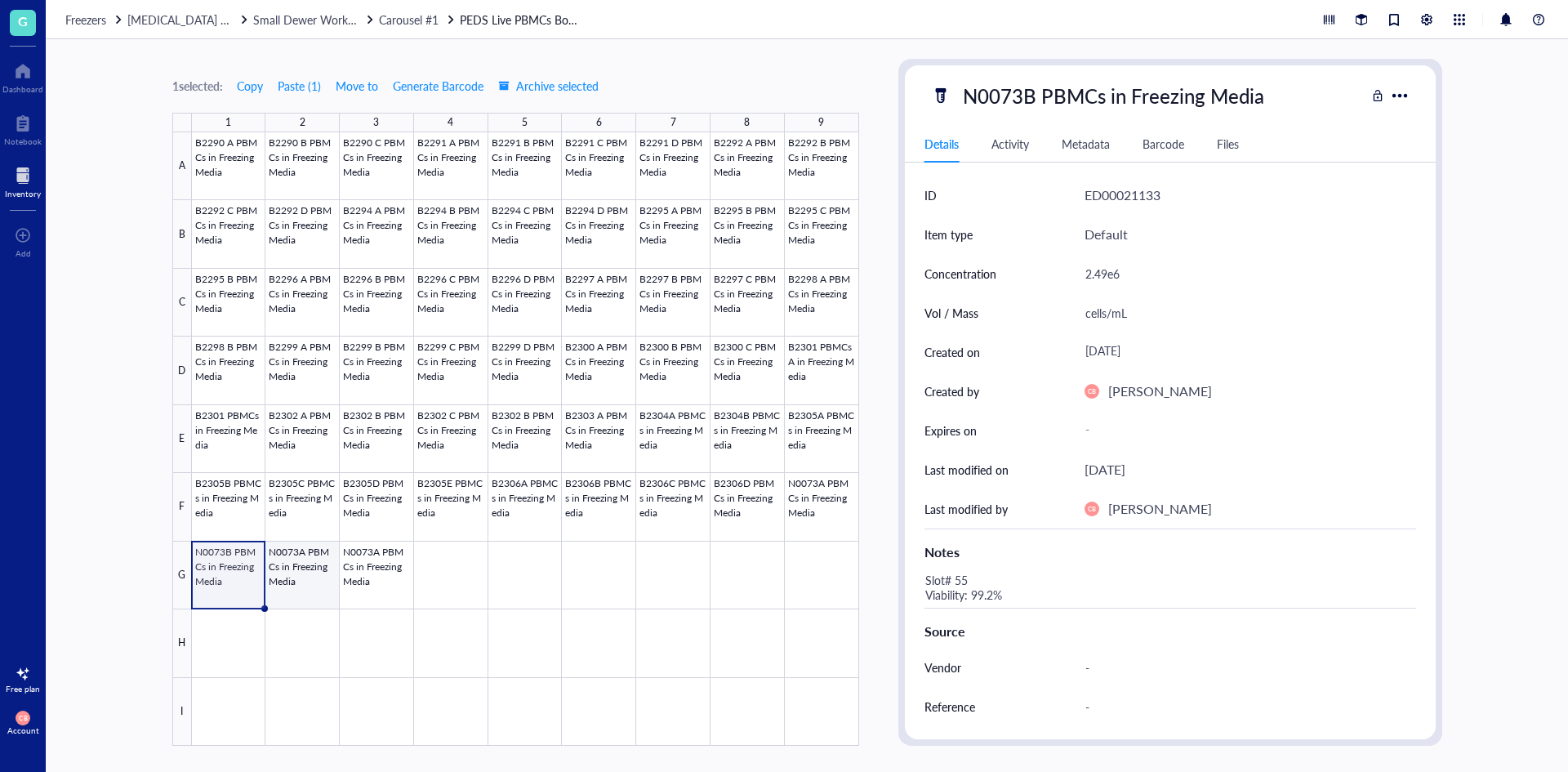
click at [314, 587] on div at bounding box center [525, 439] width 667 height 613
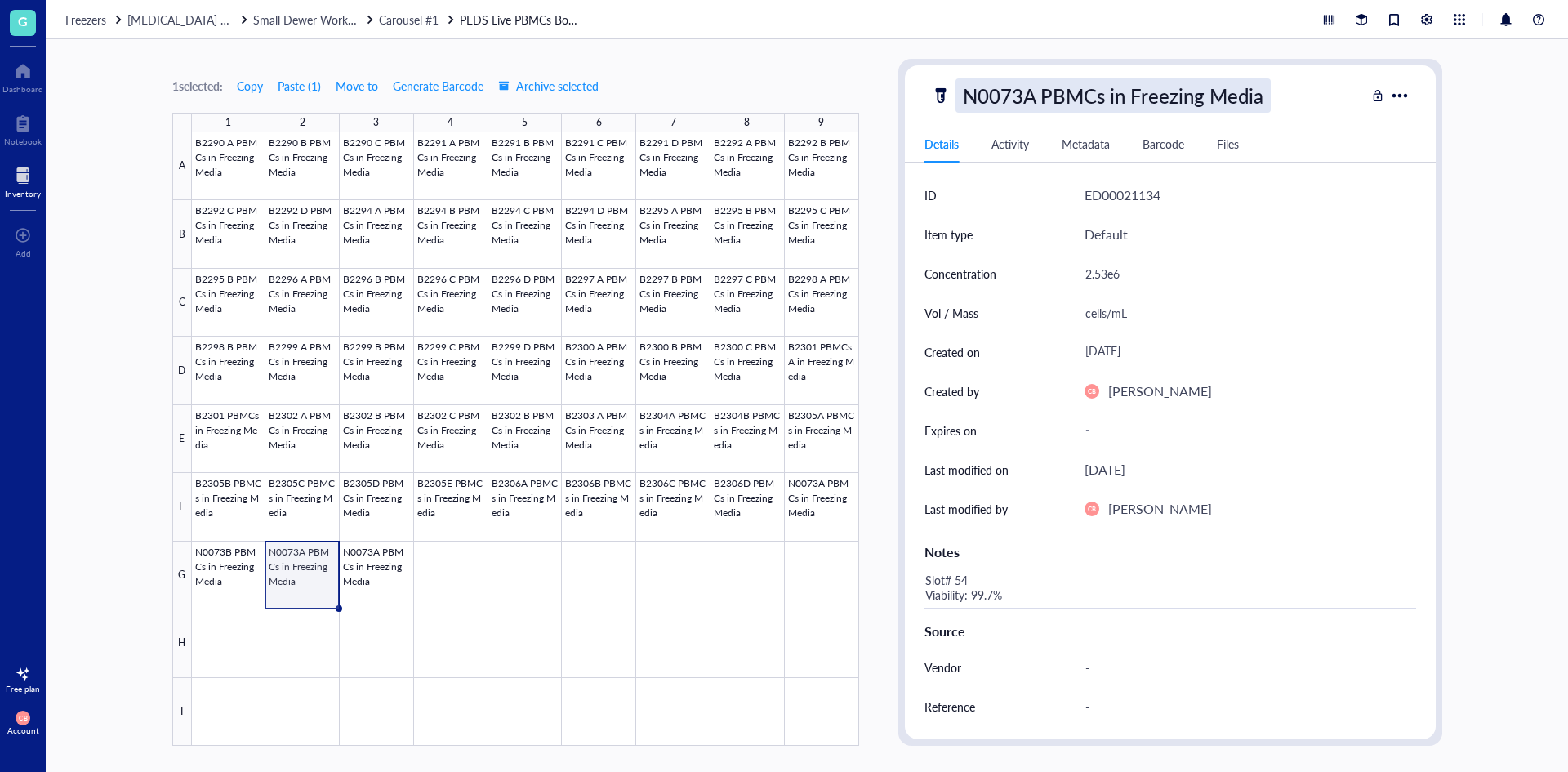
click at [1030, 89] on div "N0073A PBMCs in Freezing Media" at bounding box center [1113, 95] width 315 height 34
drag, startPoint x: 1034, startPoint y: 90, endPoint x: 1025, endPoint y: 96, distance: 10.8
click at [1025, 96] on input "N0073A PBMCs in Freezing Media" at bounding box center [1139, 95] width 366 height 33
type input "N0073C PBMCs in Freezing Media"
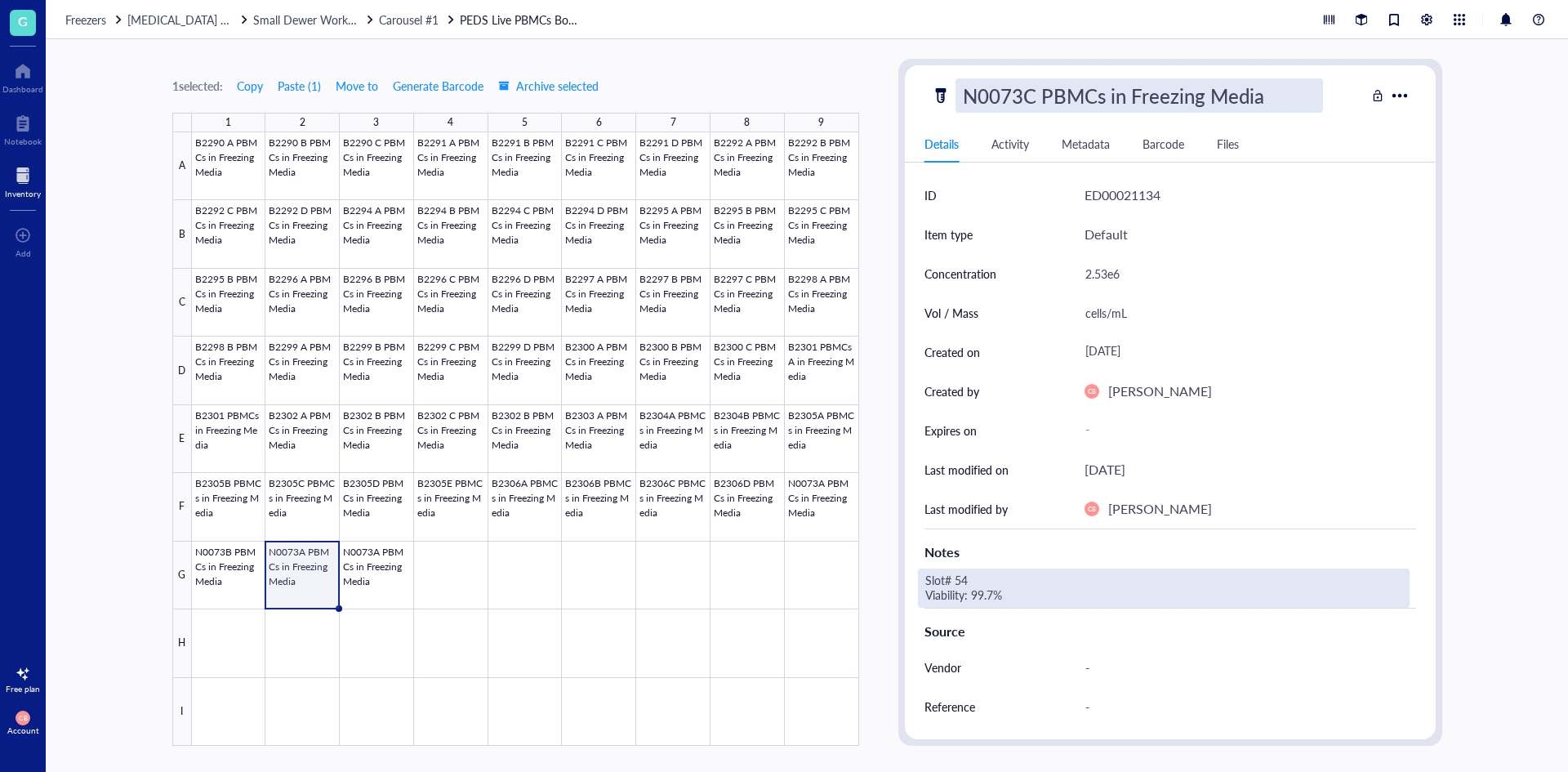
click at [981, 573] on div "Slot# 54 Viability: 99.7%" at bounding box center [1164, 588] width 492 height 39
click at [969, 578] on div "Slot# 54 Viability: 99.7%" at bounding box center [1164, 588] width 492 height 39
click at [962, 581] on textarea "Slot# 54 Viability: 99.7%" at bounding box center [1046, 588] width 255 height 36
click at [992, 592] on textarea "Slot# 56 Viability: 99.7%" at bounding box center [1046, 588] width 255 height 36
type textarea "Slot# 56 Viability: 99.0%"
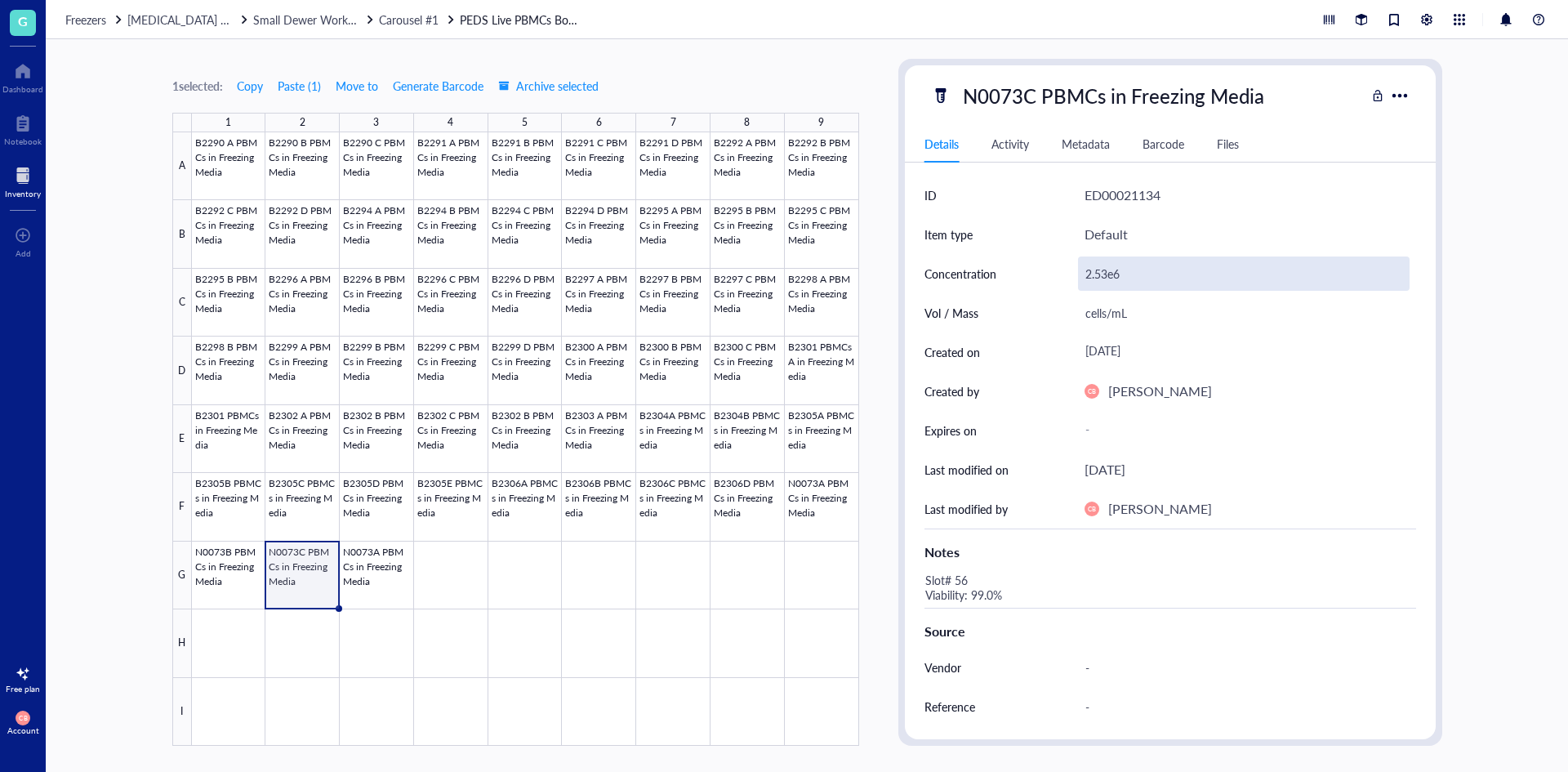
click at [1113, 282] on div "2.53e6" at bounding box center [1243, 274] width 331 height 34
click at [1113, 282] on input "2.53e6" at bounding box center [1243, 274] width 330 height 33
type input "2.87e6"
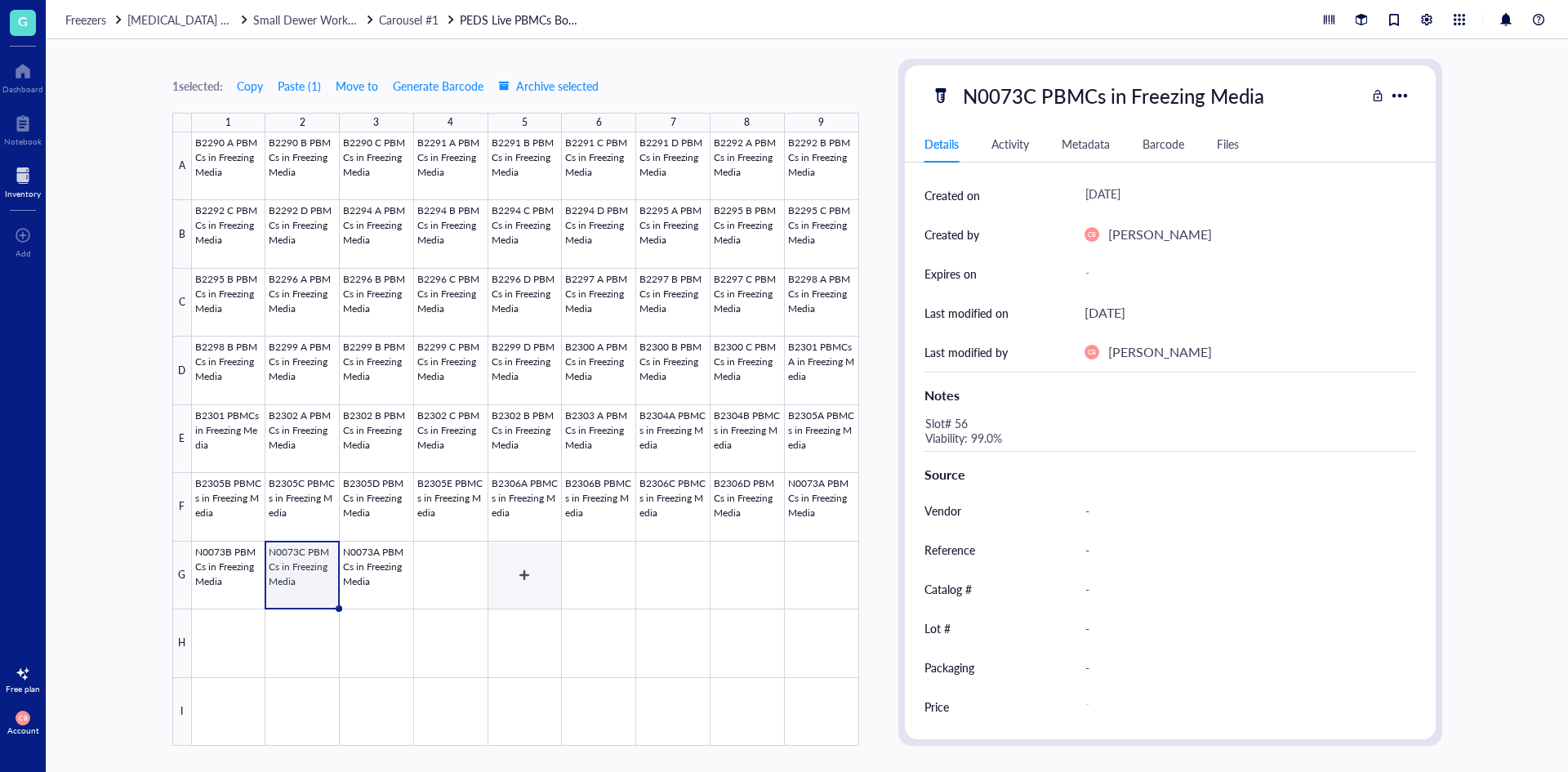
click at [440, 576] on div at bounding box center [525, 439] width 667 height 613
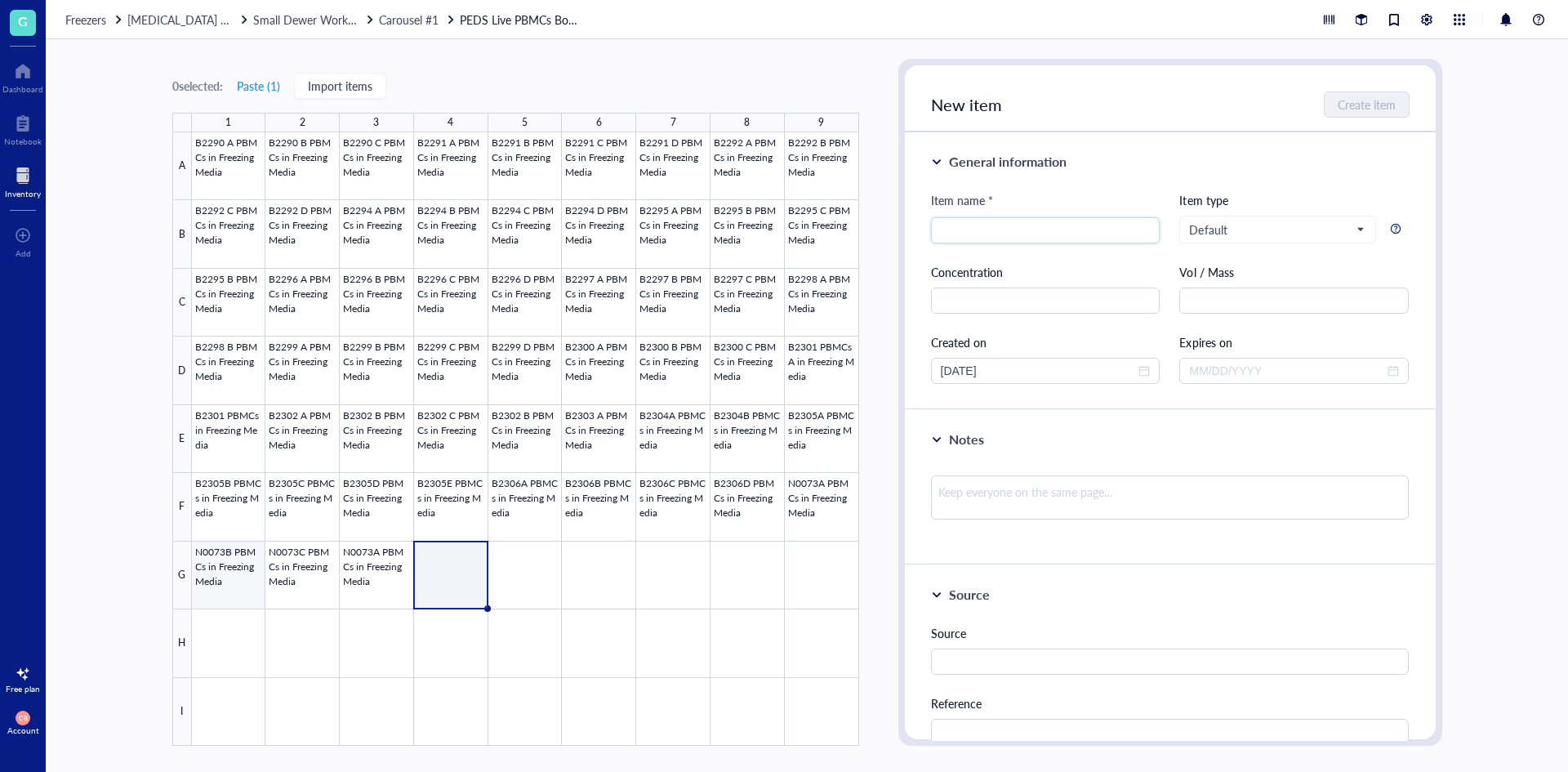
click at [247, 567] on div at bounding box center [525, 439] width 667 height 613
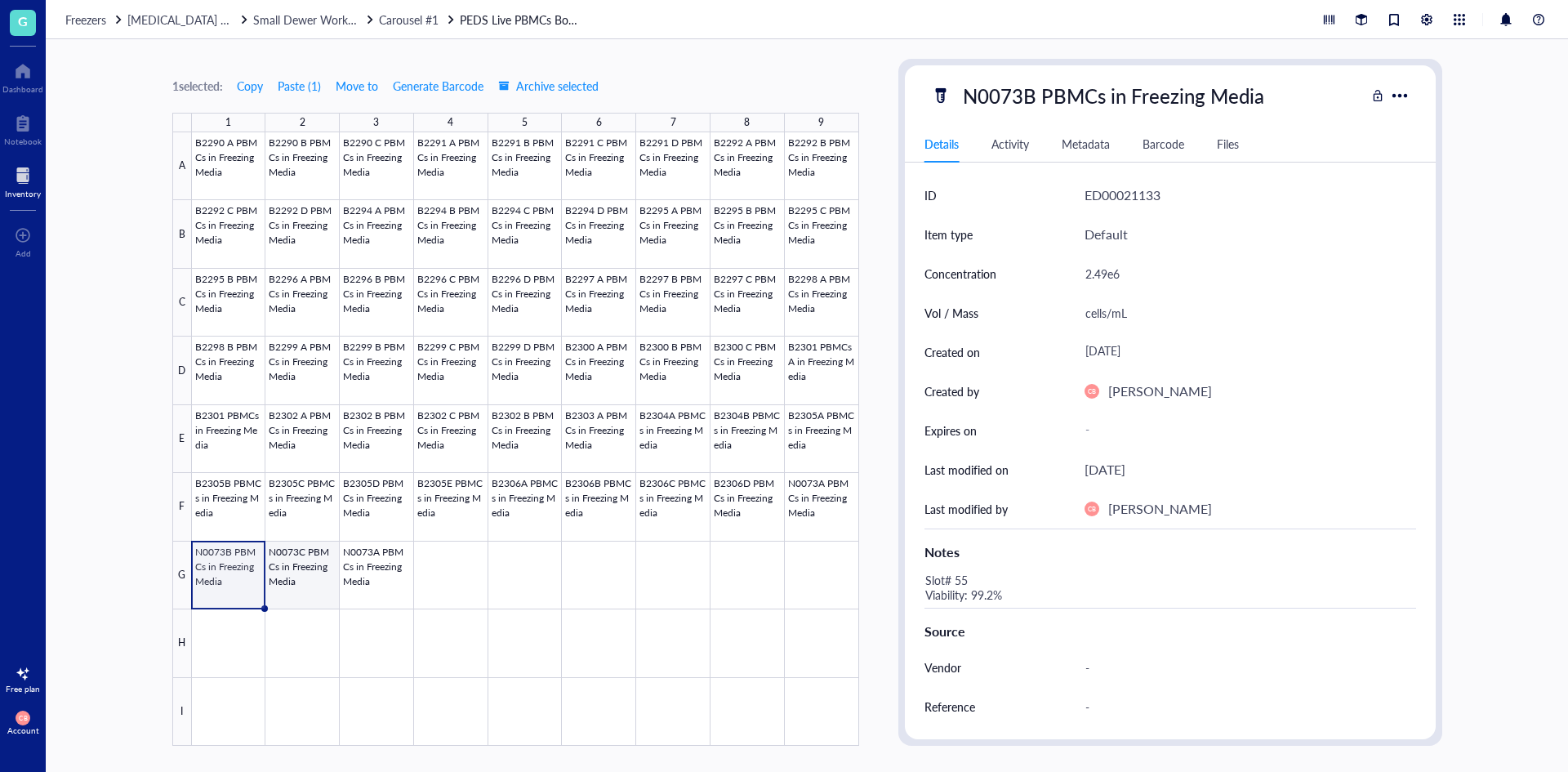
click at [287, 572] on div at bounding box center [525, 439] width 667 height 613
click at [388, 582] on div at bounding box center [525, 439] width 667 height 613
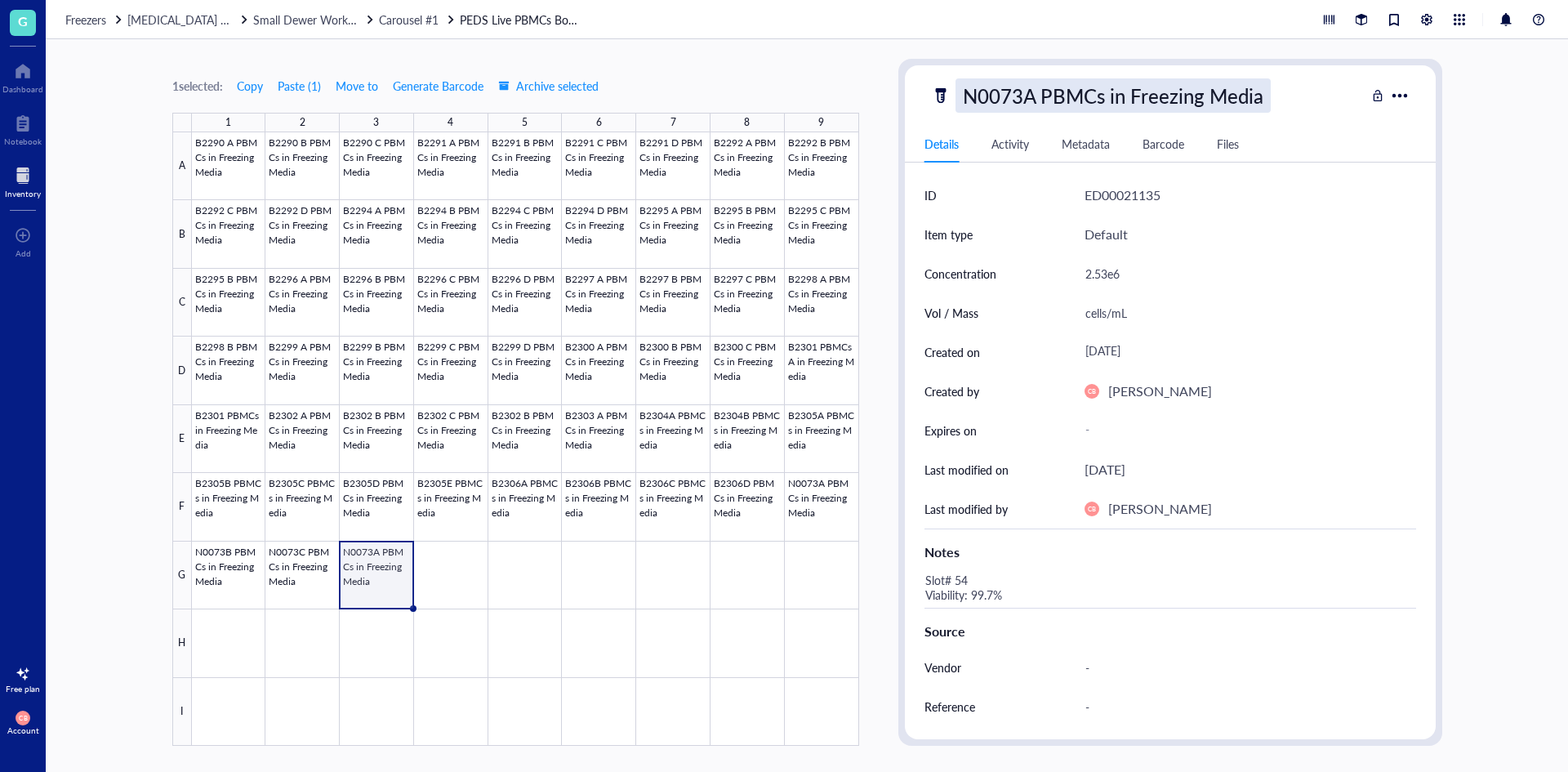
click at [1035, 103] on div "N0073A PBMCs in Freezing Media" at bounding box center [1113, 95] width 315 height 34
click at [1030, 101] on input "N0073A PBMCs in Freezing Media" at bounding box center [1139, 95] width 366 height 33
click at [1034, 97] on input "N0073A PBMCs in Freezing Media" at bounding box center [1139, 95] width 366 height 33
type input "N0073D PBMCs in Freezing Media"
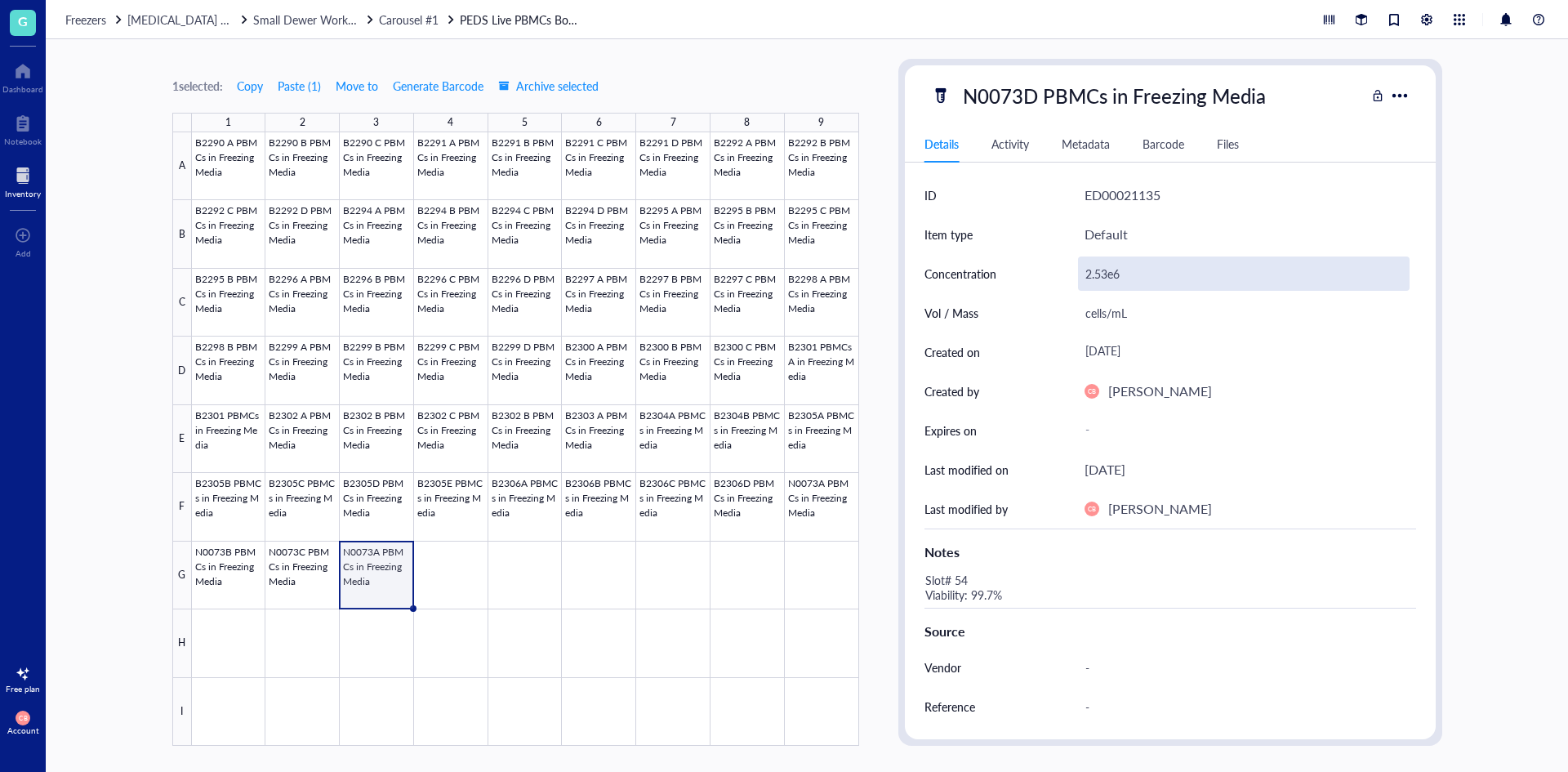
click at [1109, 283] on div "2.53e6" at bounding box center [1243, 274] width 331 height 34
click at [1123, 269] on div "2.53e6" at bounding box center [1243, 274] width 331 height 34
click at [1123, 269] on input "2.53e6" at bounding box center [1243, 274] width 330 height 33
type input "3.19e6"
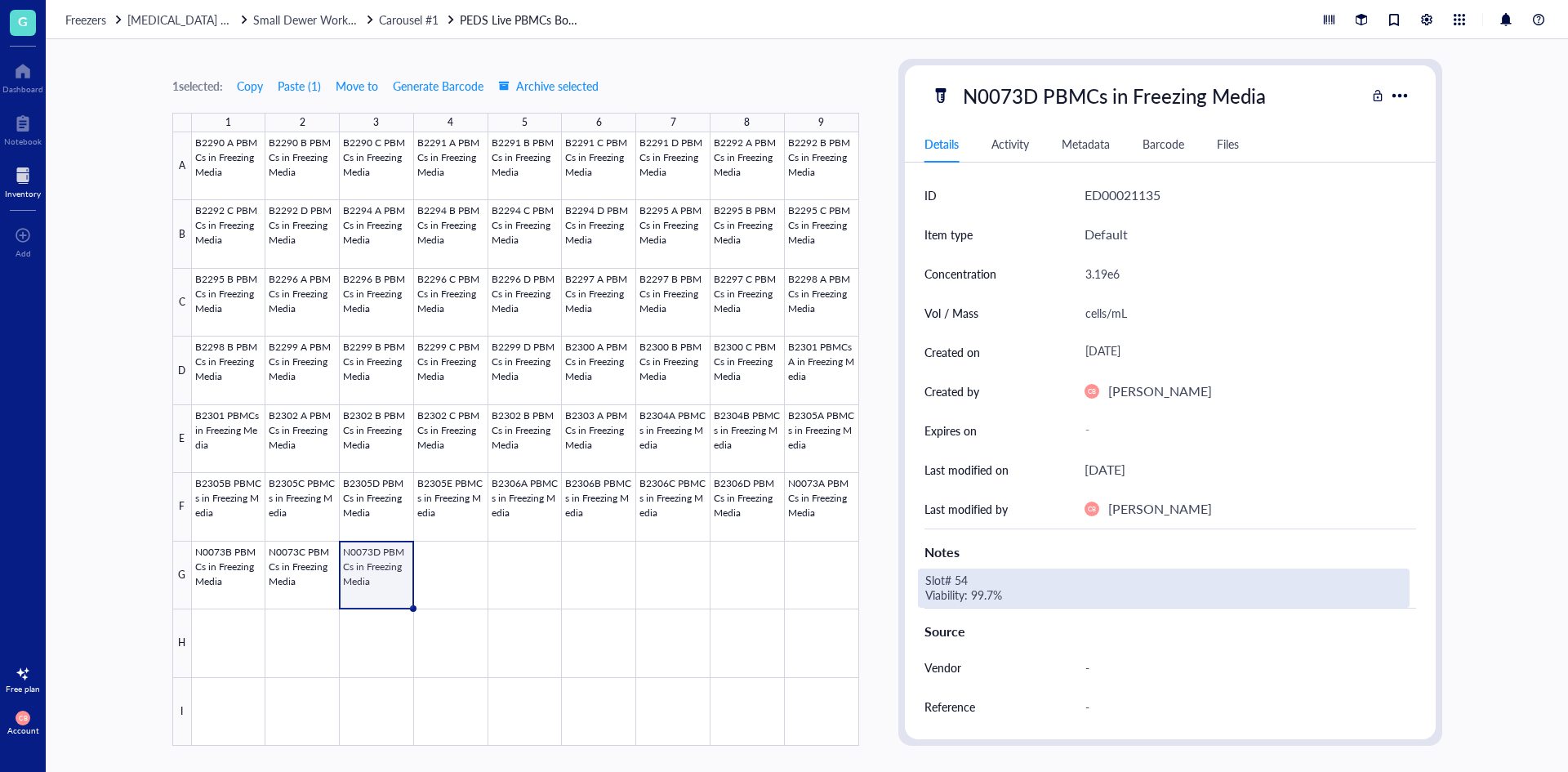
click at [995, 591] on div "Slot# 54 Viability: 99.7%" at bounding box center [1164, 588] width 492 height 39
click at [968, 581] on div "Slot# 54 Viability: 99.7%" at bounding box center [1164, 588] width 492 height 39
click at [961, 580] on textarea "Slot# 54 Viability: 99.7%" at bounding box center [1046, 588] width 255 height 36
click at [988, 590] on textarea "Slot# 57 Viability: 99.7%" at bounding box center [1046, 588] width 255 height 36
type textarea "Slot# 57 Viability: 99.2%"
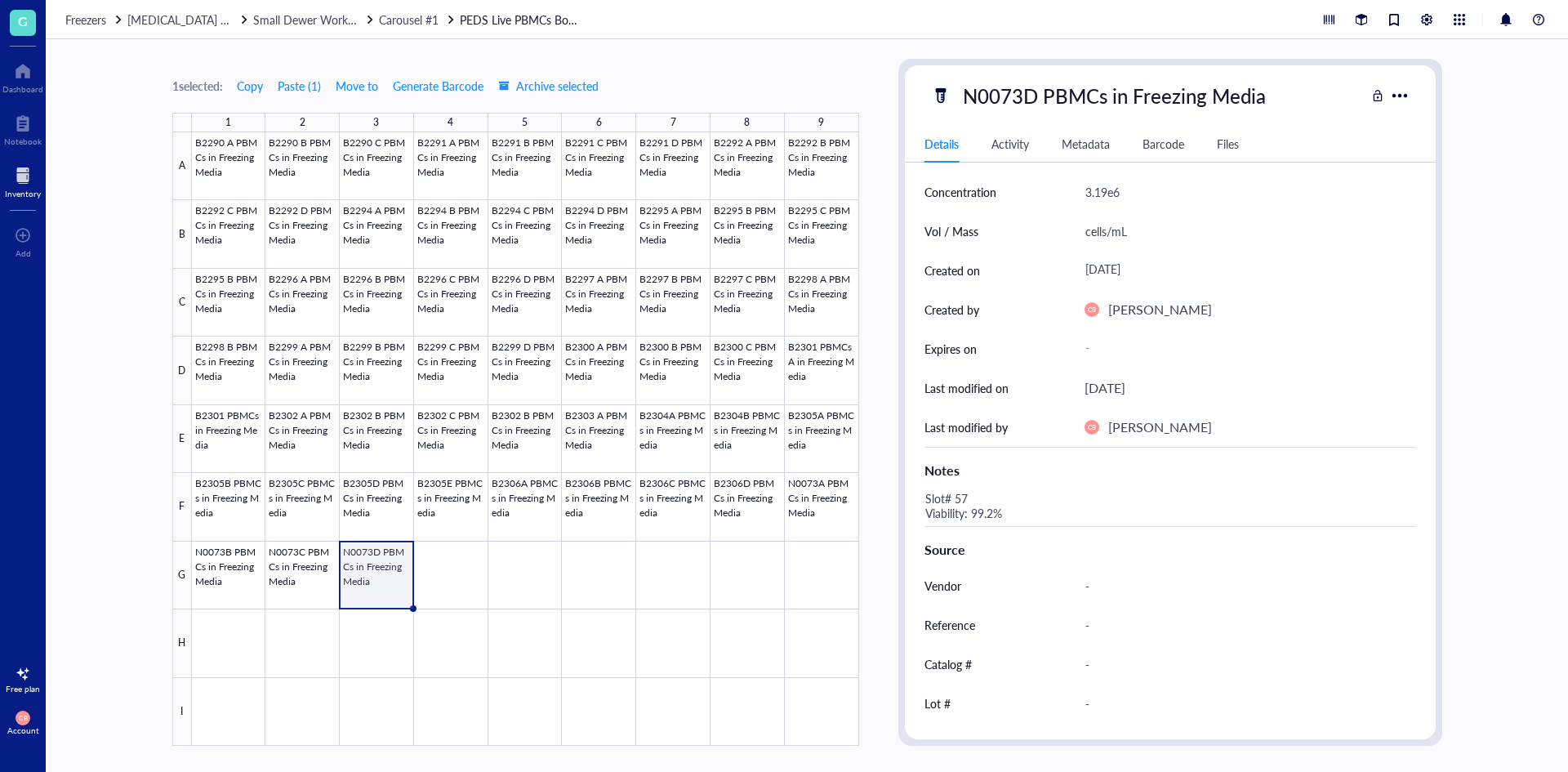
scroll to position [157, 0]
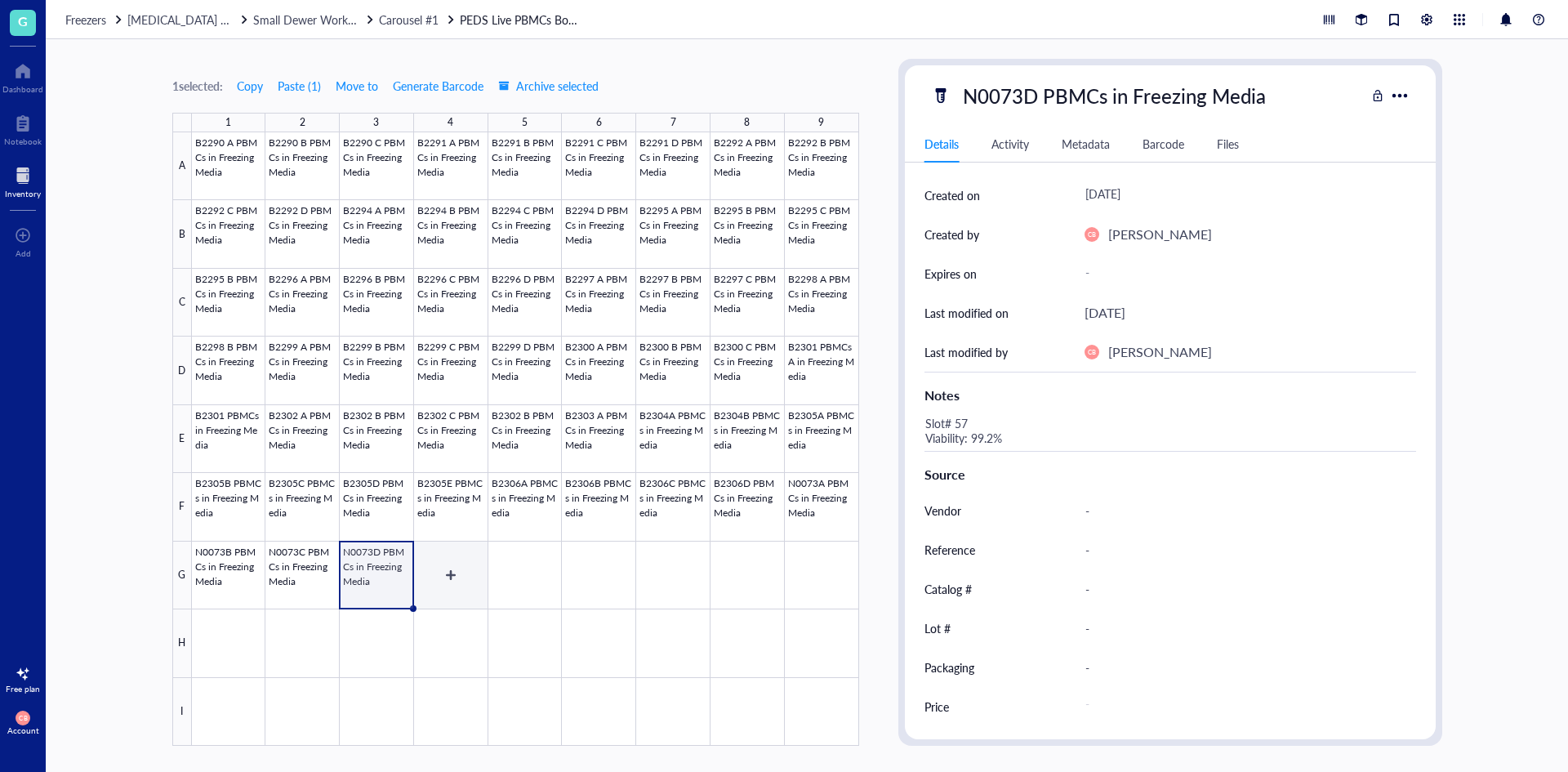
click at [451, 561] on div at bounding box center [525, 439] width 667 height 613
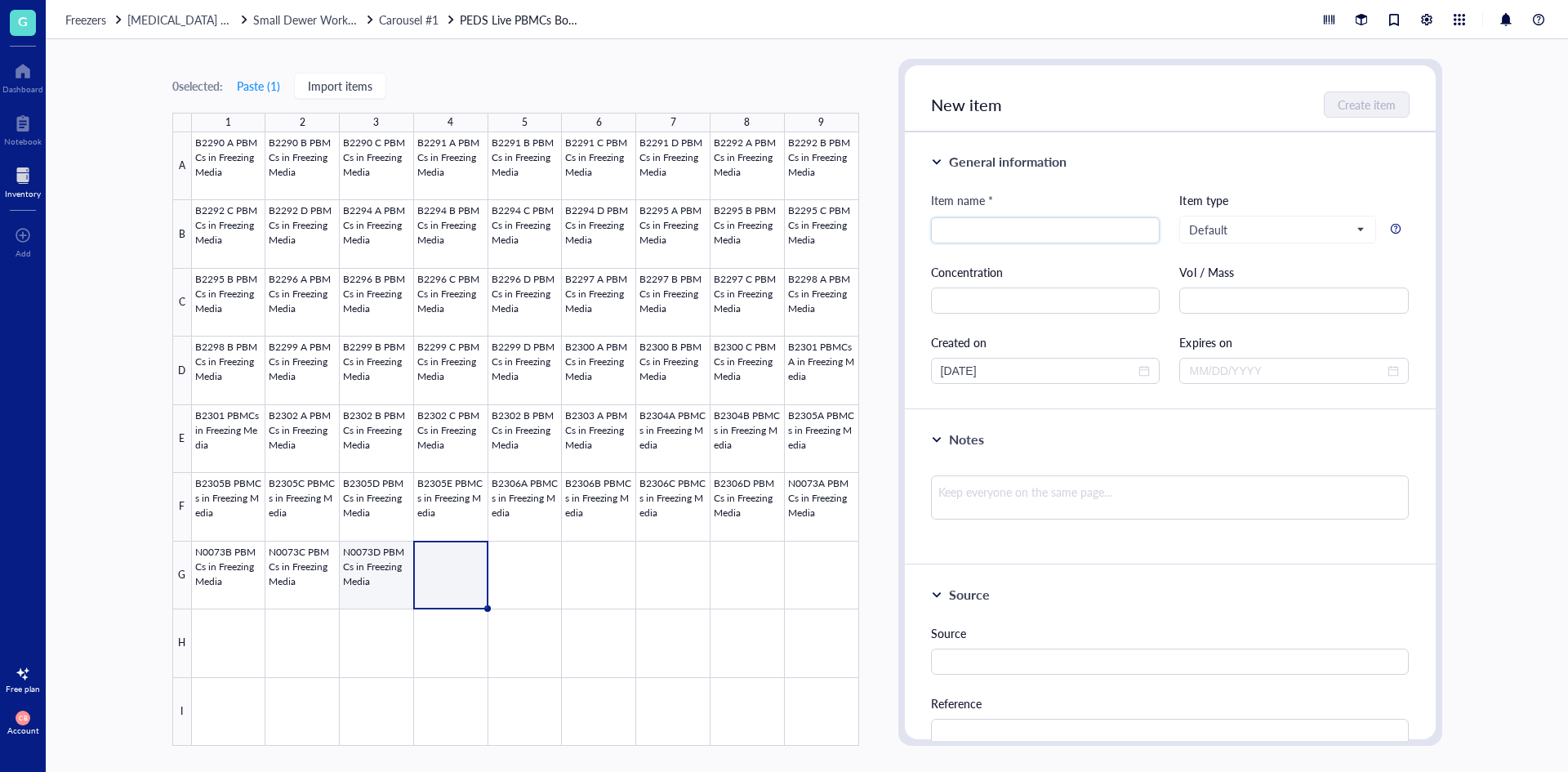
click at [389, 574] on div at bounding box center [525, 439] width 667 height 613
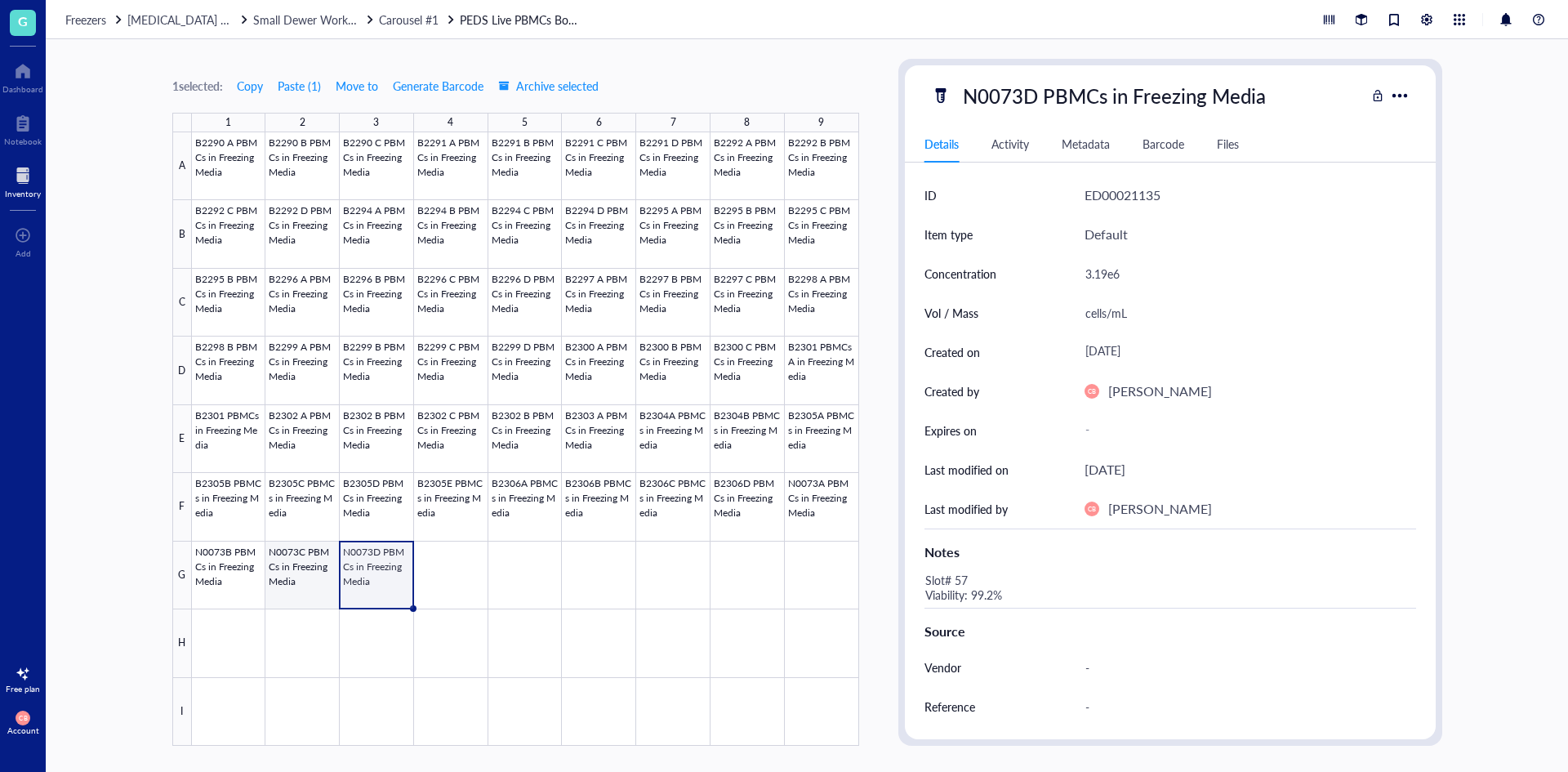
click at [302, 555] on div at bounding box center [525, 439] width 667 height 613
click at [388, 550] on div at bounding box center [525, 439] width 667 height 613
click at [388, 574] on div at bounding box center [525, 439] width 667 height 613
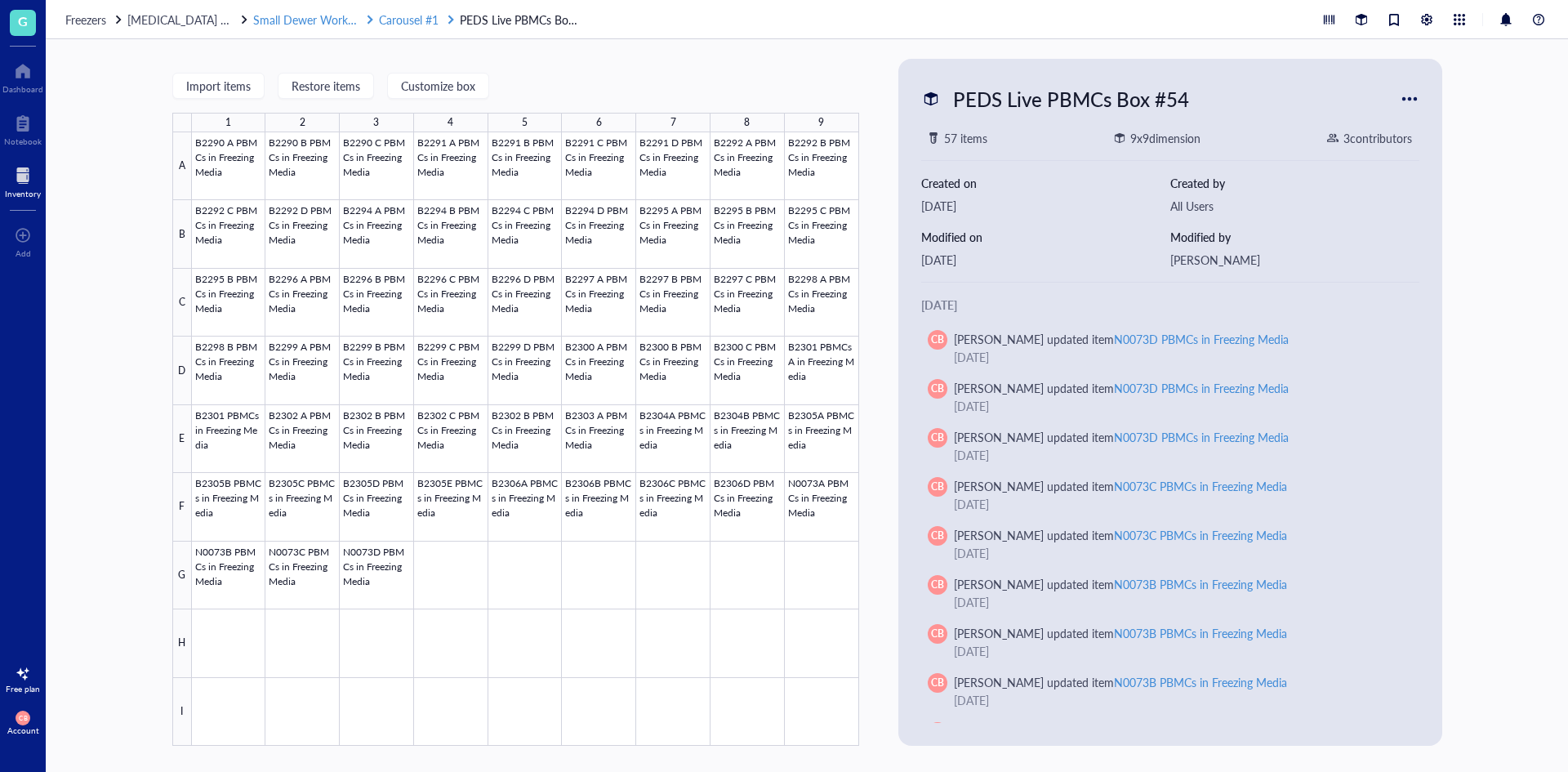
click at [410, 17] on span "Carousel #1" at bounding box center [409, 19] width 60 height 16
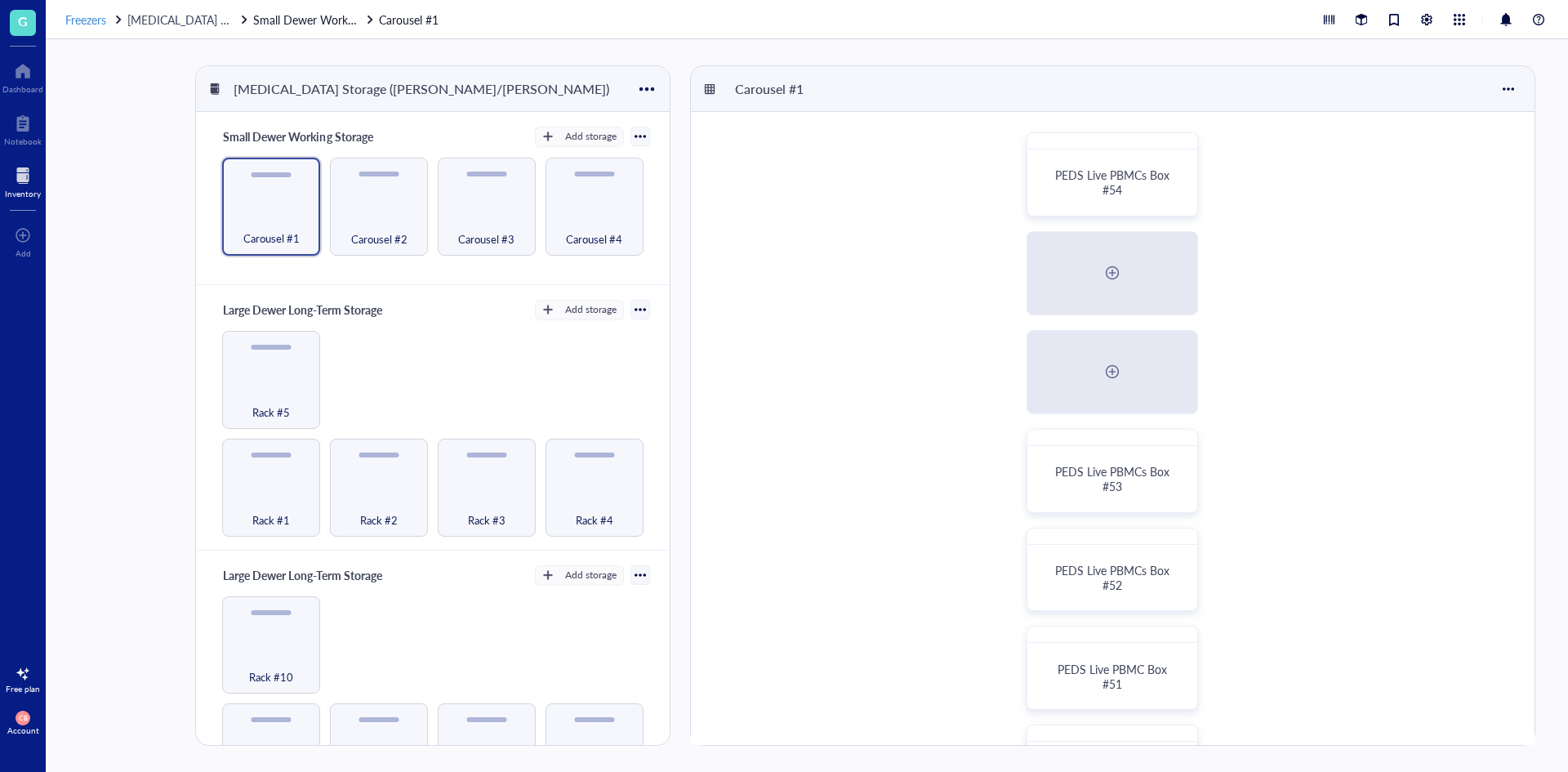
click at [77, 17] on span "Freezers" at bounding box center [86, 19] width 41 height 16
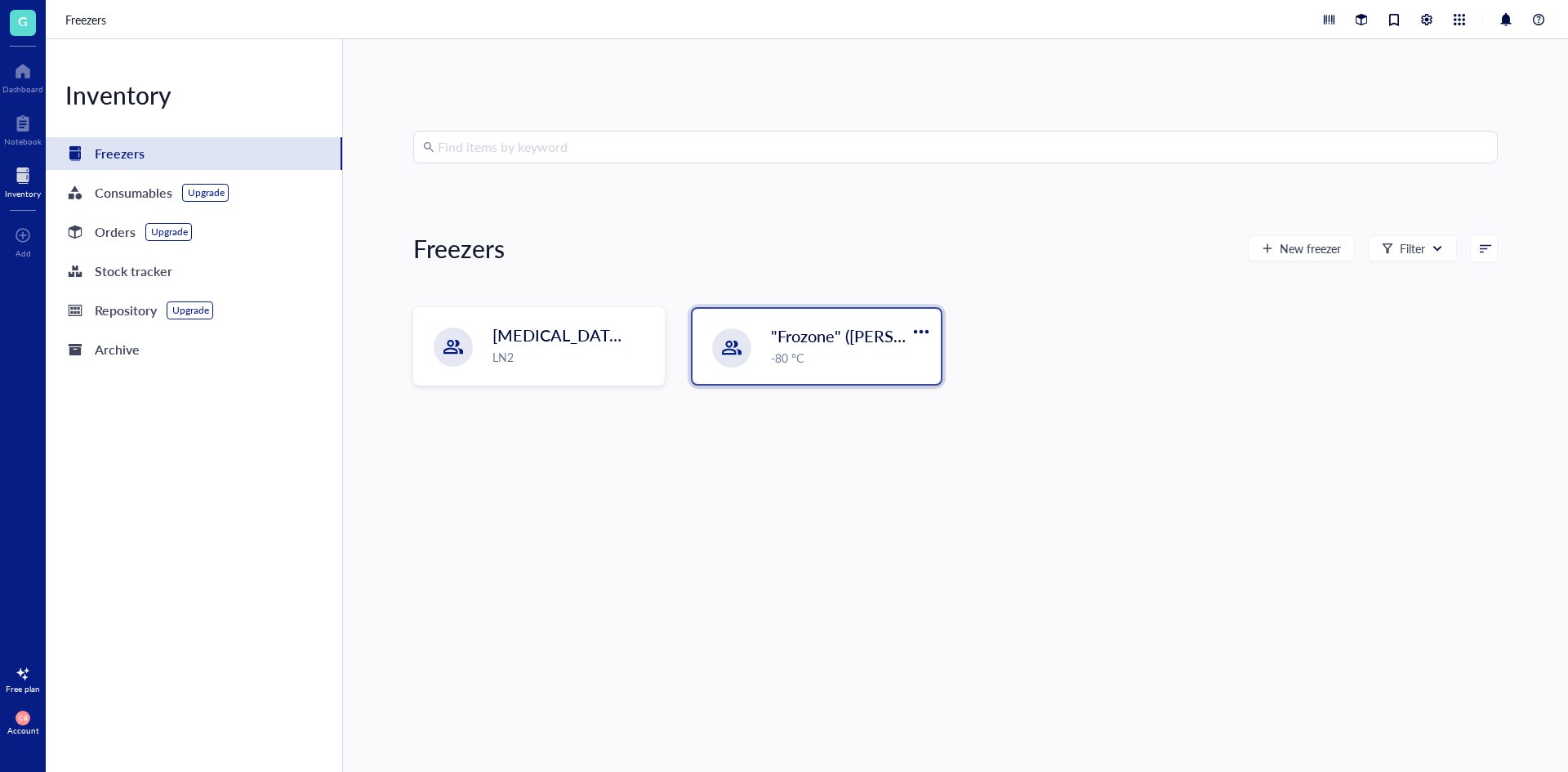
click at [774, 355] on div "-80 °C" at bounding box center [851, 357] width 160 height 18
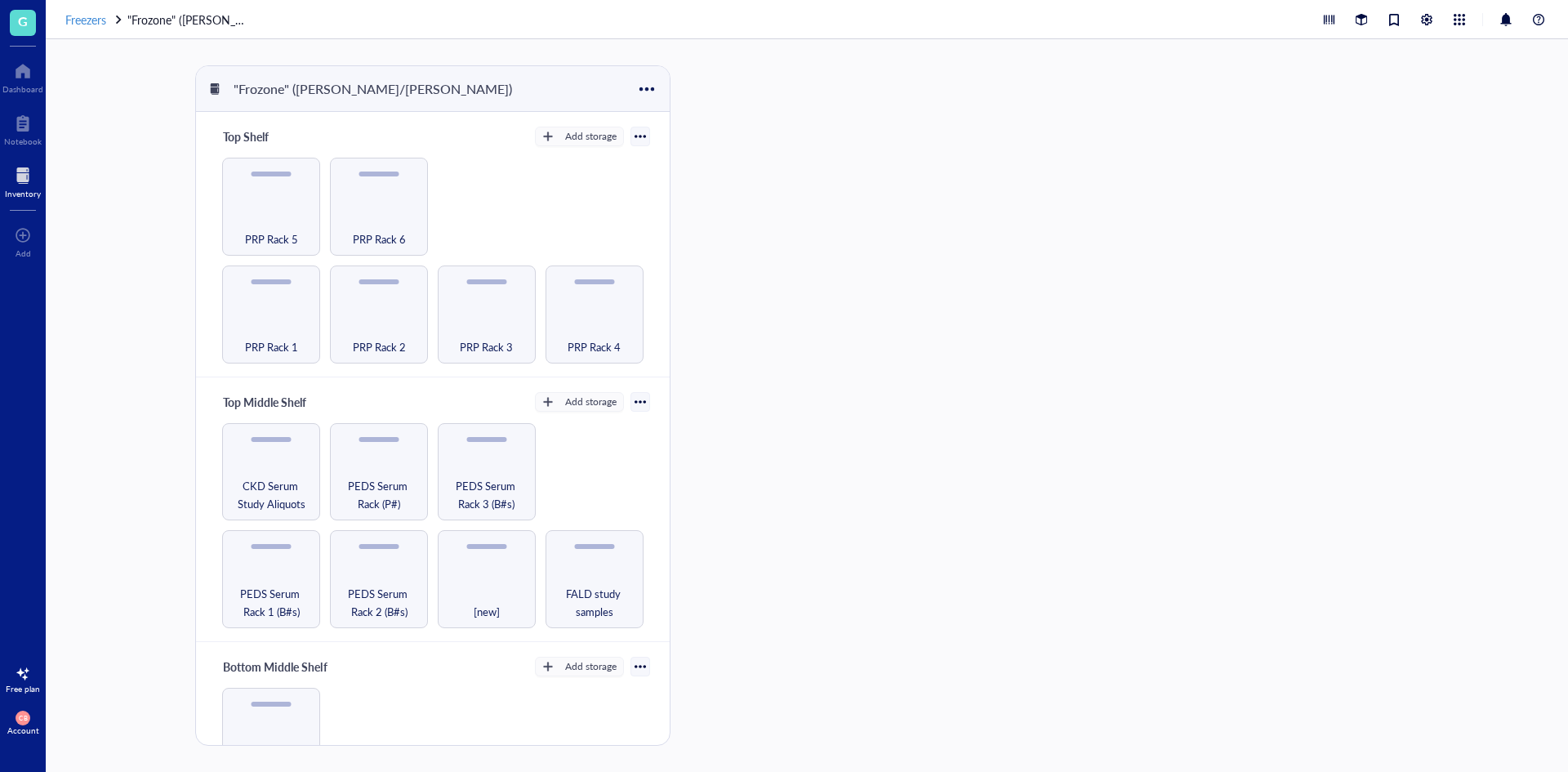
click at [98, 13] on span "Freezers" at bounding box center [86, 19] width 41 height 16
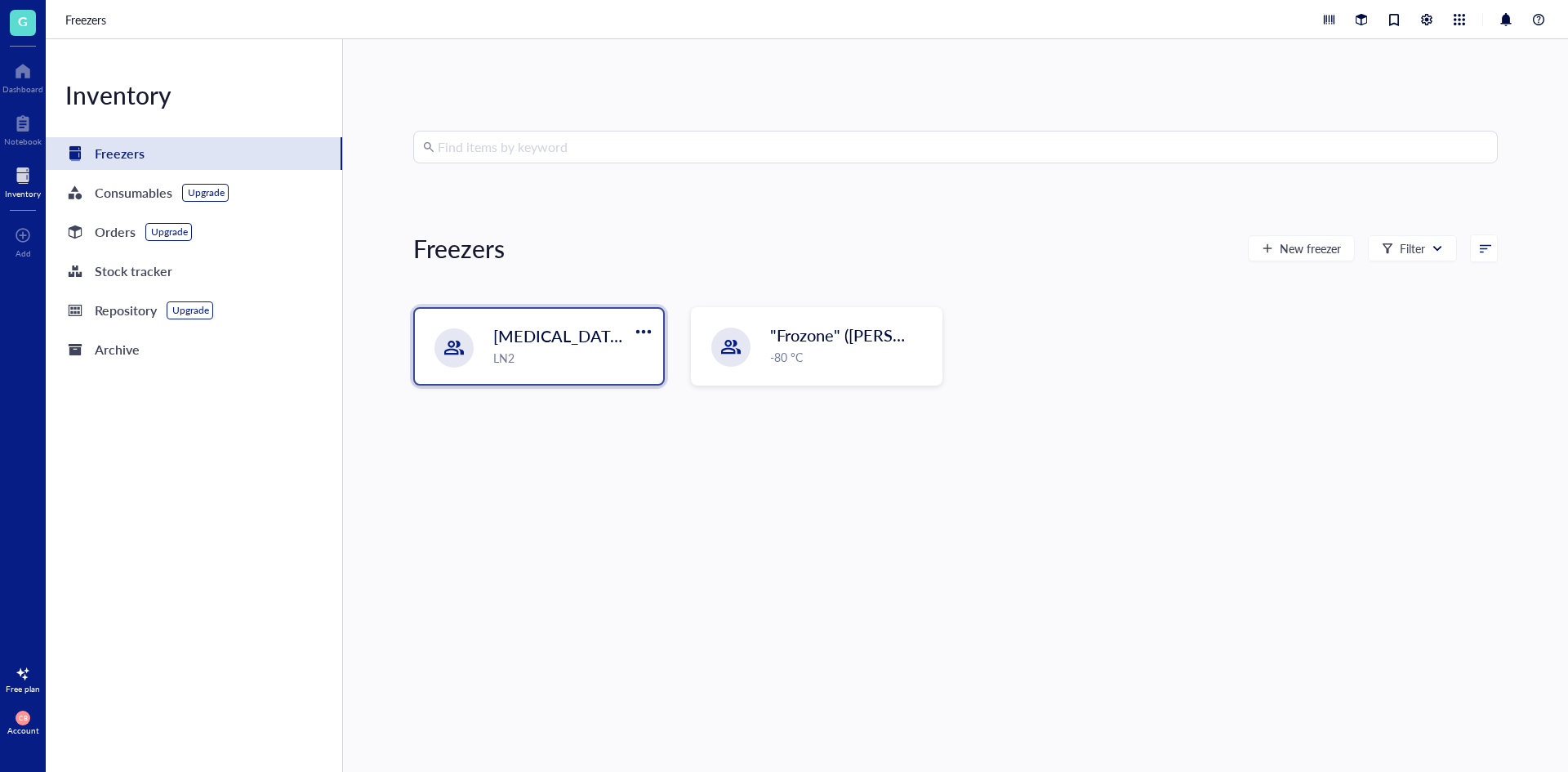
click at [523, 334] on span "[MEDICAL_DATA] Storage ([PERSON_NAME]/[PERSON_NAME])" at bounding box center [730, 336] width 473 height 23
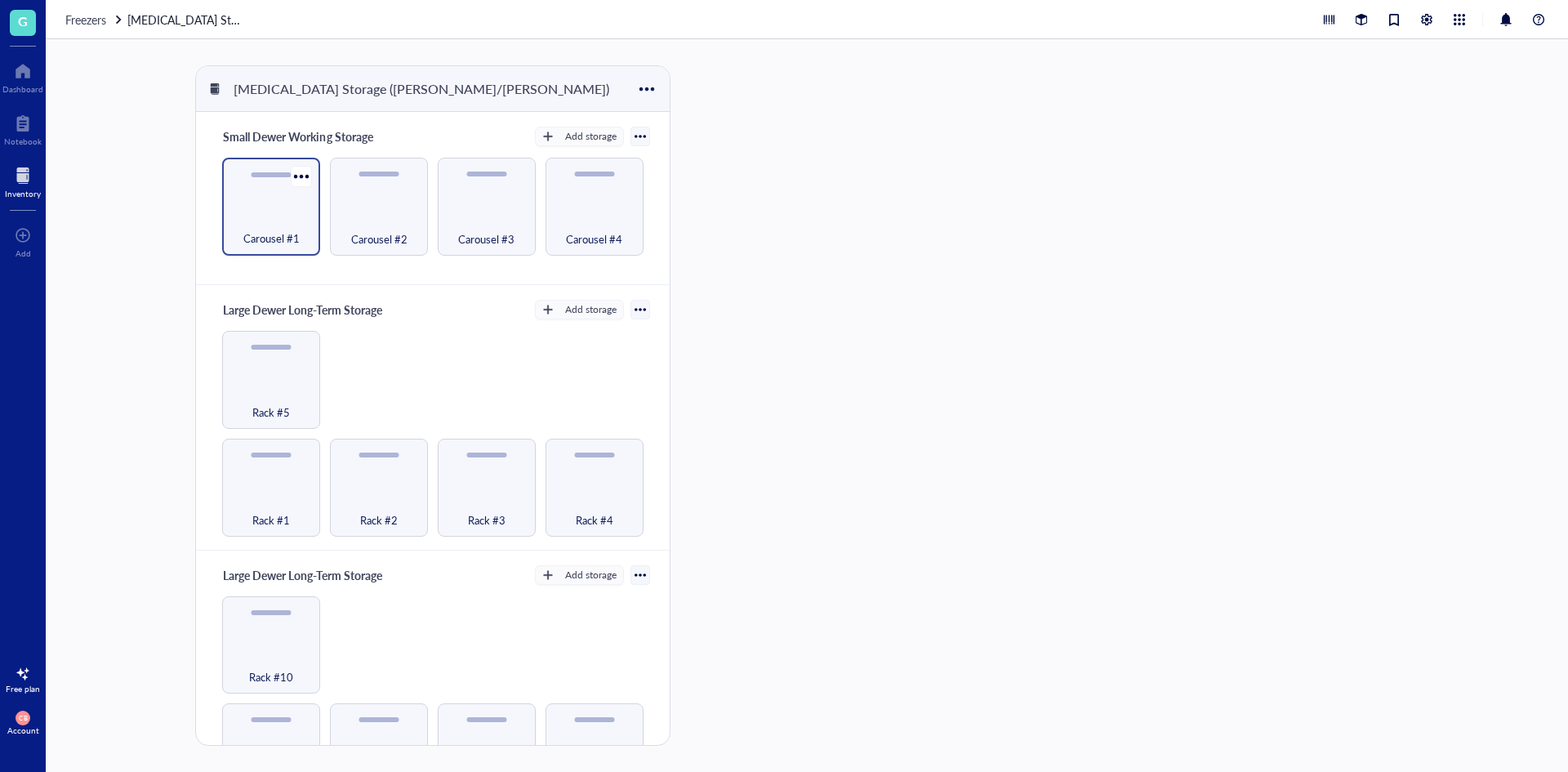
click at [295, 230] on span "Carousel #1" at bounding box center [271, 238] width 56 height 18
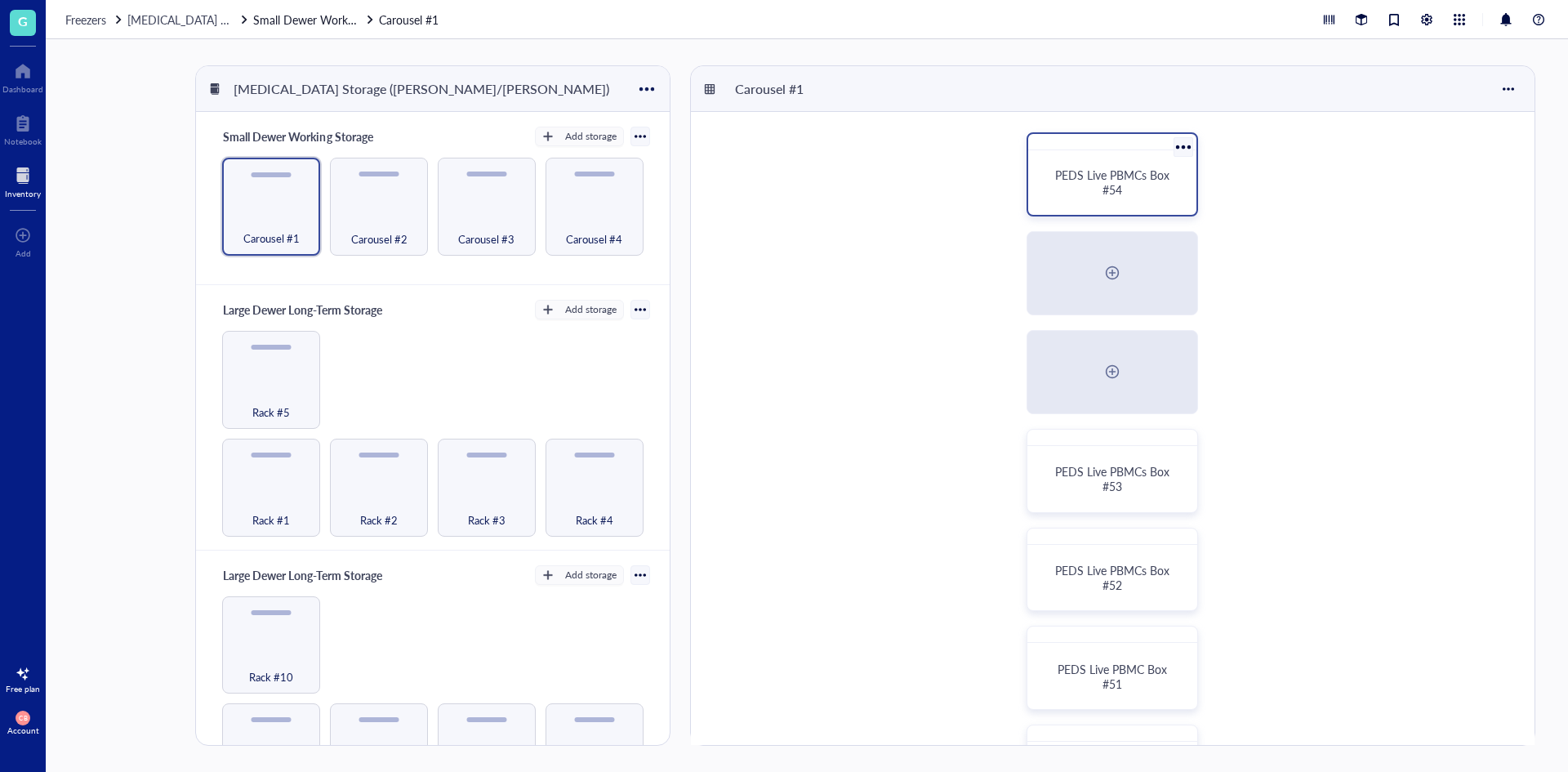
click at [1102, 171] on span "PEDS Live PBMCs Box #54" at bounding box center [1114, 182] width 117 height 31
